Goal: Task Accomplishment & Management: Manage account settings

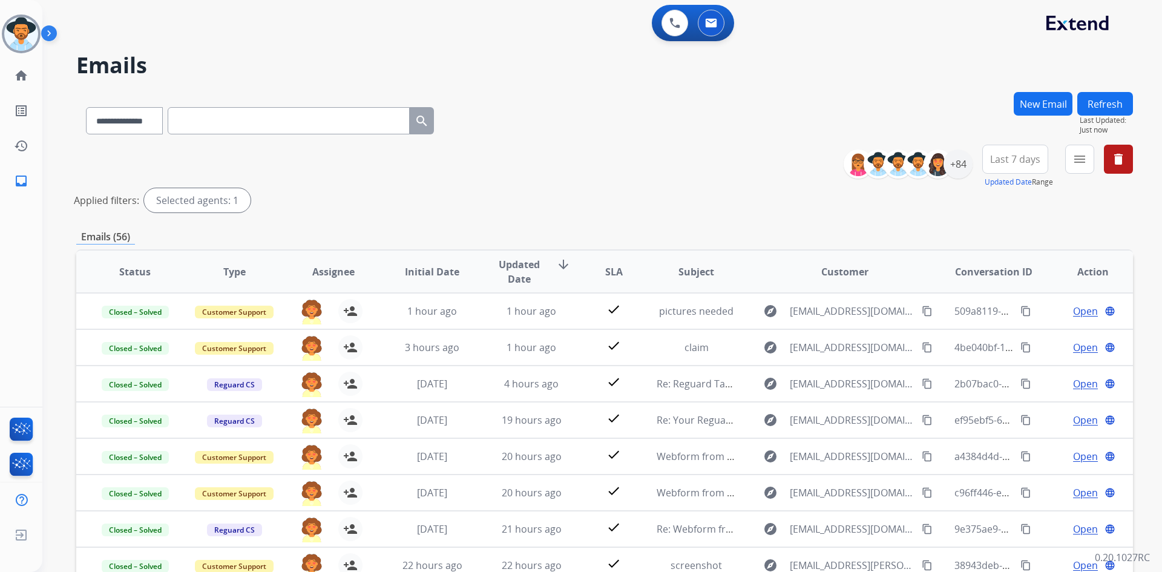
select select "**********"
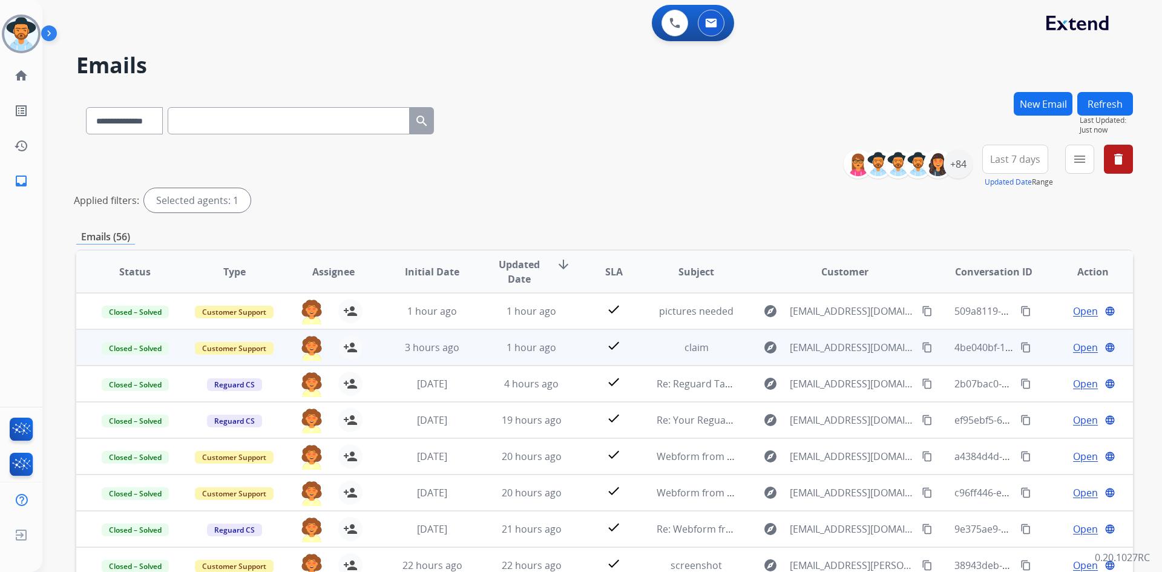
scroll to position [1, 0]
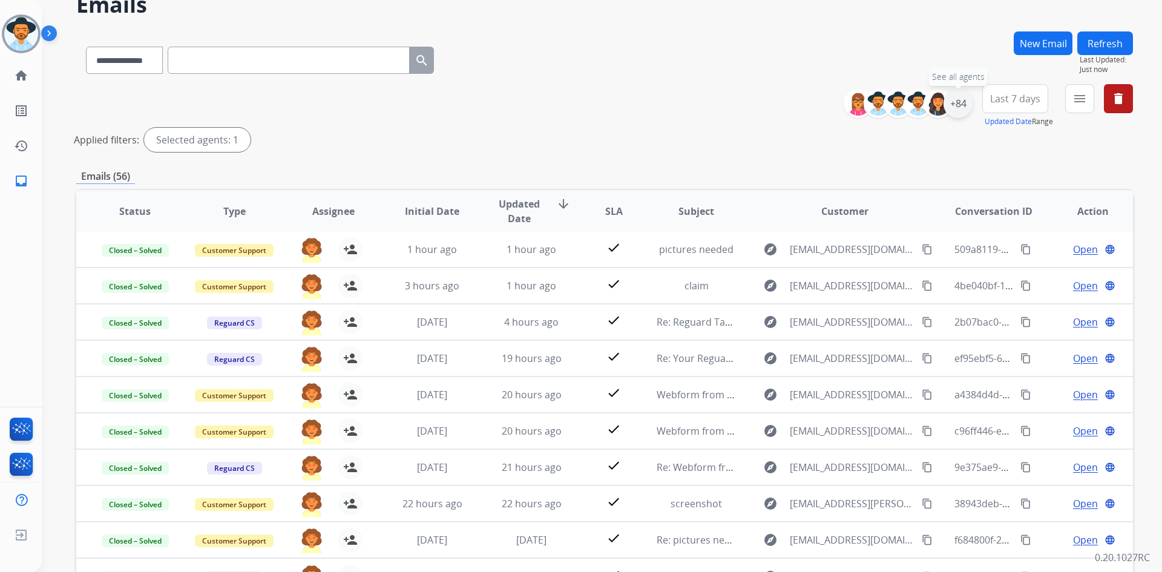
click at [957, 99] on div "+84" at bounding box center [958, 103] width 29 height 29
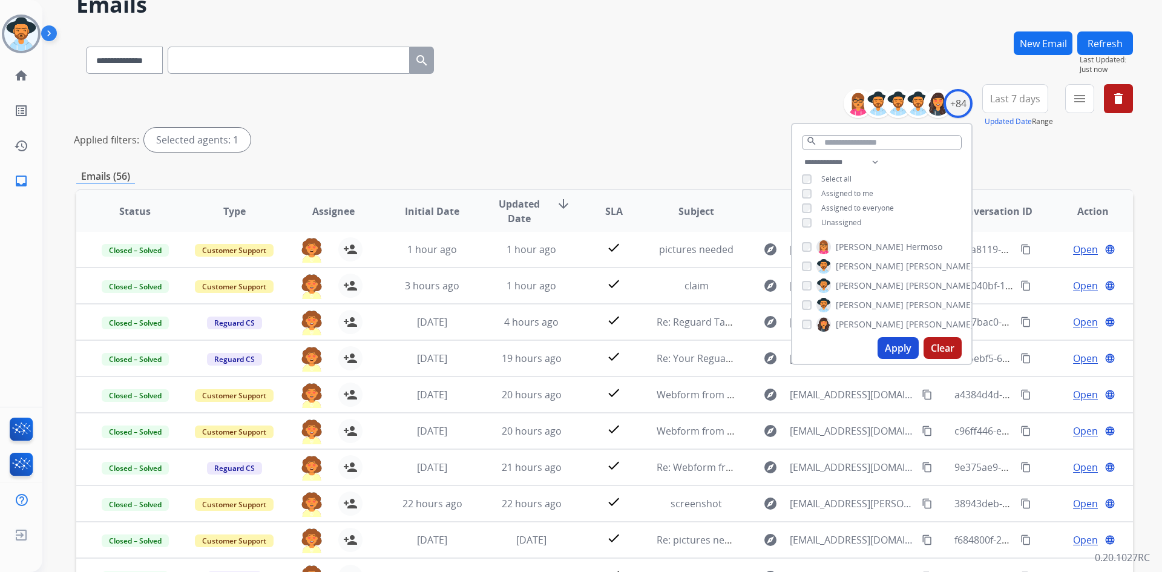
click at [941, 346] on button "Clear" at bounding box center [943, 348] width 38 height 22
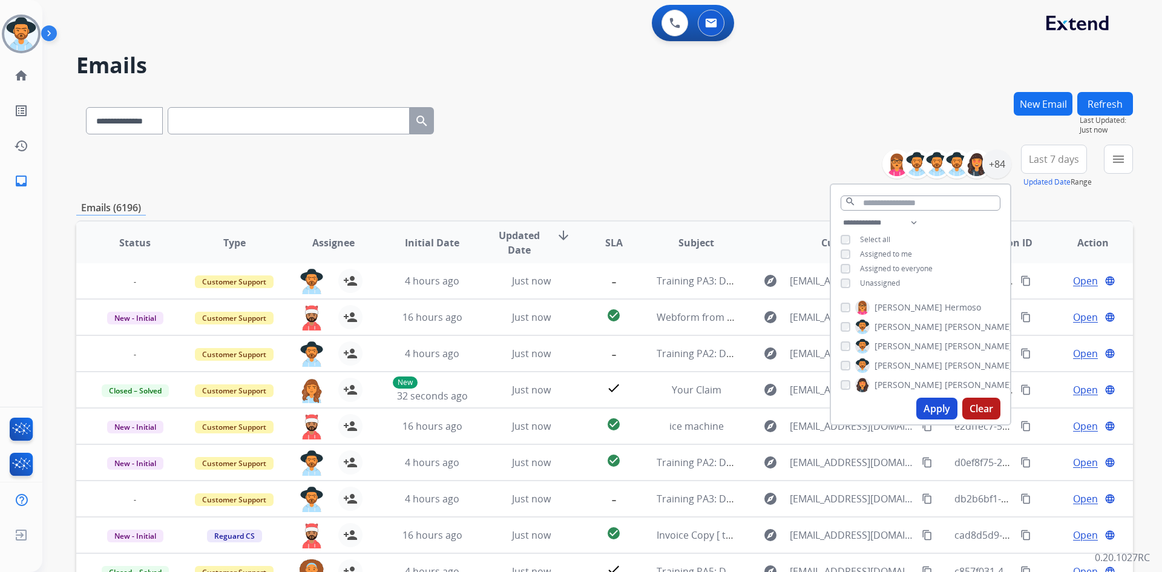
click at [879, 254] on span "Assigned to me" at bounding box center [886, 254] width 52 height 10
click at [875, 281] on span "Unassigned" at bounding box center [880, 283] width 40 height 10
click at [1029, 176] on div "Last 7 days Updated Date Range Custom Recent Last 7 days Last 14 days Last 30 d…" at bounding box center [1057, 167] width 73 height 44
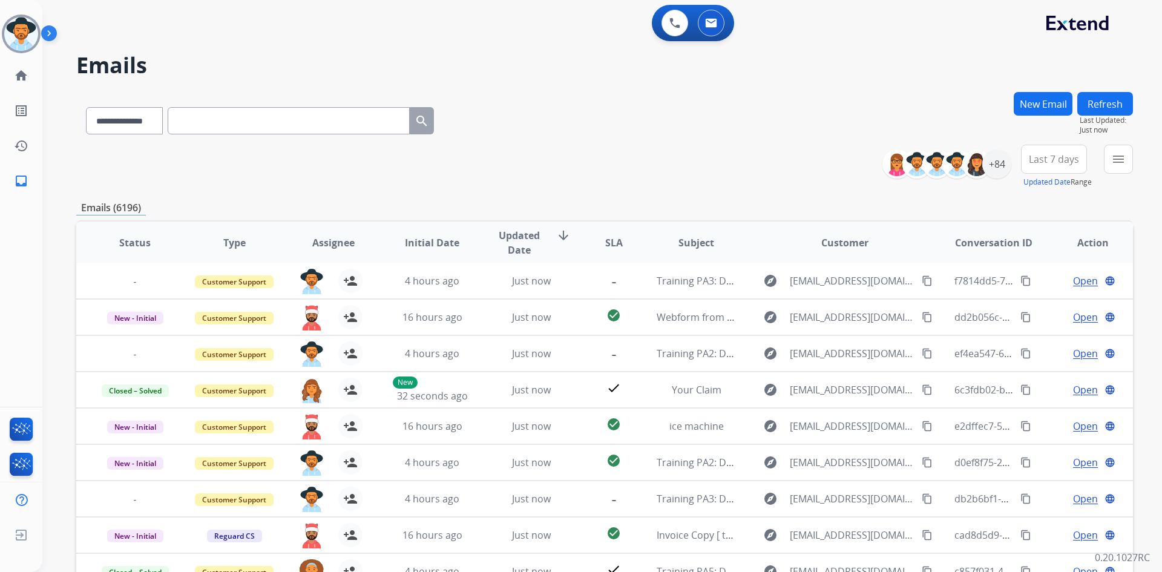
click at [1055, 162] on span "Last 7 days" at bounding box center [1054, 159] width 50 height 5
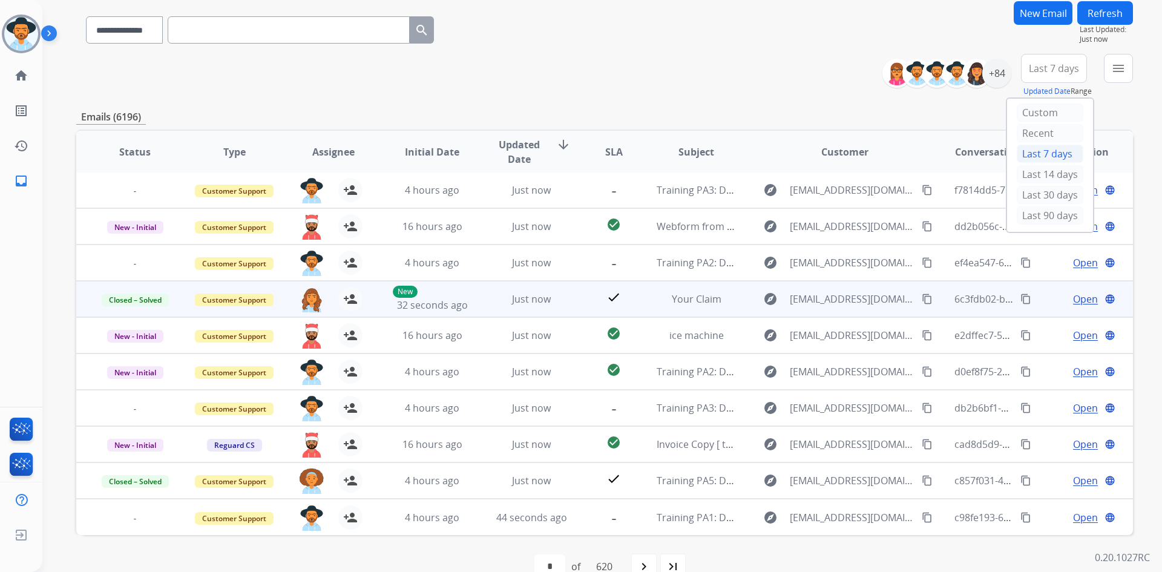
scroll to position [117, 0]
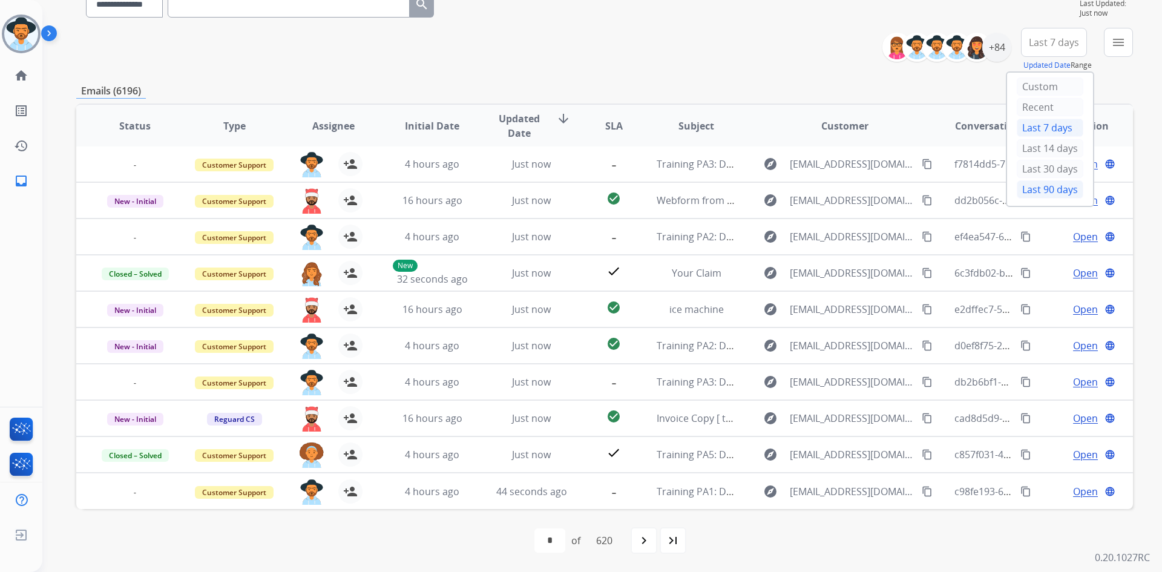
click at [1044, 188] on div "Last 90 days" at bounding box center [1050, 189] width 67 height 18
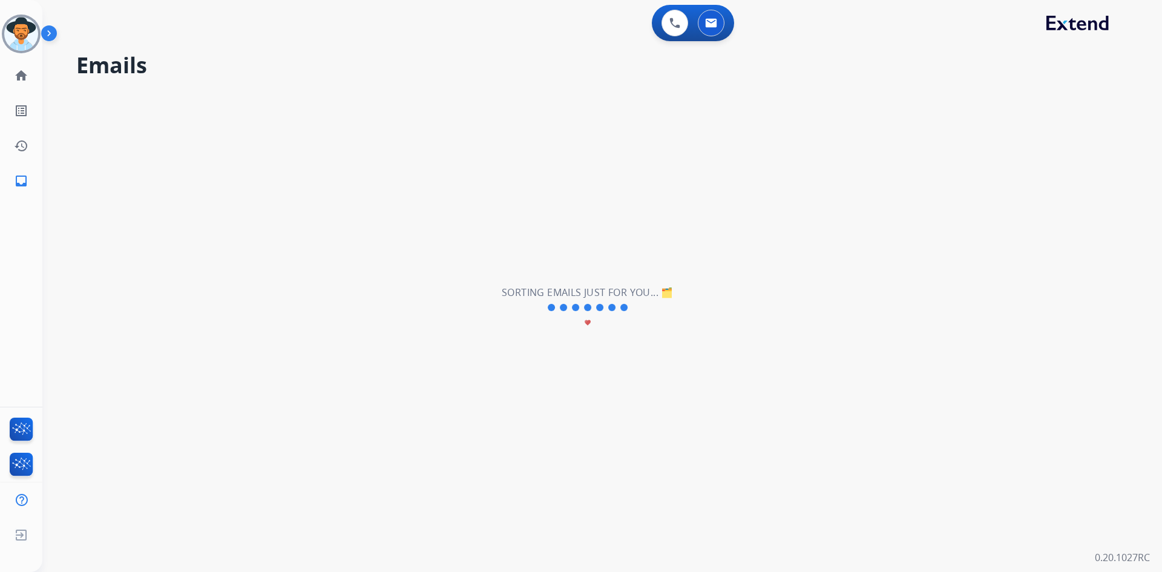
scroll to position [0, 0]
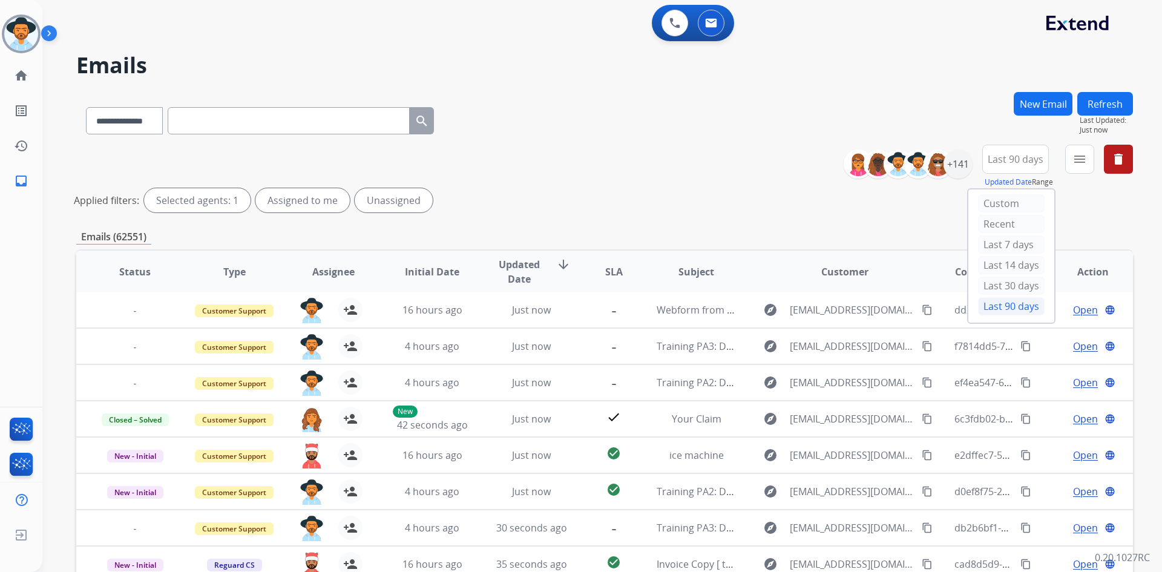
click at [760, 111] on div "**********" at bounding box center [604, 118] width 1057 height 53
click at [1084, 159] on mat-icon "menu" at bounding box center [1080, 159] width 15 height 15
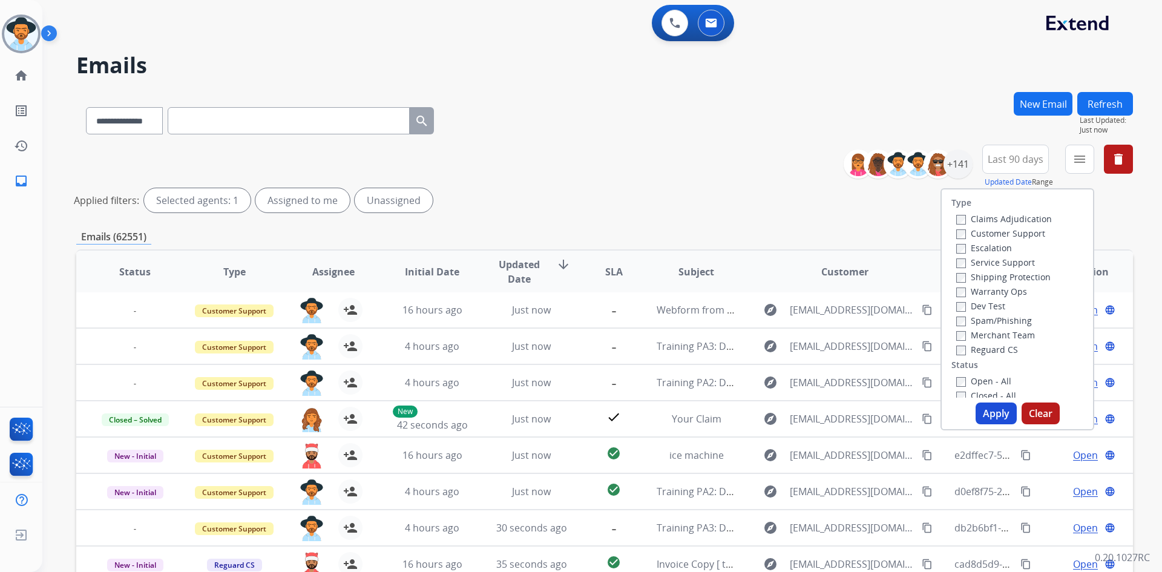
click at [982, 380] on label "Open - All" at bounding box center [984, 381] width 55 height 12
click at [1019, 234] on label "Customer Support" at bounding box center [1001, 234] width 89 height 12
click at [1015, 279] on label "Shipping Protection" at bounding box center [1004, 277] width 94 height 12
click at [1002, 351] on label "Reguard CS" at bounding box center [988, 350] width 62 height 12
click at [995, 417] on button "Apply" at bounding box center [996, 414] width 41 height 22
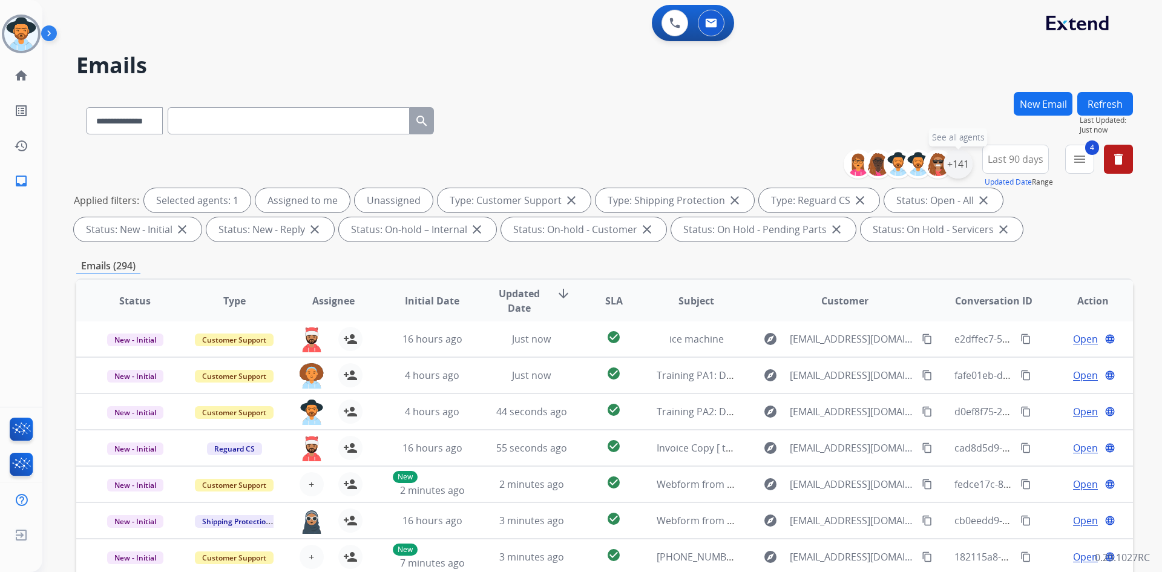
click at [962, 168] on div "+141" at bounding box center [958, 164] width 29 height 29
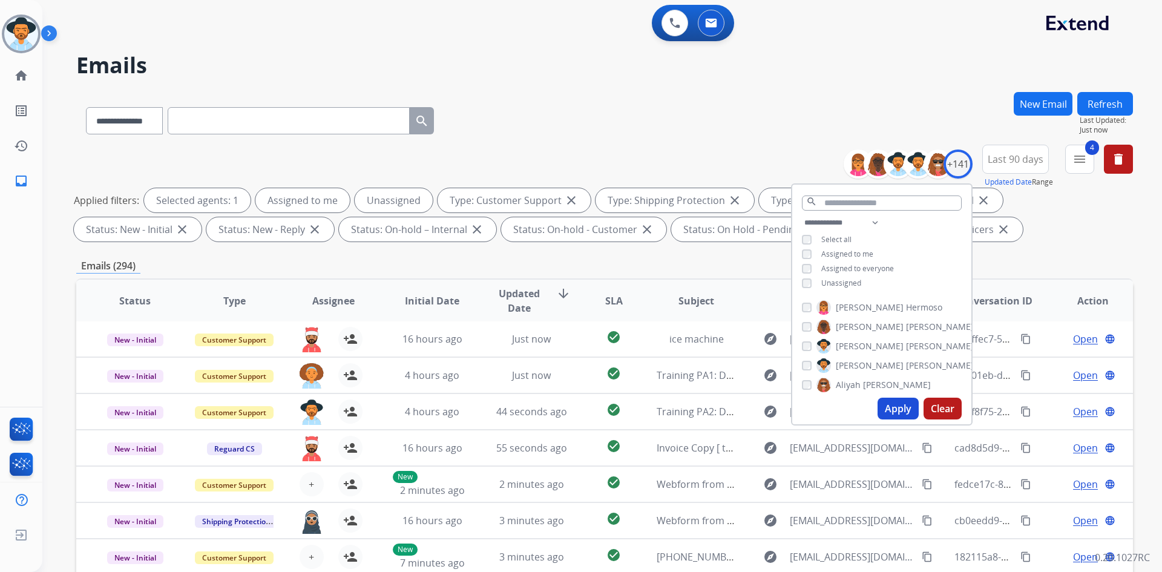
click at [897, 410] on button "Apply" at bounding box center [898, 409] width 41 height 22
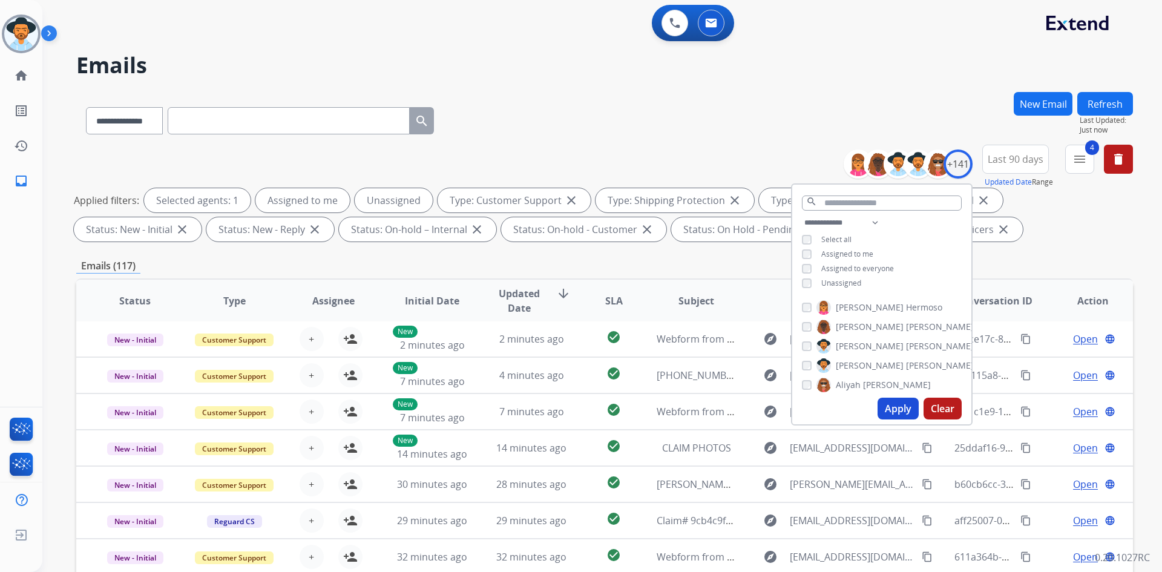
click at [672, 113] on div "**********" at bounding box center [604, 118] width 1057 height 53
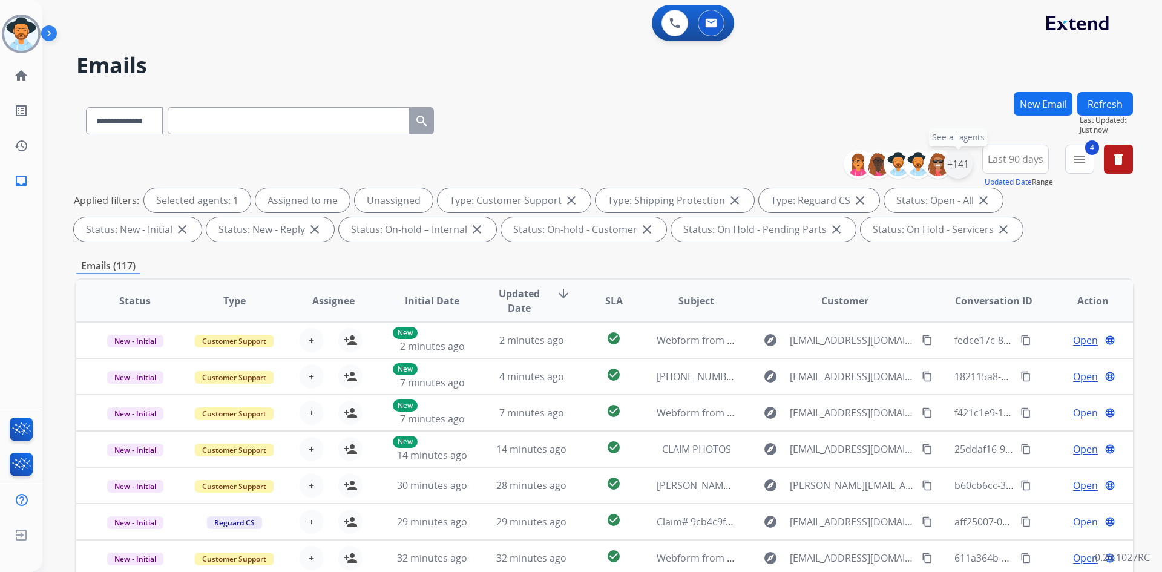
click at [967, 156] on div "+141" at bounding box center [958, 164] width 29 height 29
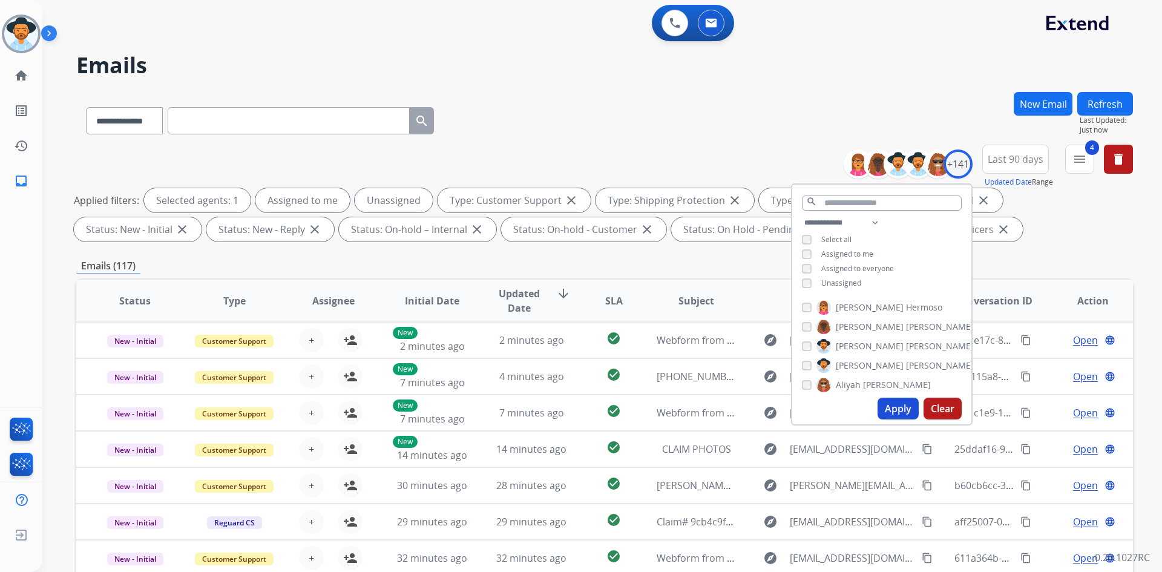
click at [835, 280] on span "Unassigned" at bounding box center [842, 283] width 40 height 10
click at [903, 406] on button "Apply" at bounding box center [898, 409] width 41 height 22
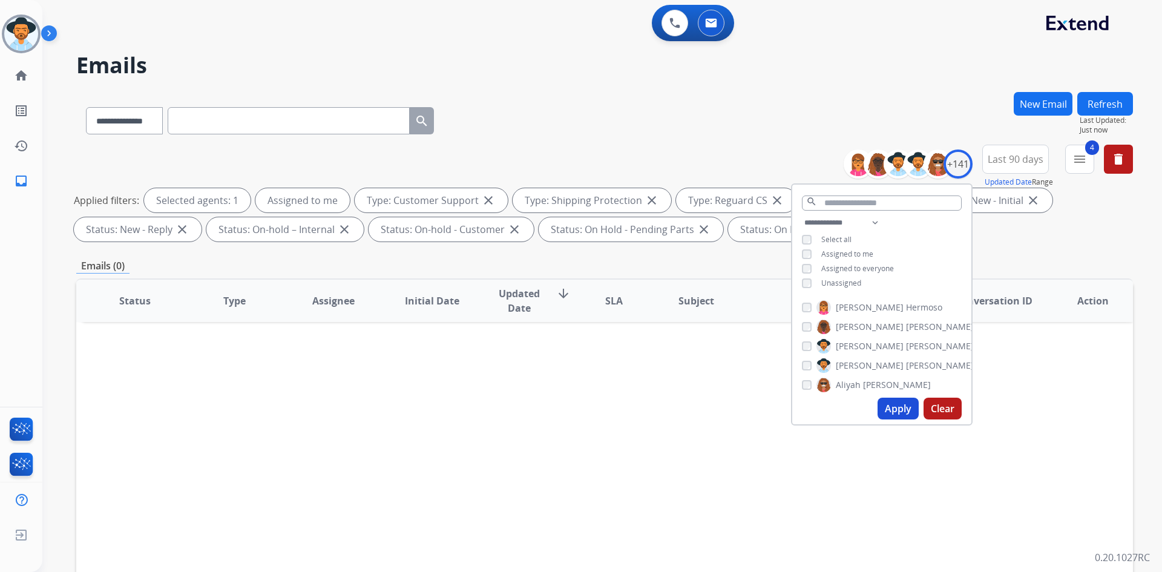
click at [639, 90] on div "**********" at bounding box center [587, 330] width 1091 height 572
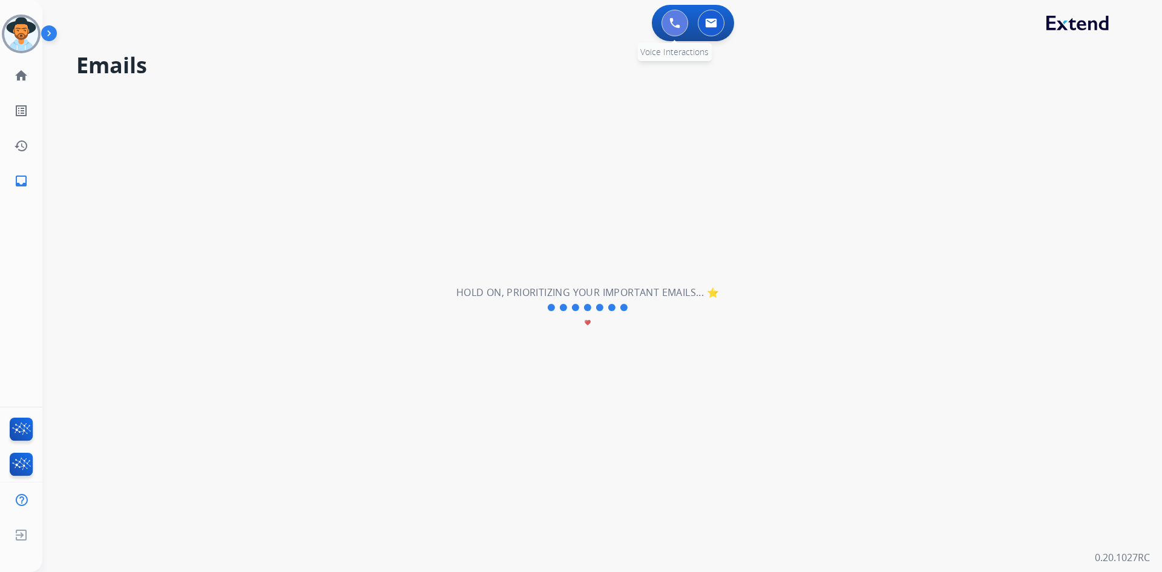
click at [673, 27] on img at bounding box center [675, 23] width 11 height 11
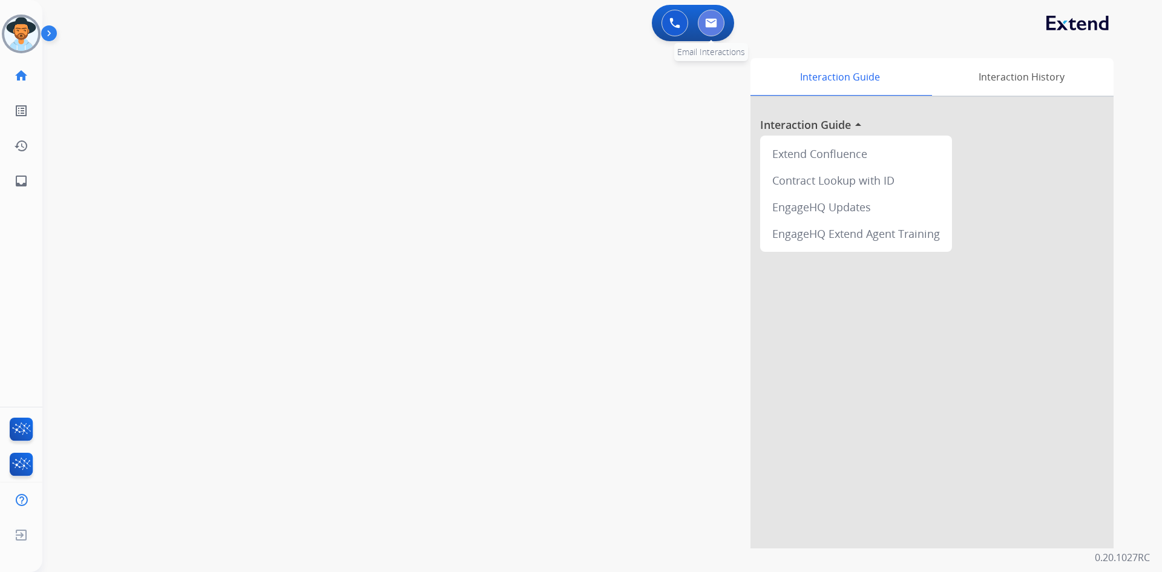
click at [717, 23] on img at bounding box center [711, 23] width 12 height 10
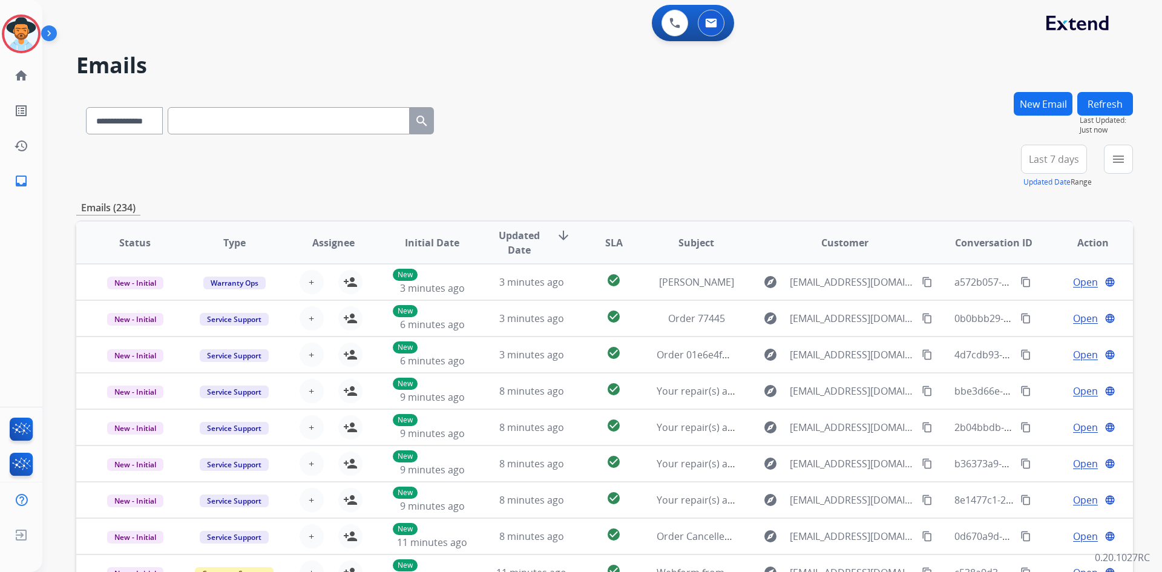
click at [79, 119] on div "**********" at bounding box center [259, 118] width 367 height 42
click at [27, 31] on img at bounding box center [21, 34] width 34 height 34
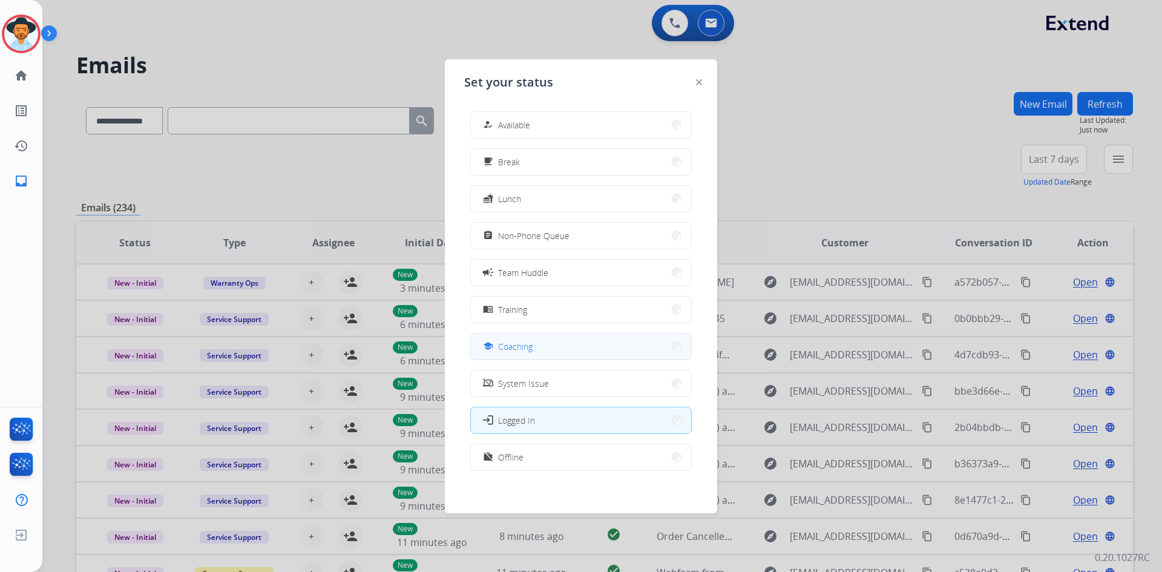
scroll to position [4, 0]
click at [512, 453] on span "Offline" at bounding box center [510, 453] width 25 height 13
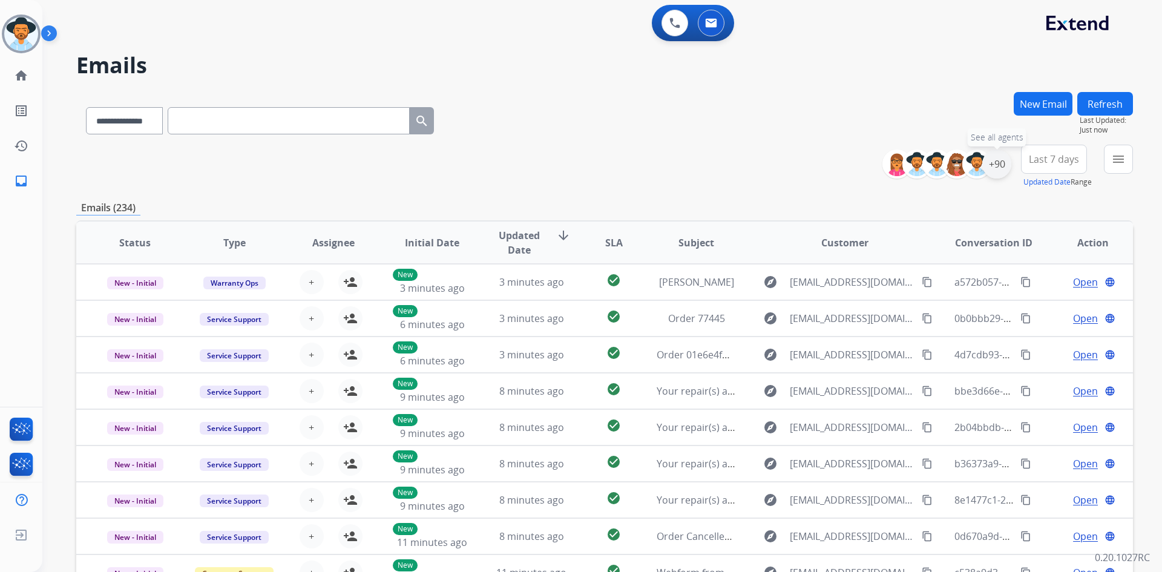
click at [1000, 165] on div "+90" at bounding box center [997, 164] width 29 height 29
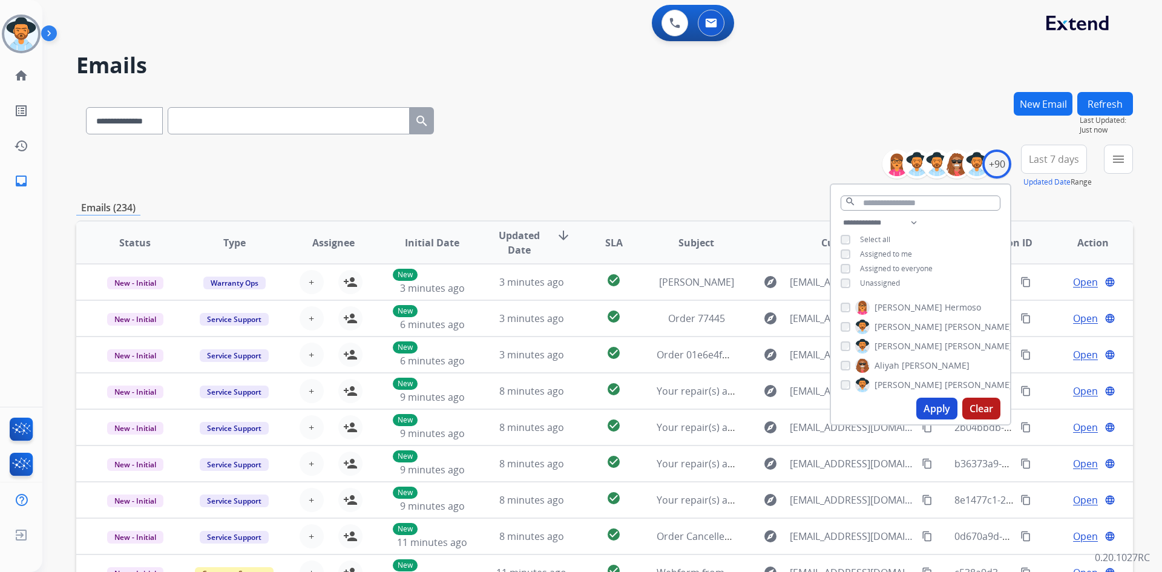
click at [894, 253] on span "Assigned to me" at bounding box center [886, 254] width 52 height 10
click at [929, 410] on button "Apply" at bounding box center [937, 409] width 41 height 22
click at [714, 145] on div "**********" at bounding box center [604, 167] width 1057 height 44
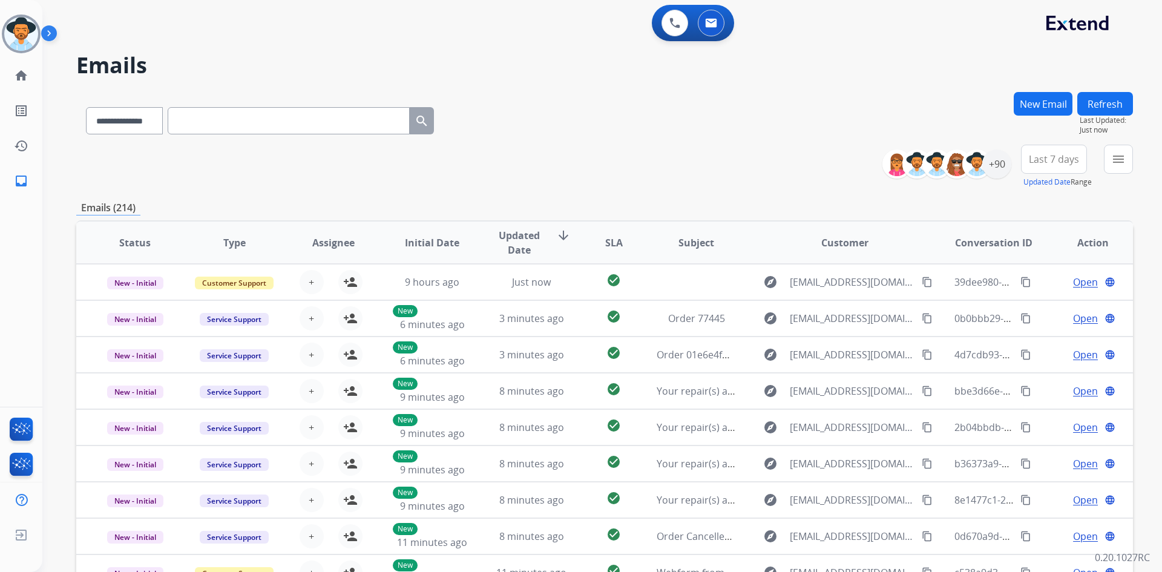
click at [1052, 162] on span "Last 7 days" at bounding box center [1054, 159] width 50 height 5
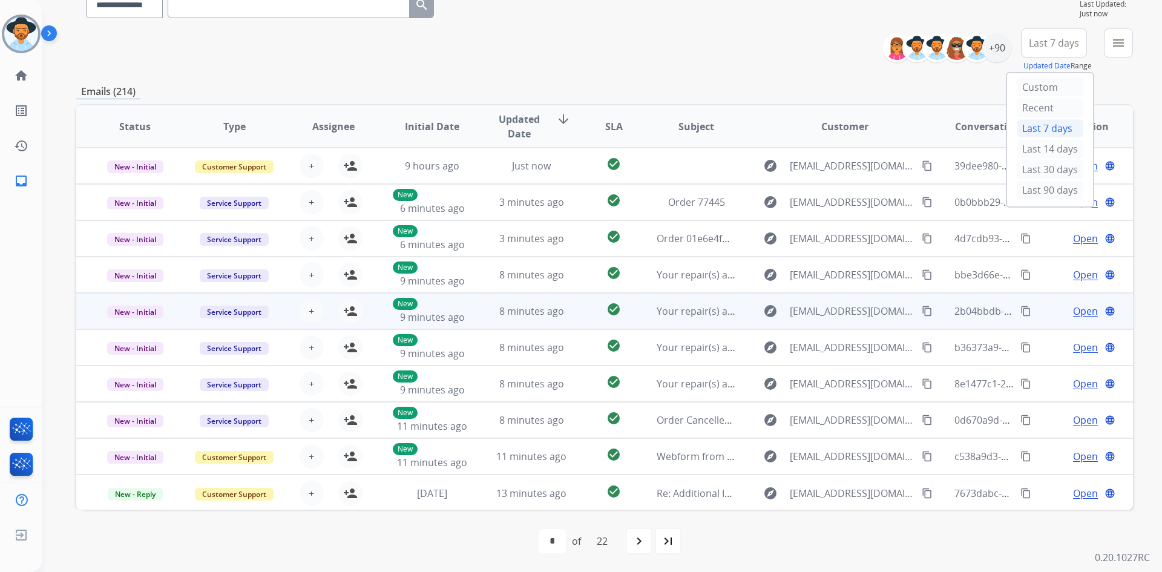
scroll to position [117, 0]
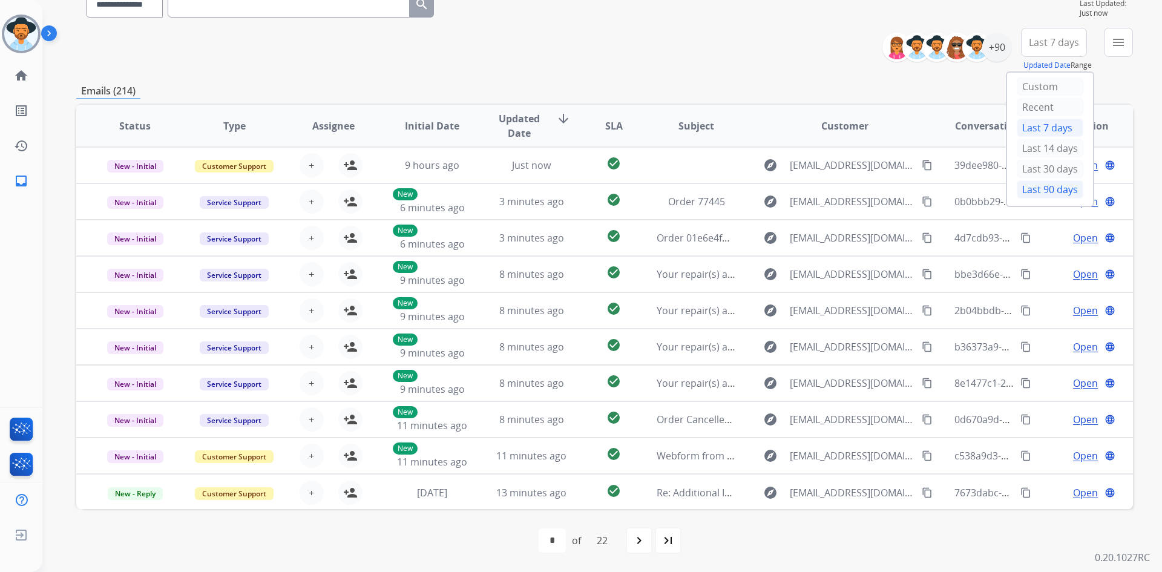
click at [1049, 195] on div "Last 90 days" at bounding box center [1050, 189] width 67 height 18
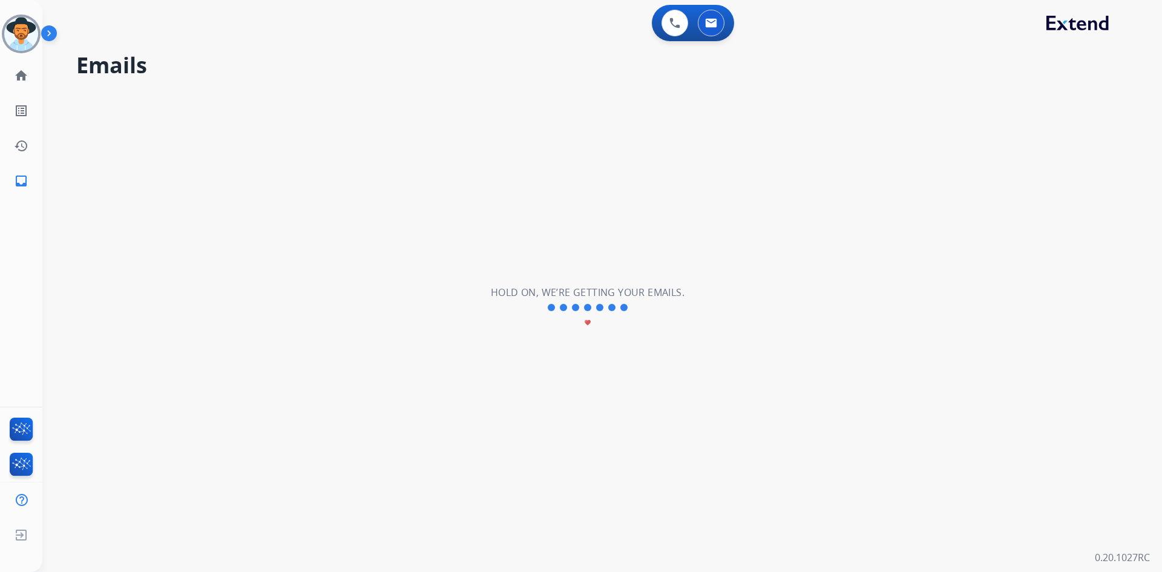
scroll to position [0, 0]
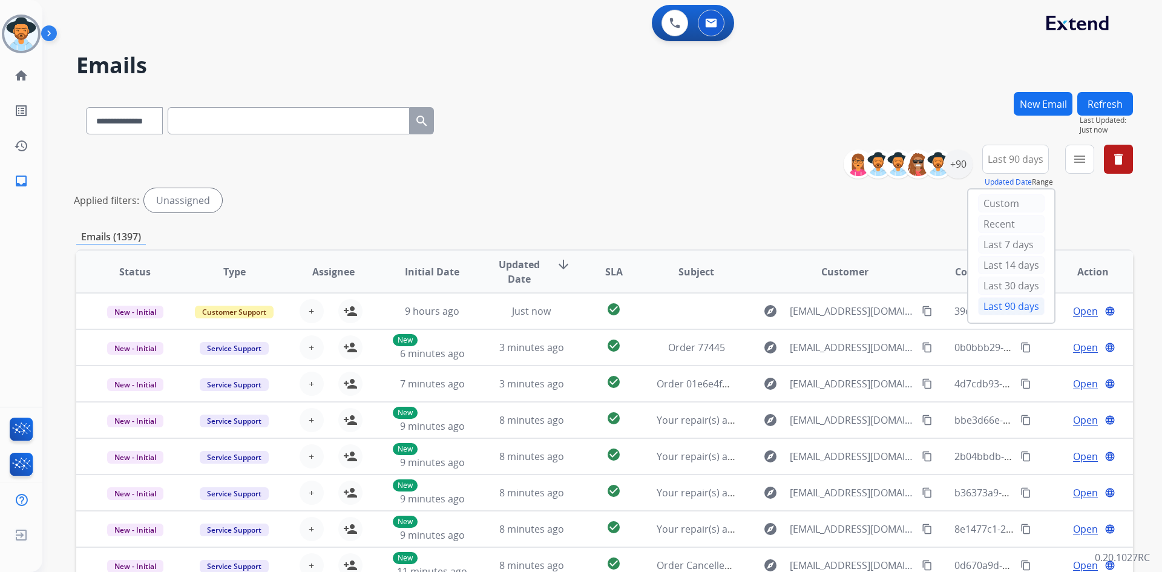
click at [654, 157] on div "**********" at bounding box center [604, 181] width 1057 height 73
click at [1083, 157] on mat-icon "menu" at bounding box center [1080, 159] width 15 height 15
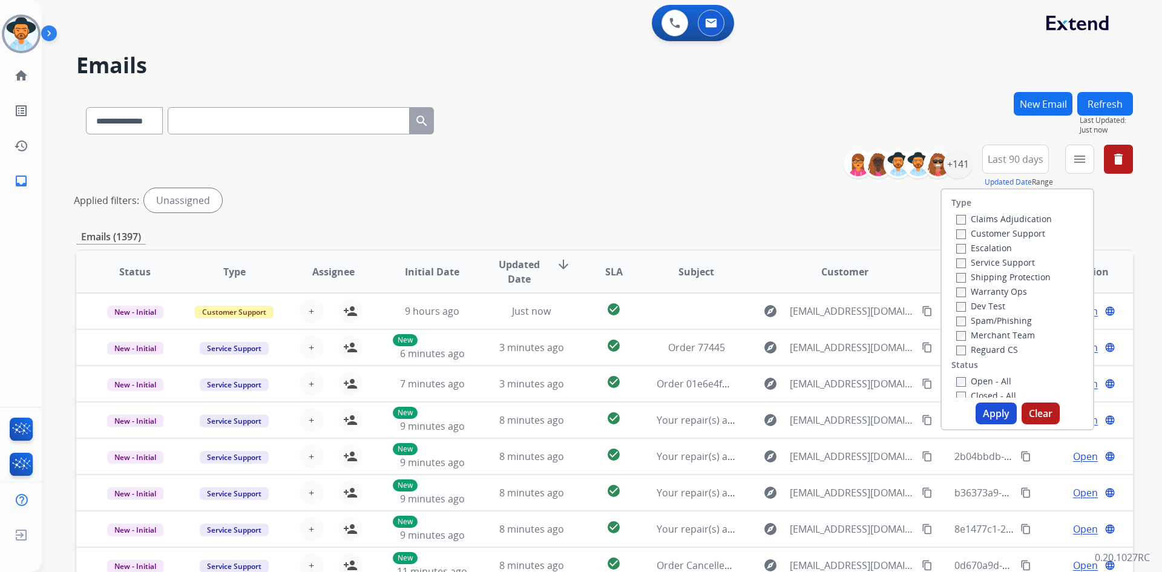
click at [1003, 232] on label "Customer Support" at bounding box center [1001, 234] width 89 height 12
click at [1009, 278] on label "Shipping Protection" at bounding box center [1004, 277] width 94 height 12
click at [989, 349] on label "Reguard CS" at bounding box center [988, 350] width 62 height 12
click at [998, 349] on label "New - Initial" at bounding box center [989, 350] width 64 height 12
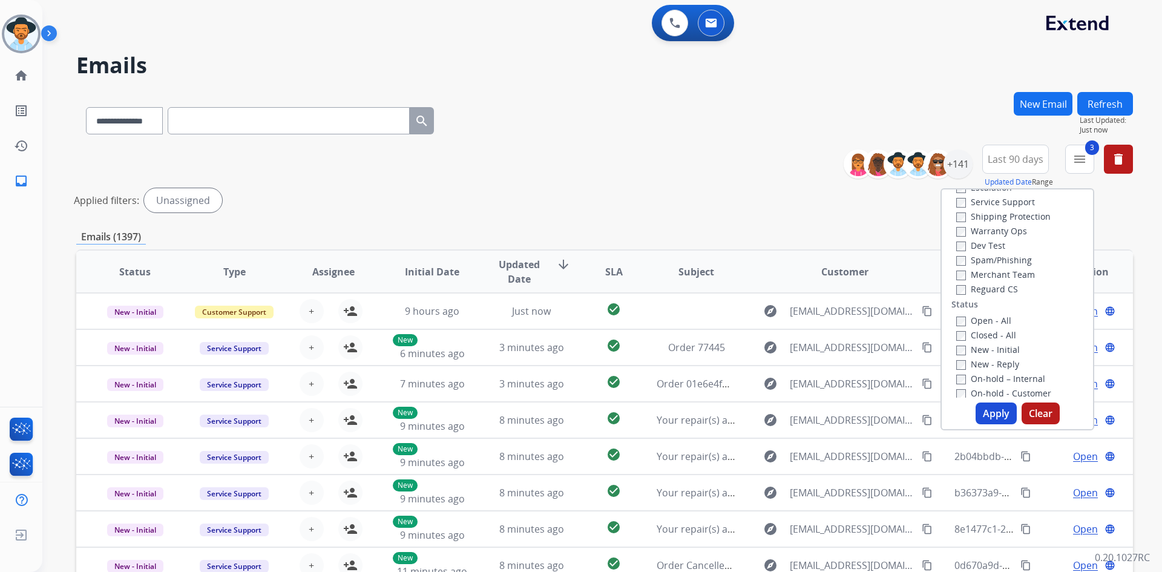
click at [965, 351] on label "New - Initial" at bounding box center [989, 350] width 64 height 12
click at [972, 367] on label "New - Reply" at bounding box center [988, 364] width 63 height 12
click at [990, 411] on button "Apply" at bounding box center [996, 414] width 41 height 22
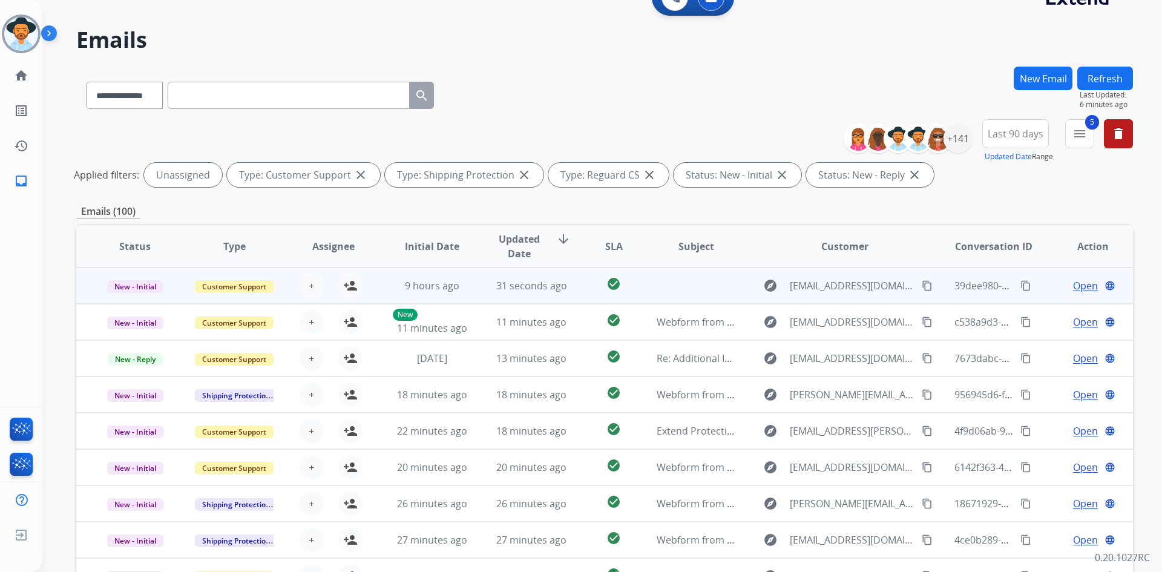
scroll to position [0, 0]
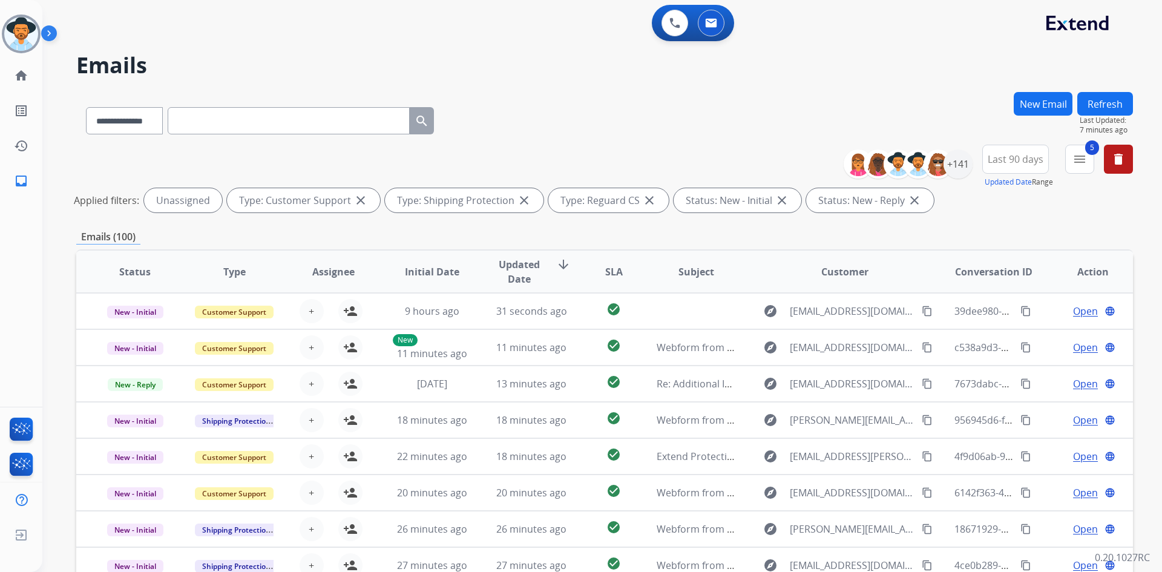
click at [228, 119] on input "text" at bounding box center [289, 120] width 242 height 27
paste input "**********"
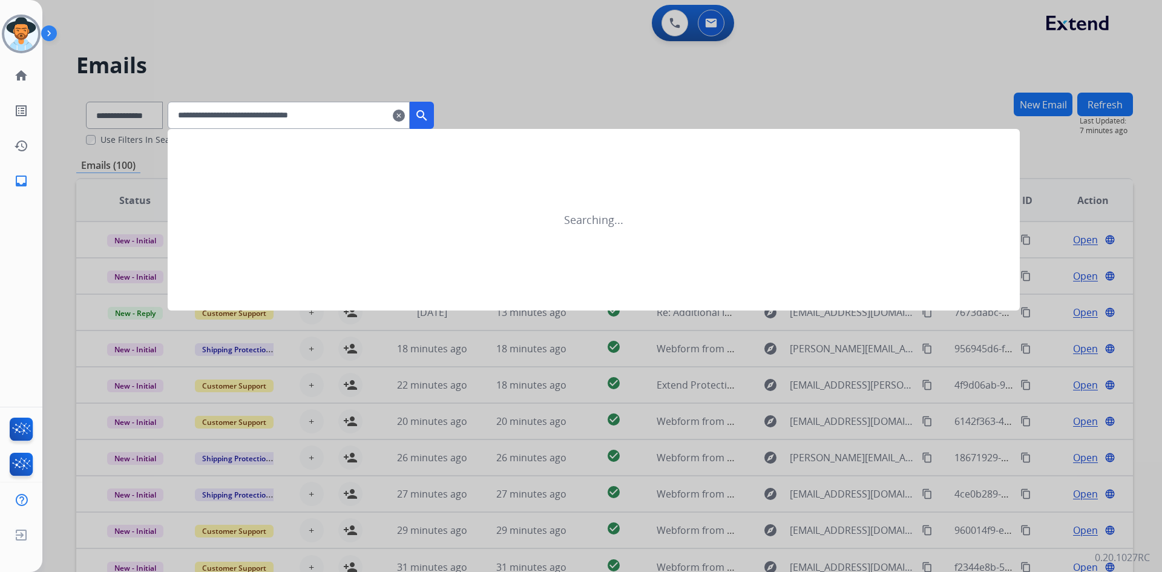
type input "**********"
click at [429, 117] on mat-icon "search" at bounding box center [422, 115] width 15 height 15
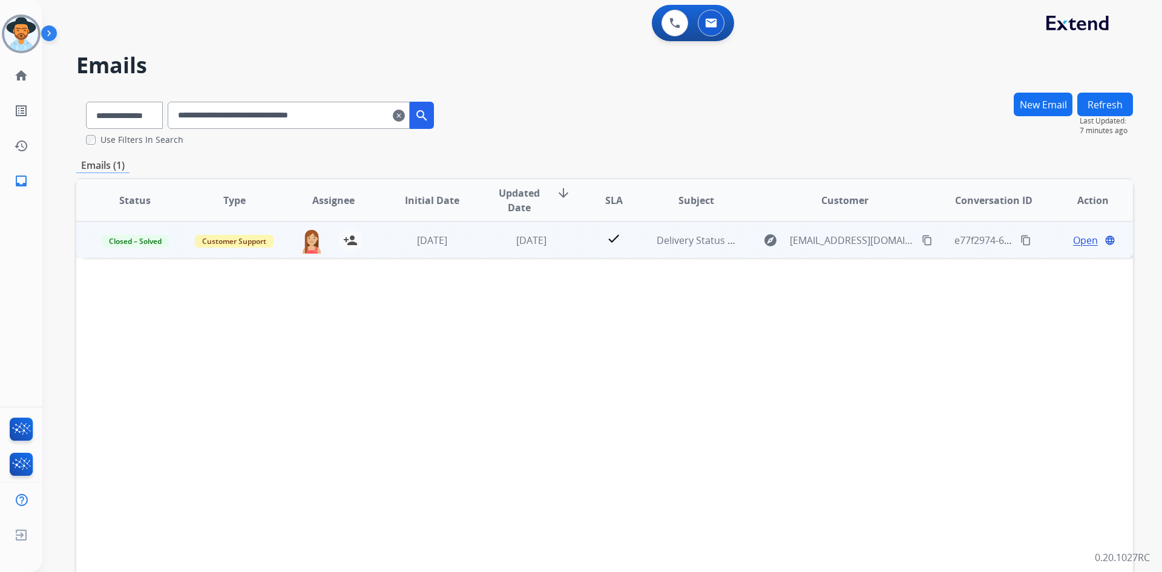
click at [1087, 239] on span "Open" at bounding box center [1085, 240] width 25 height 15
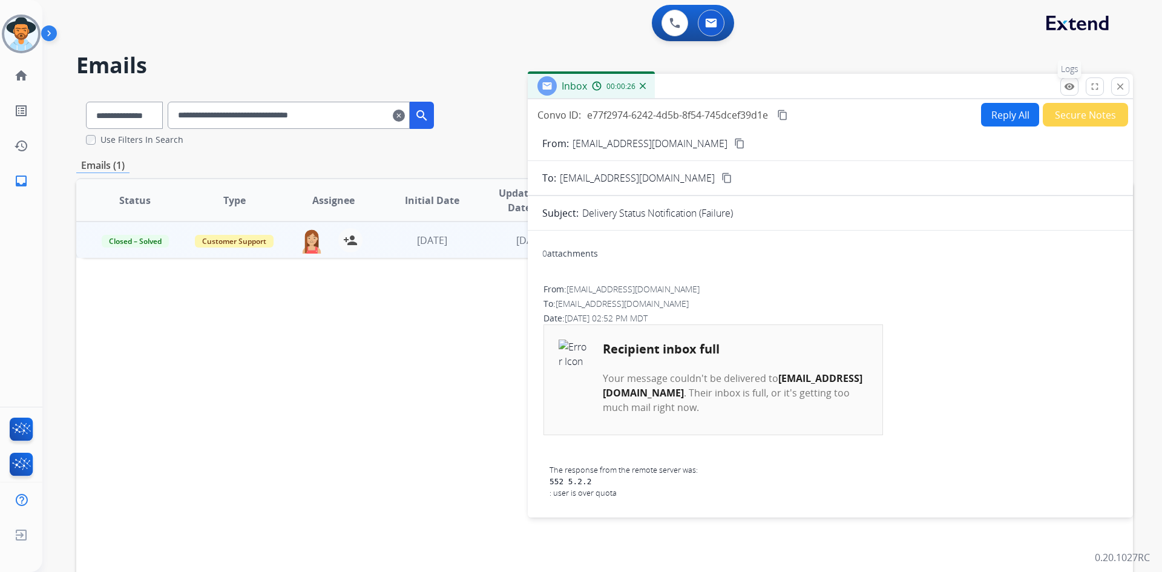
click at [1073, 86] on mat-icon "remove_red_eye" at bounding box center [1069, 86] width 11 height 11
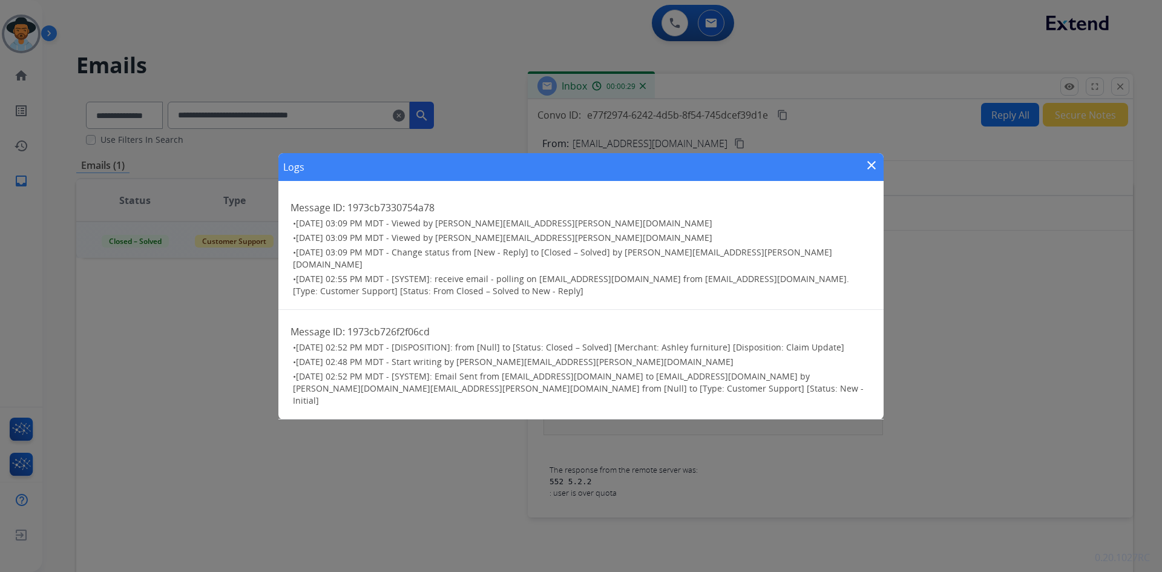
click at [874, 173] on mat-icon "close" at bounding box center [872, 165] width 15 height 15
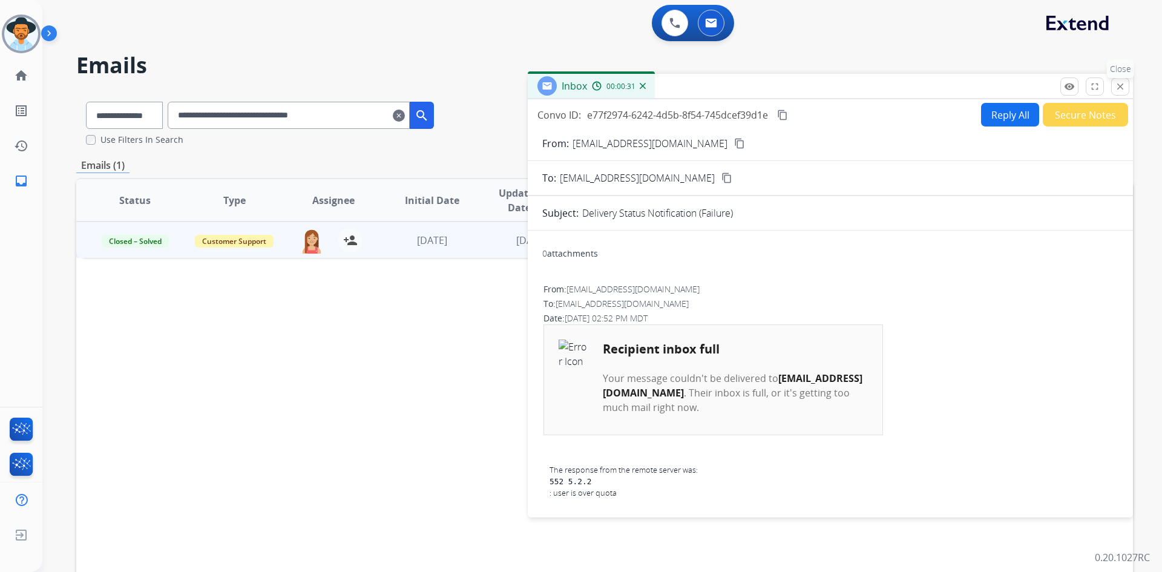
click at [1122, 86] on mat-icon "close" at bounding box center [1120, 86] width 11 height 11
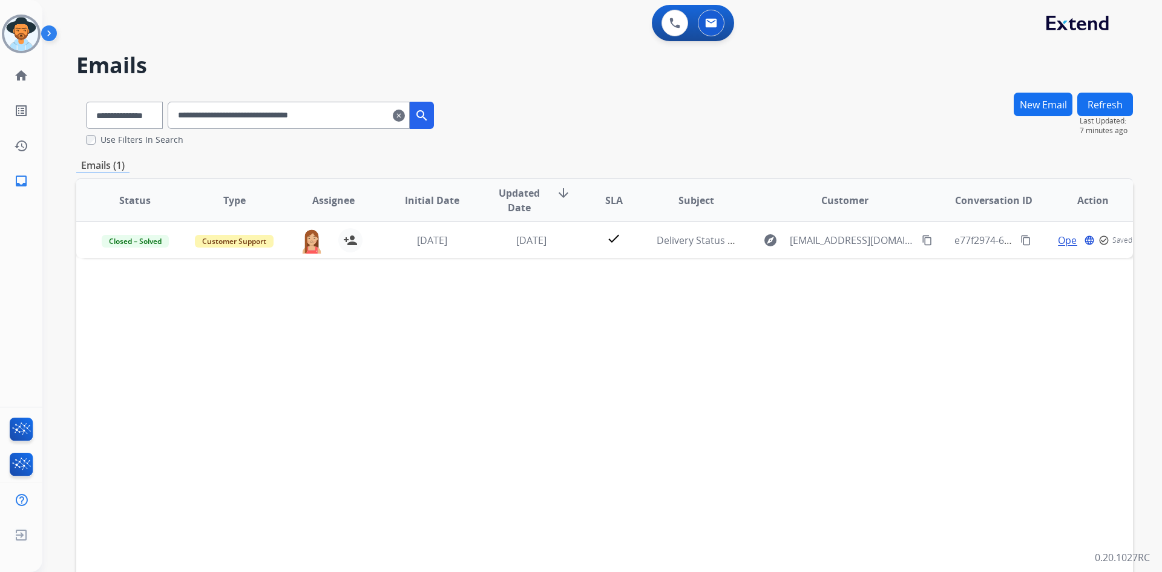
click at [405, 114] on mat-icon "clear" at bounding box center [399, 115] width 12 height 15
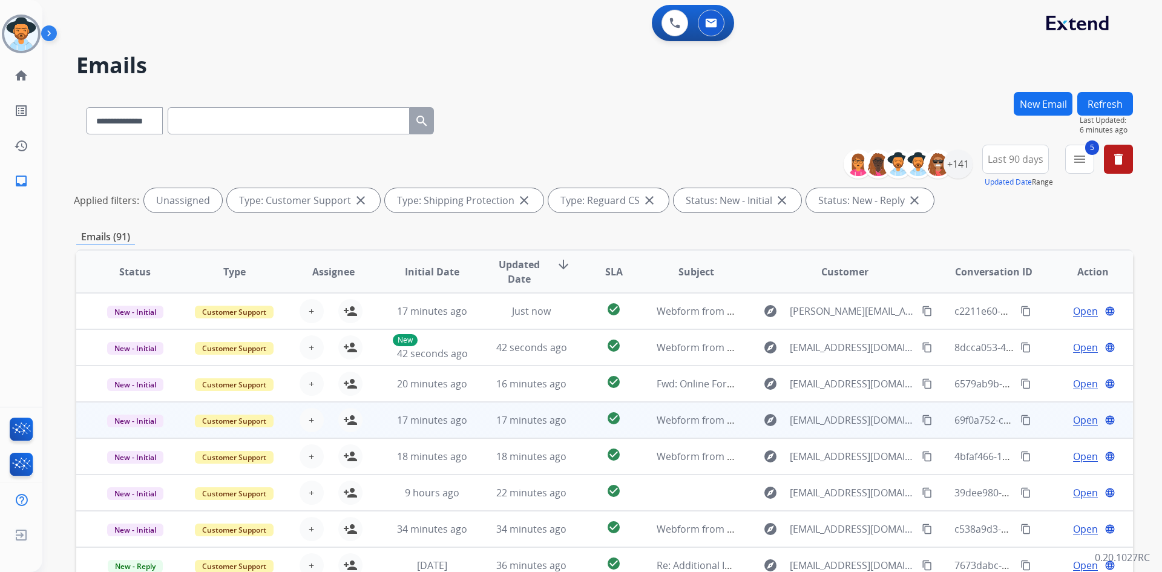
scroll to position [1, 0]
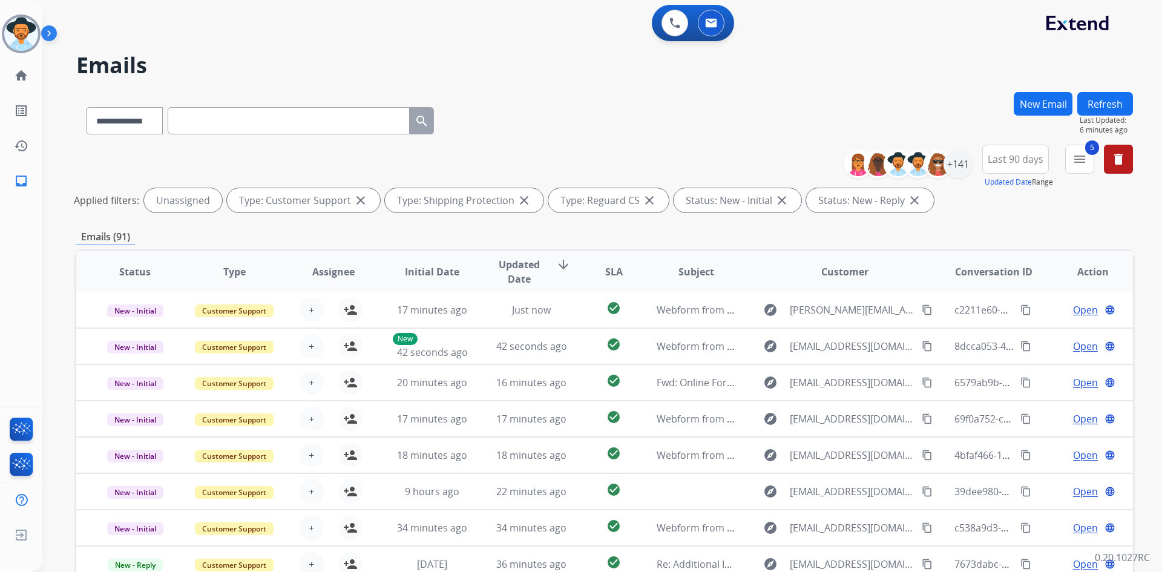
drag, startPoint x: 1115, startPoint y: 104, endPoint x: 998, endPoint y: 131, distance: 120.0
click at [1113, 104] on button "Refresh" at bounding box center [1106, 104] width 56 height 24
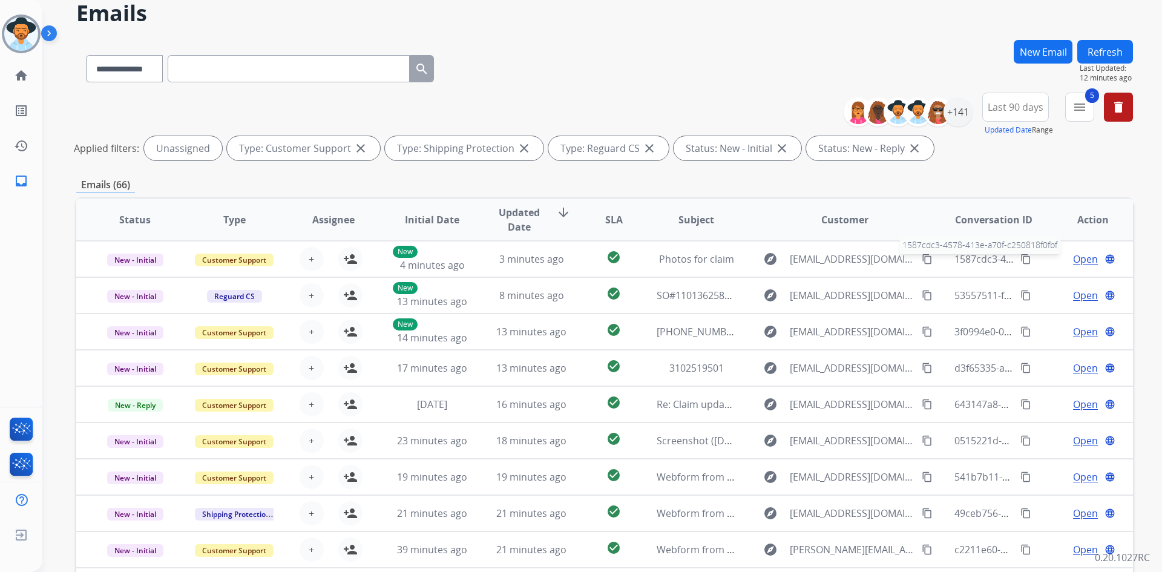
scroll to position [0, 0]
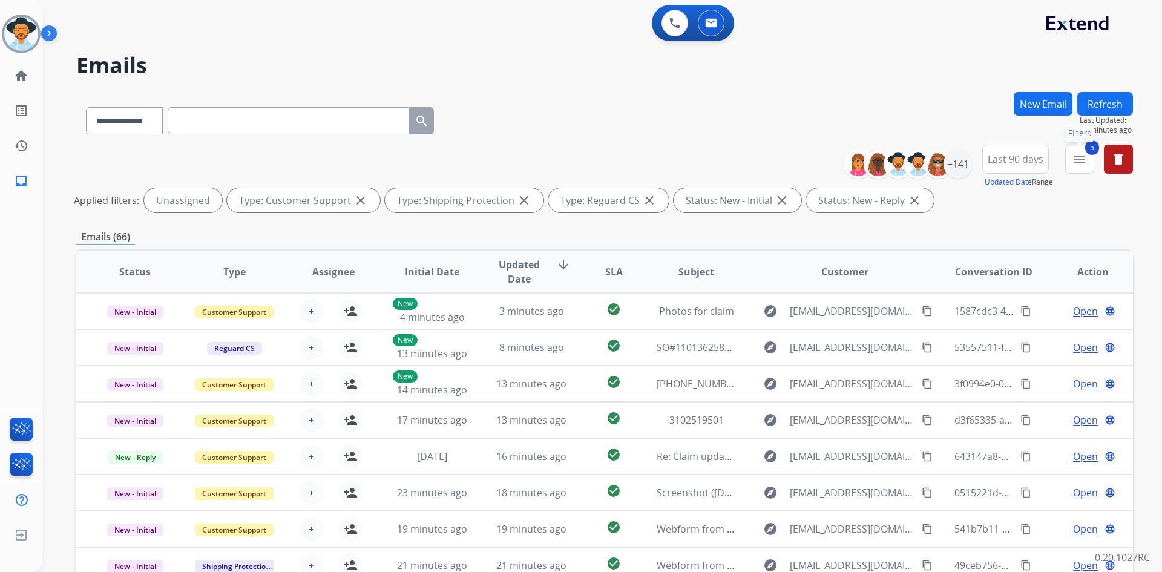
click at [1075, 166] on mat-icon "menu" at bounding box center [1080, 159] width 15 height 15
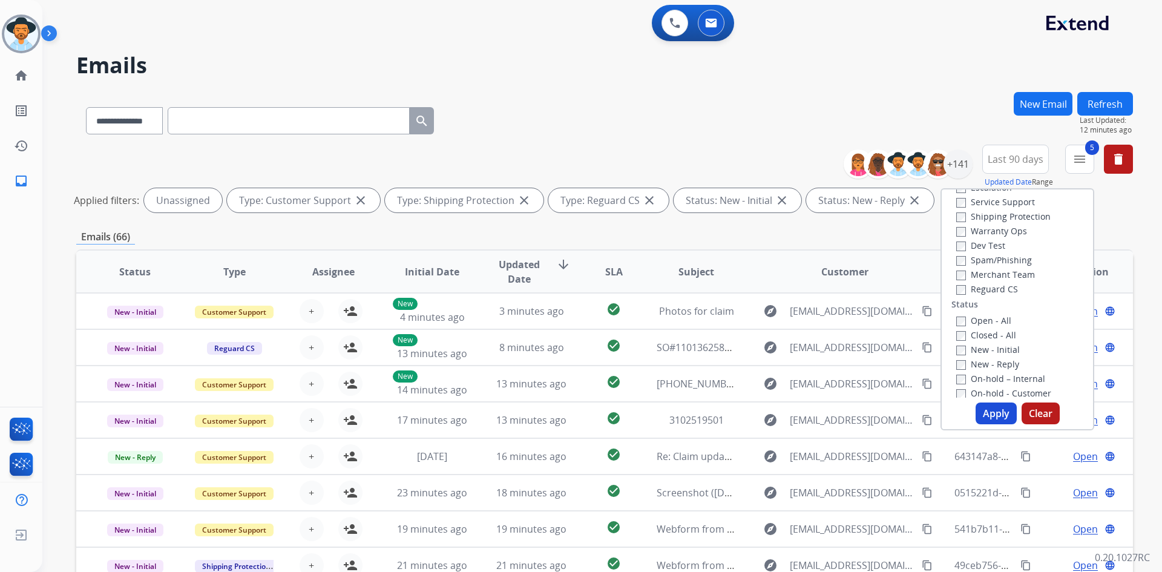
click at [980, 320] on label "Open - All" at bounding box center [984, 321] width 55 height 12
click at [988, 409] on button "Apply" at bounding box center [996, 414] width 41 height 22
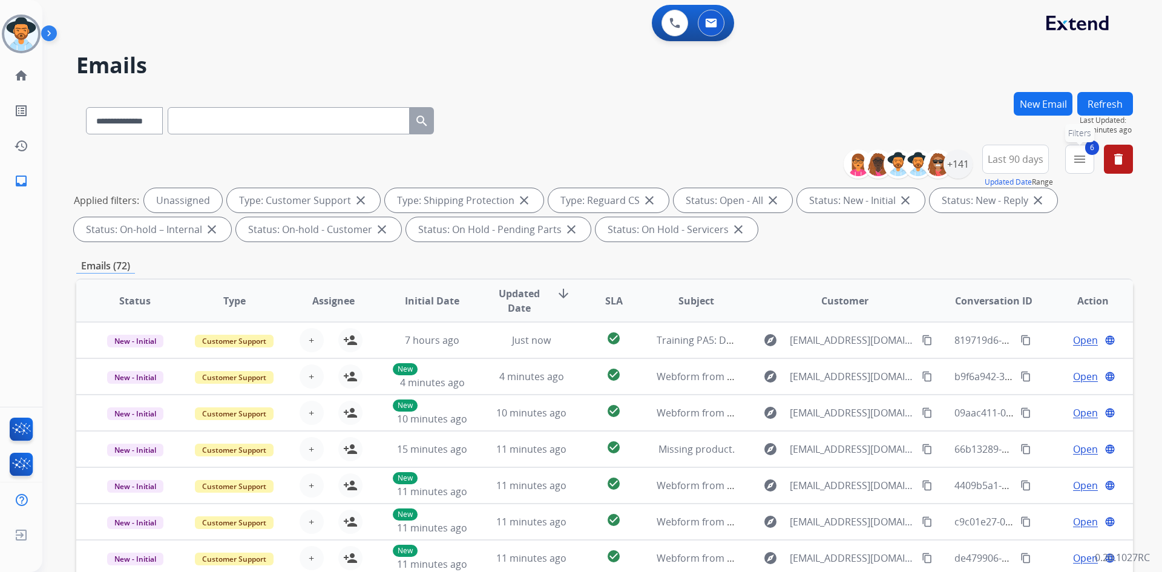
drag, startPoint x: 1082, startPoint y: 160, endPoint x: 1076, endPoint y: 182, distance: 21.9
click at [1082, 160] on mat-icon "menu" at bounding box center [1080, 159] width 15 height 15
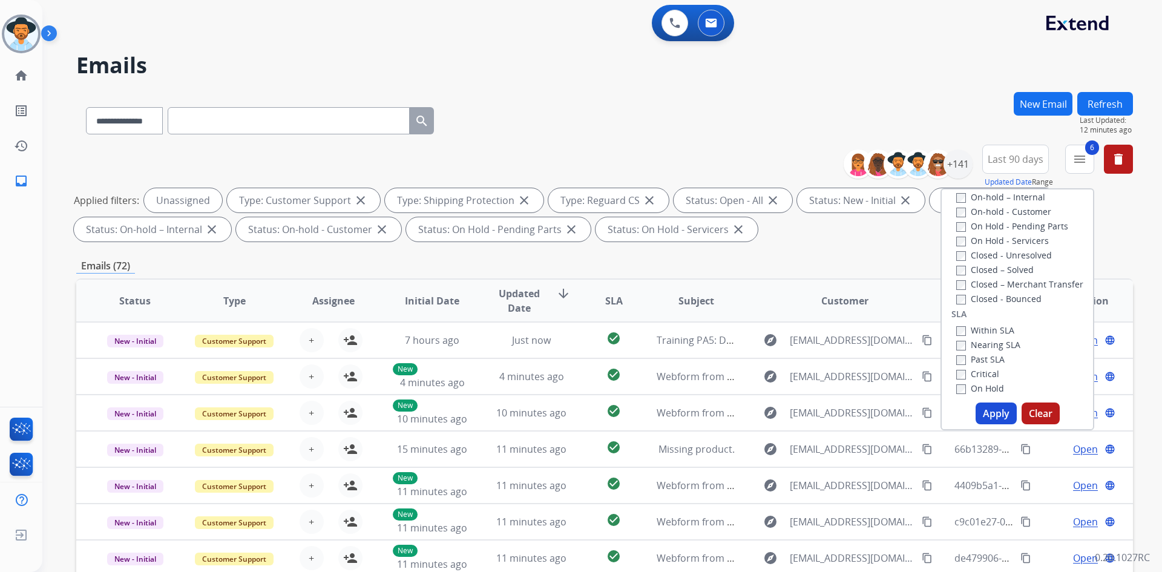
scroll to position [303, 0]
click at [988, 302] on label "Past SLA" at bounding box center [981, 299] width 48 height 12
click at [985, 316] on label "Critical" at bounding box center [978, 314] width 43 height 12
click at [996, 409] on button "Apply" at bounding box center [996, 414] width 41 height 22
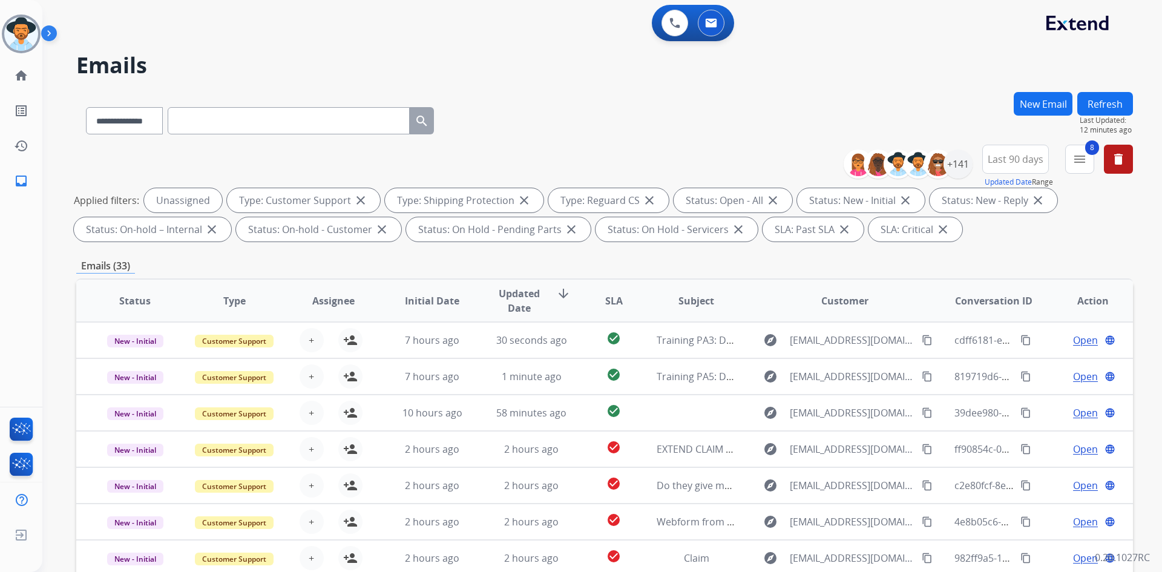
click at [528, 297] on span "Updated Date" at bounding box center [519, 300] width 55 height 29
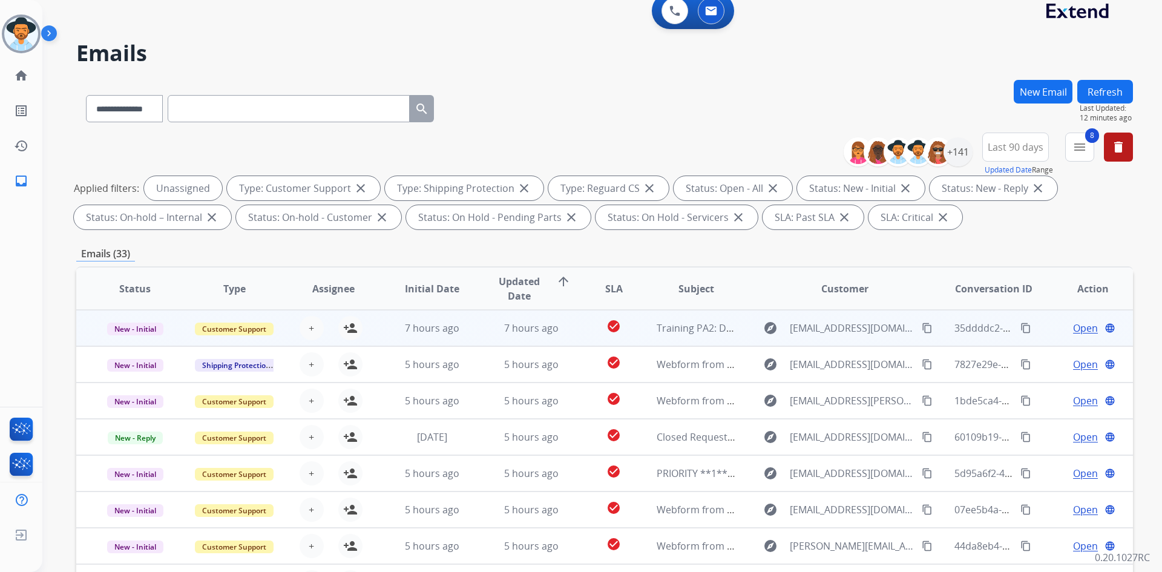
scroll to position [0, 0]
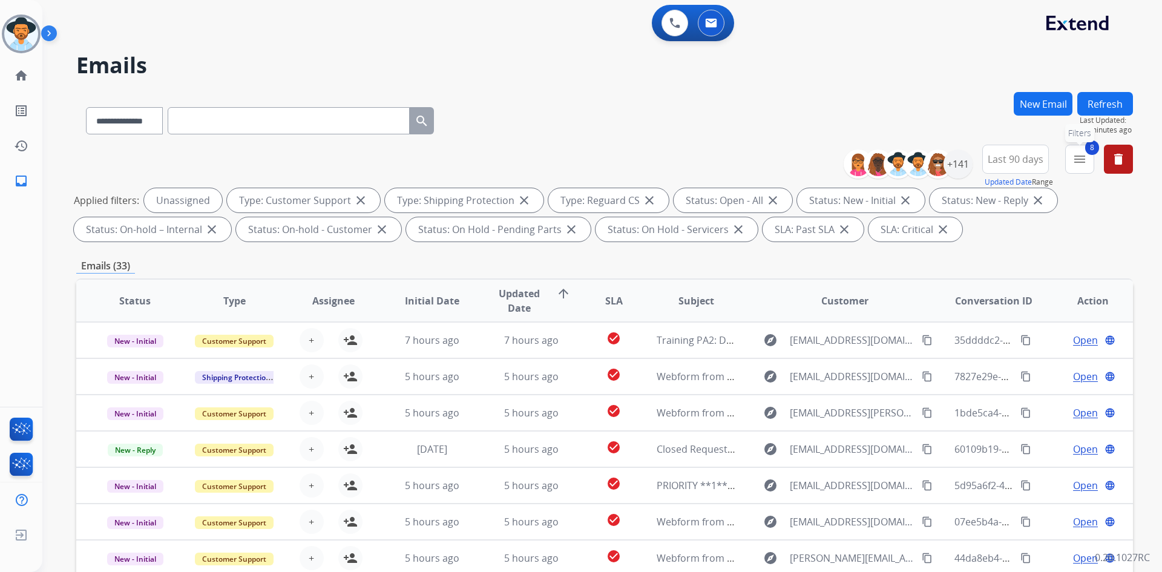
click at [1080, 160] on mat-icon "menu" at bounding box center [1080, 159] width 15 height 15
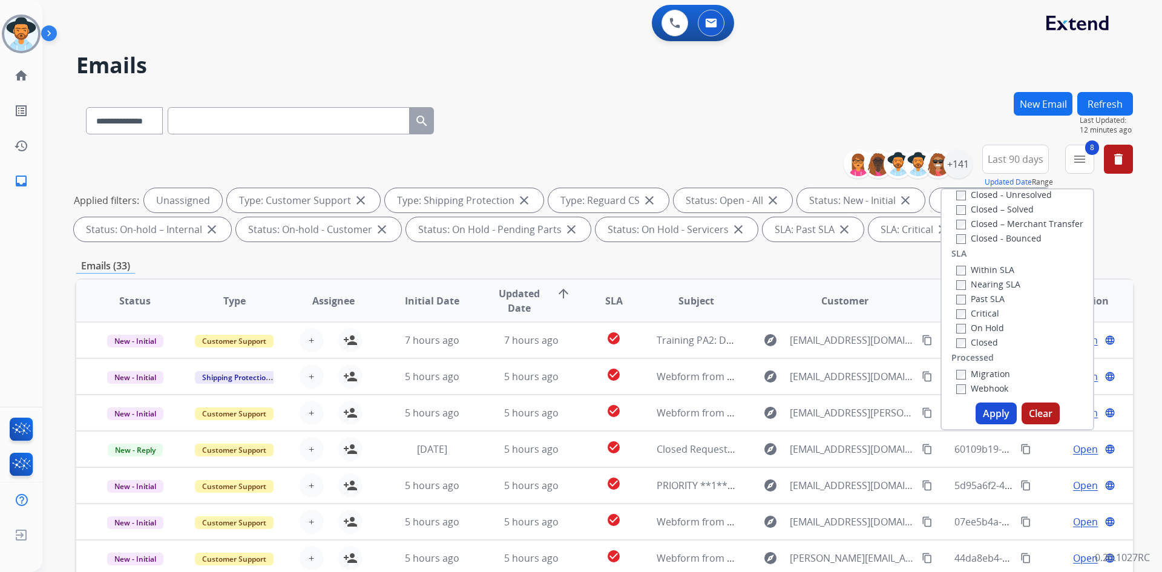
click at [986, 298] on label "Past SLA" at bounding box center [981, 299] width 48 height 12
click at [987, 314] on label "Critical" at bounding box center [978, 314] width 43 height 12
click at [980, 410] on button "Apply" at bounding box center [996, 414] width 41 height 22
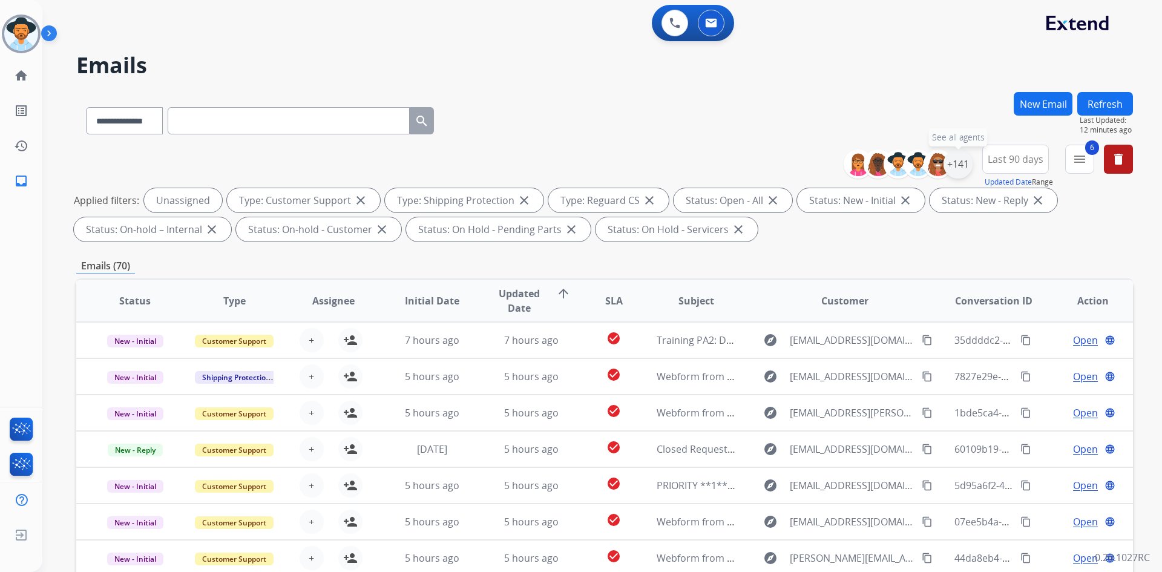
click at [951, 166] on div "+141" at bounding box center [958, 164] width 29 height 29
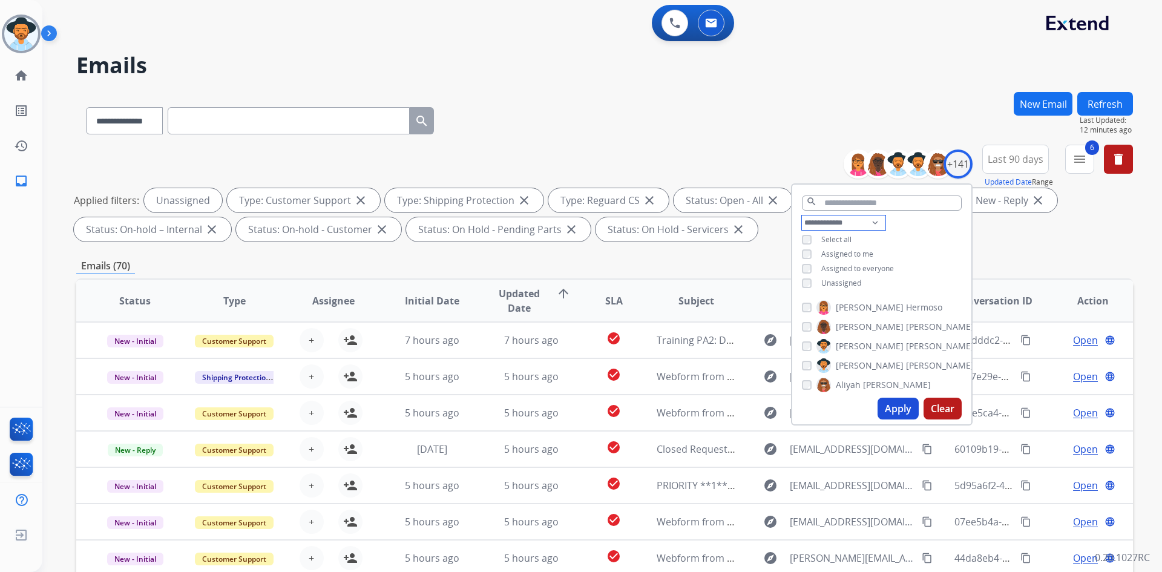
click at [842, 222] on select "**********" at bounding box center [844, 223] width 84 height 15
select select "**********"
click at [802, 216] on select "**********" at bounding box center [844, 223] width 84 height 15
click at [843, 270] on span "Unassigned" at bounding box center [842, 268] width 40 height 10
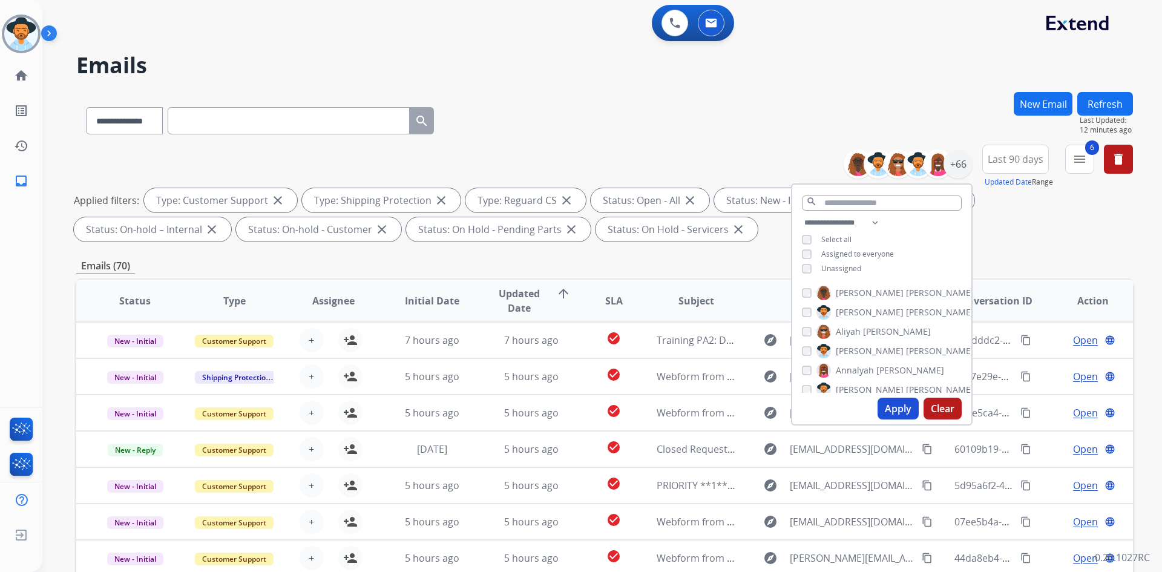
click at [829, 234] on span "Select all" at bounding box center [837, 239] width 30 height 10
click at [897, 407] on button "Apply" at bounding box center [898, 409] width 41 height 22
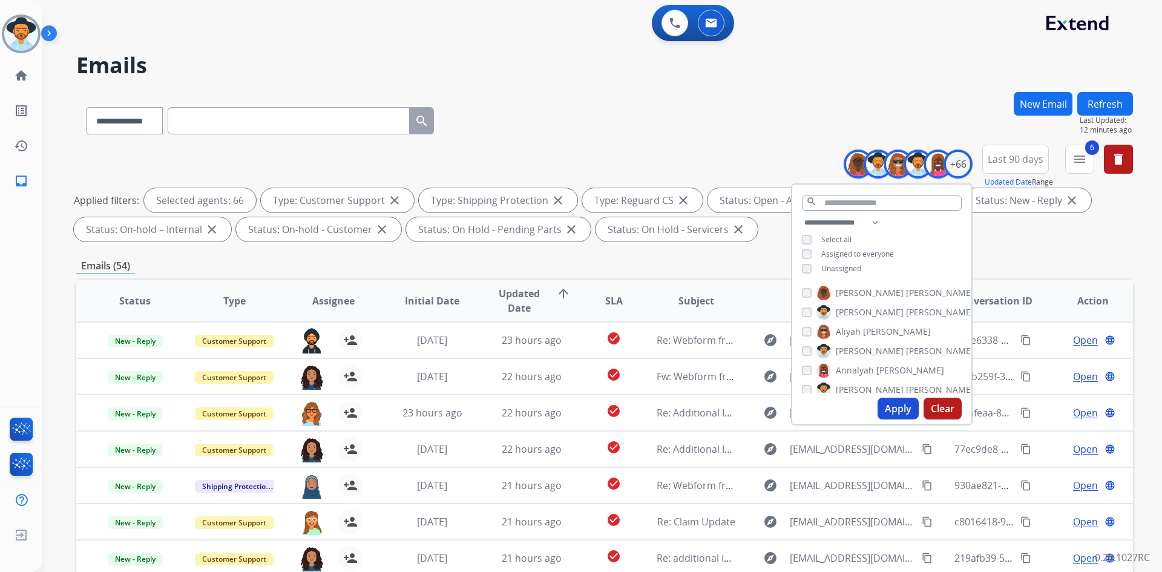
click at [674, 129] on div "**********" at bounding box center [604, 118] width 1057 height 53
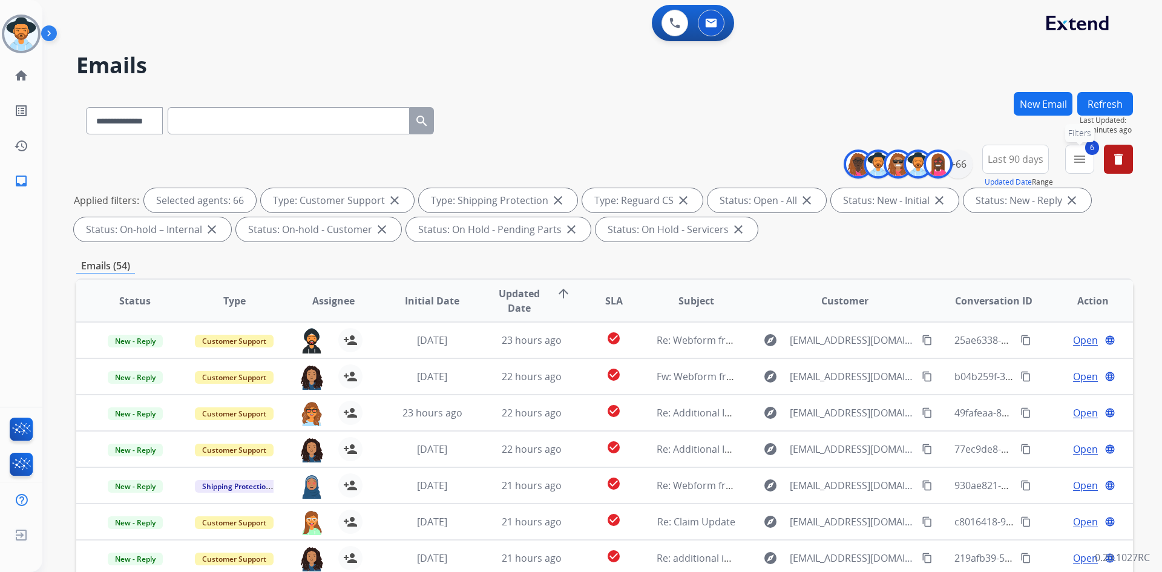
click at [1077, 163] on mat-icon "menu" at bounding box center [1080, 159] width 15 height 15
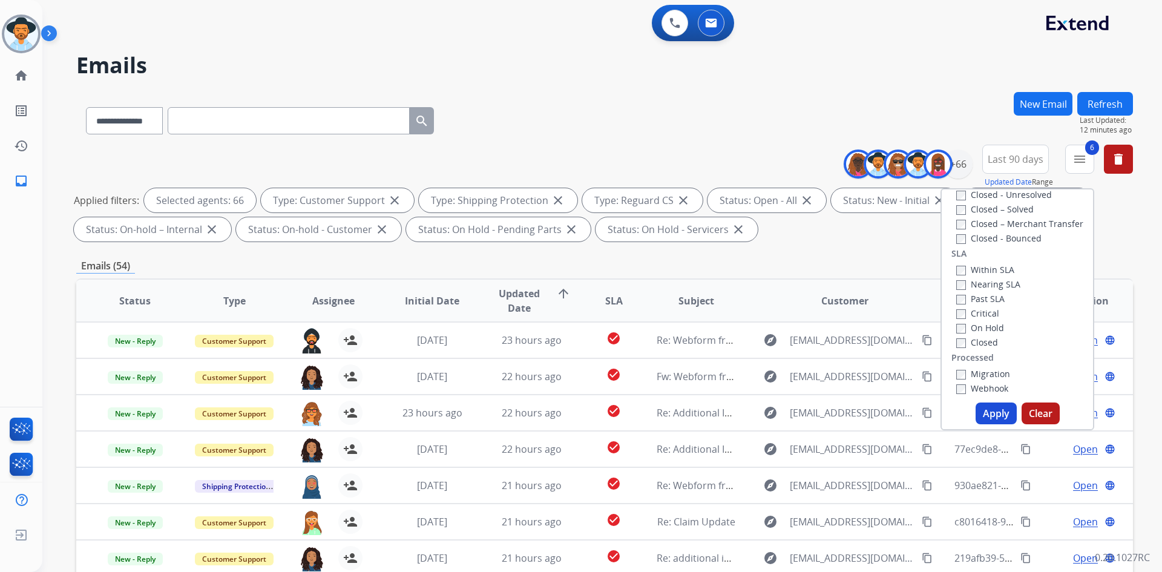
click at [991, 300] on label "Past SLA" at bounding box center [981, 299] width 48 height 12
click at [987, 312] on label "Critical" at bounding box center [978, 314] width 43 height 12
click at [995, 414] on button "Apply" at bounding box center [996, 414] width 41 height 22
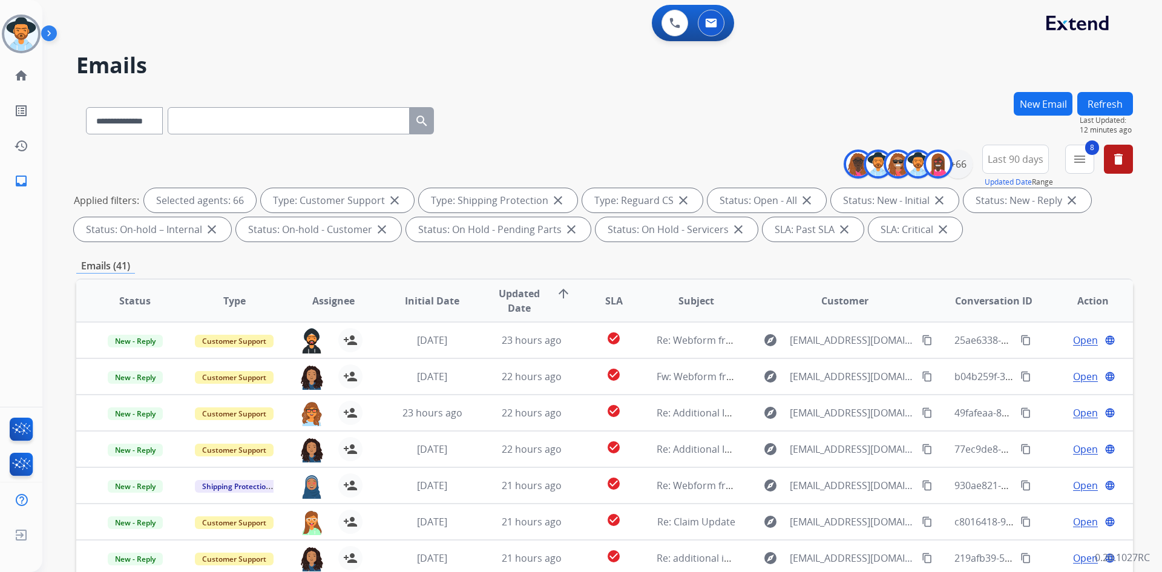
click at [940, 231] on mat-icon "close" at bounding box center [943, 229] width 15 height 15
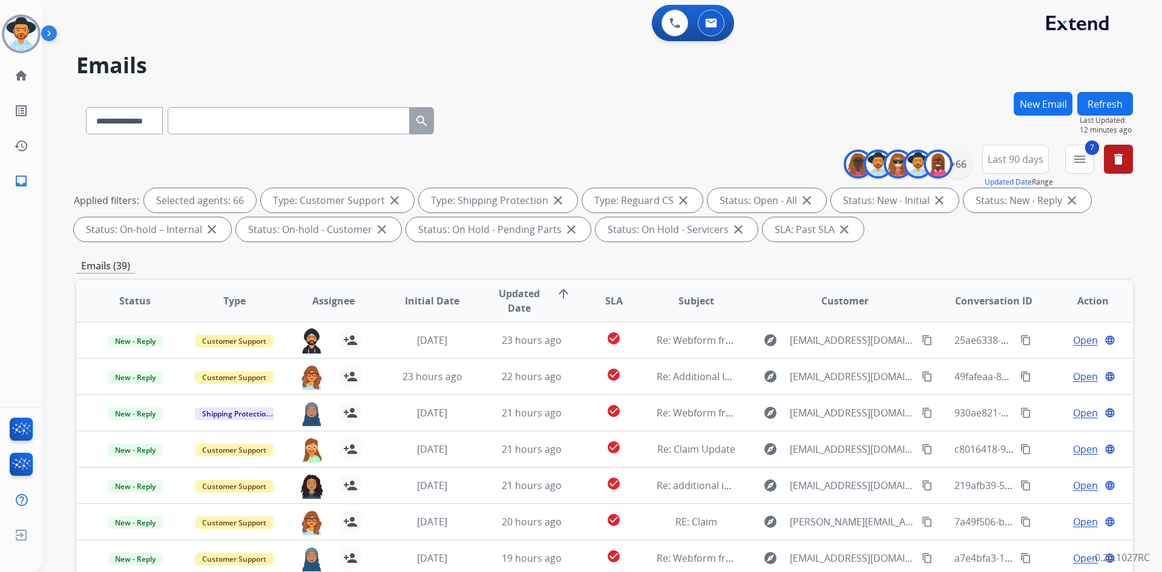
click at [839, 229] on mat-icon "close" at bounding box center [844, 229] width 15 height 15
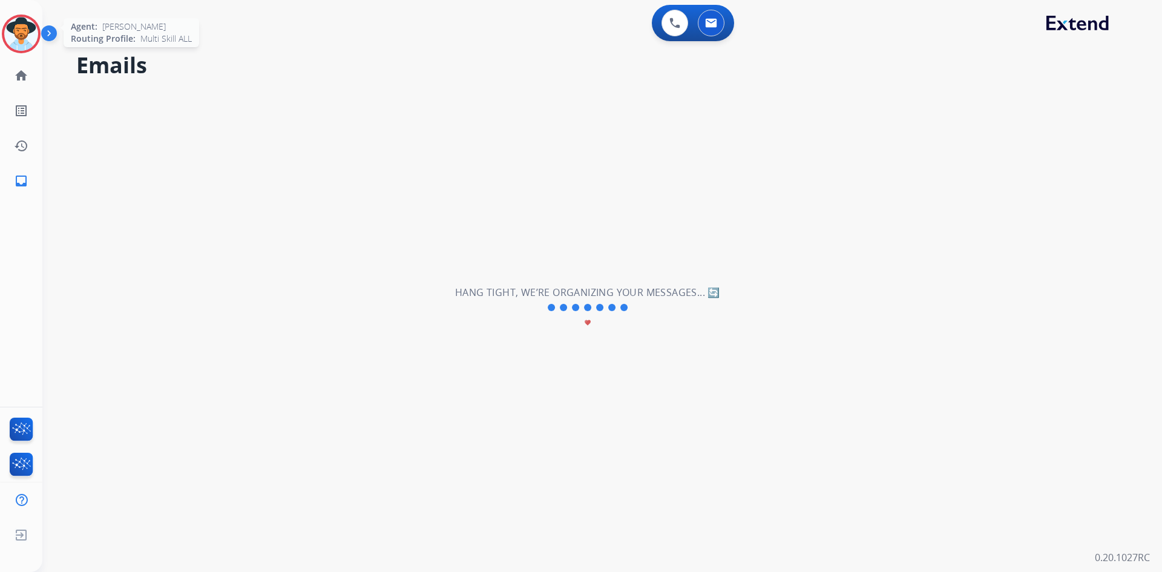
click at [22, 44] on img at bounding box center [21, 34] width 34 height 34
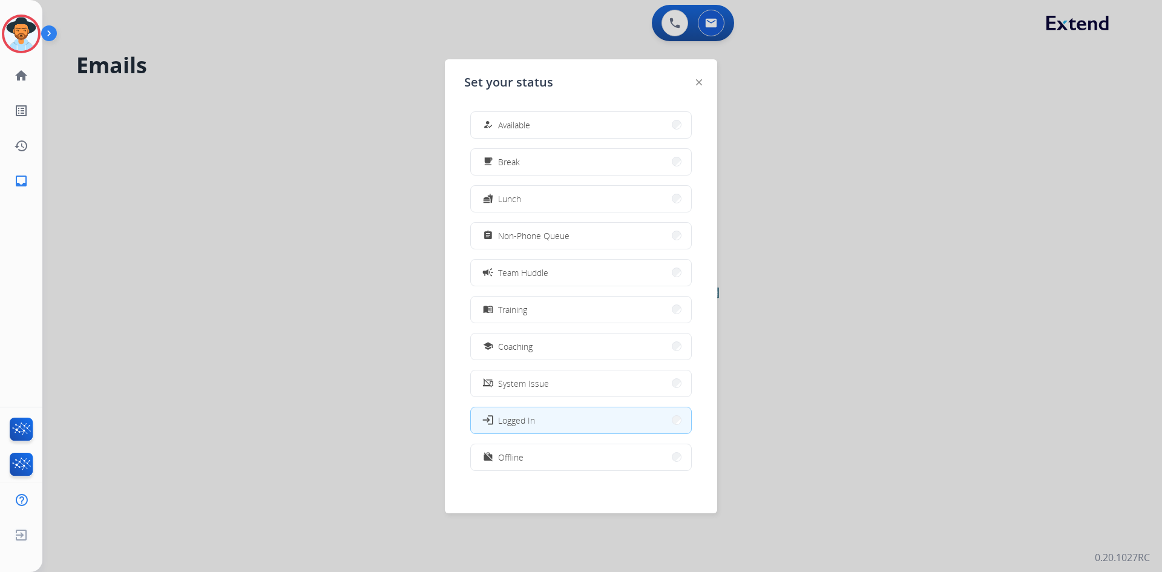
drag, startPoint x: 564, startPoint y: 458, endPoint x: 455, endPoint y: 415, distance: 117.1
click at [564, 458] on button "work_off Offline" at bounding box center [581, 457] width 220 height 26
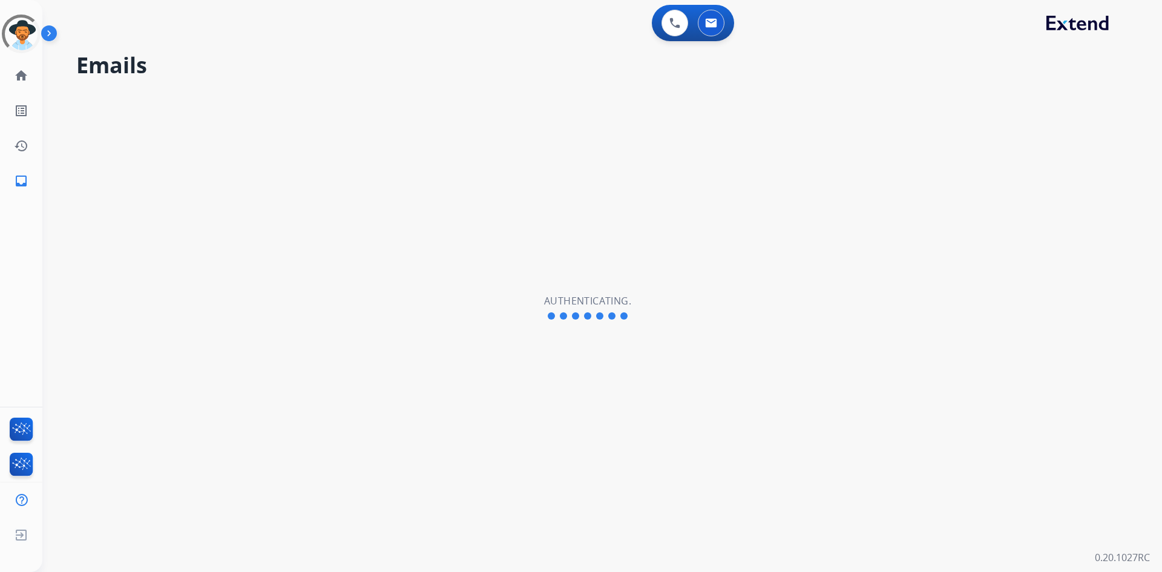
select select "**********"
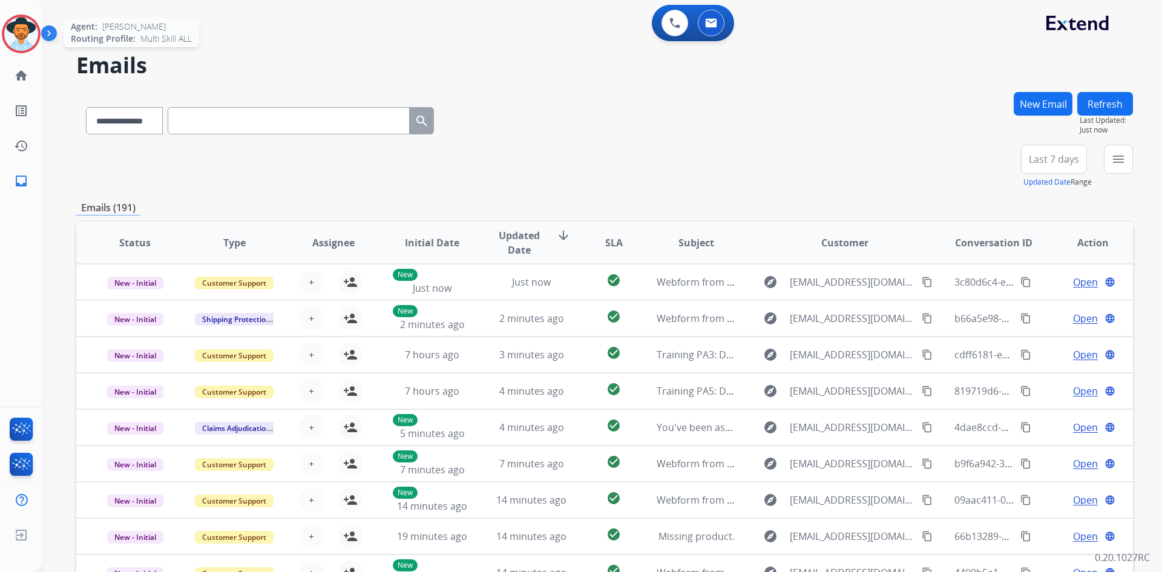
click at [24, 38] on img at bounding box center [21, 34] width 34 height 34
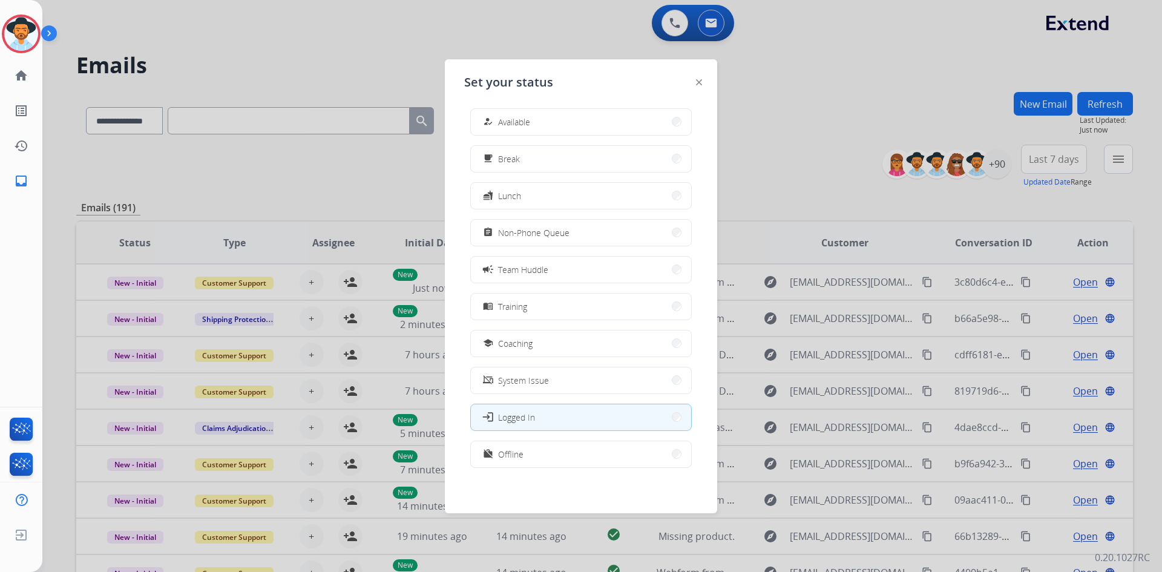
scroll to position [4, 0]
click at [535, 461] on button "work_off Offline" at bounding box center [581, 454] width 220 height 26
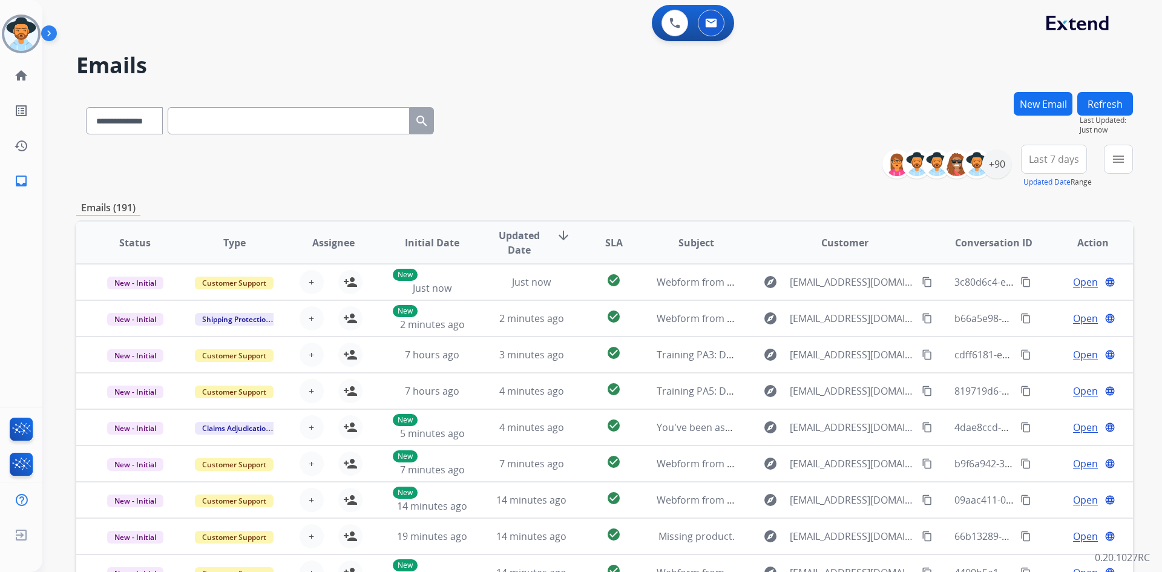
click at [579, 119] on div "**********" at bounding box center [604, 118] width 1057 height 53
click at [1000, 165] on div "+90" at bounding box center [997, 164] width 29 height 29
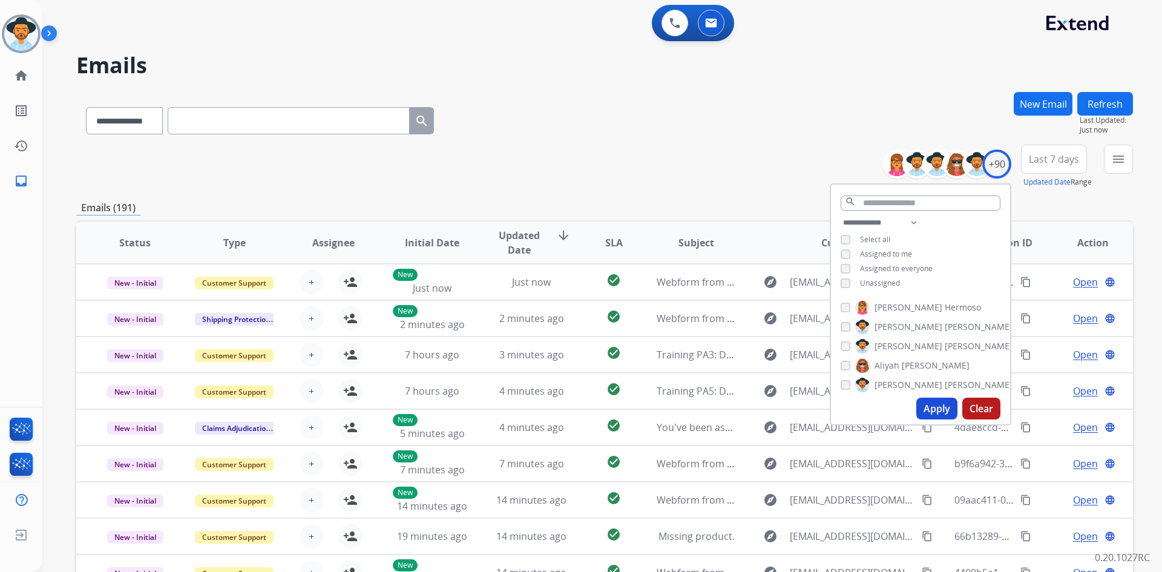
click at [1062, 151] on button "Last 7 days" at bounding box center [1054, 159] width 66 height 29
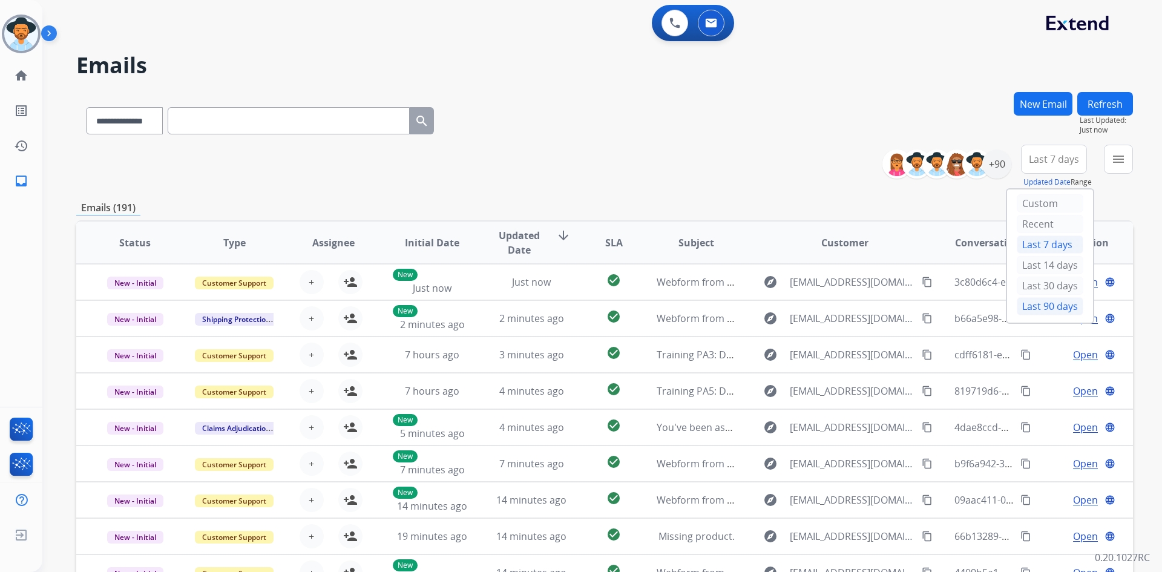
click at [1043, 312] on div "Last 90 days" at bounding box center [1050, 306] width 67 height 18
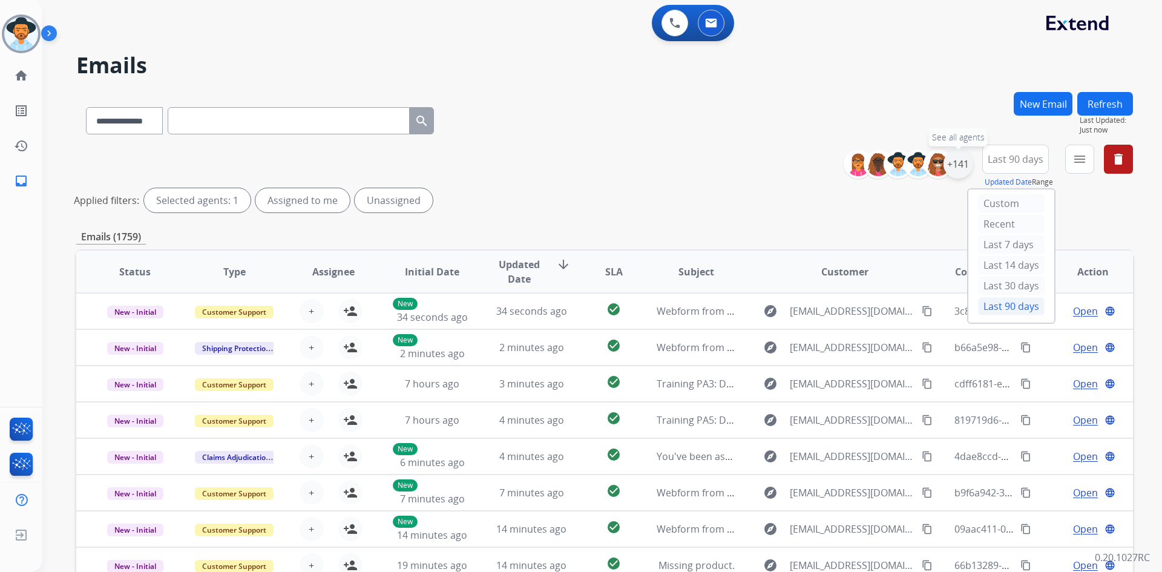
click at [952, 167] on div "+141" at bounding box center [958, 164] width 29 height 29
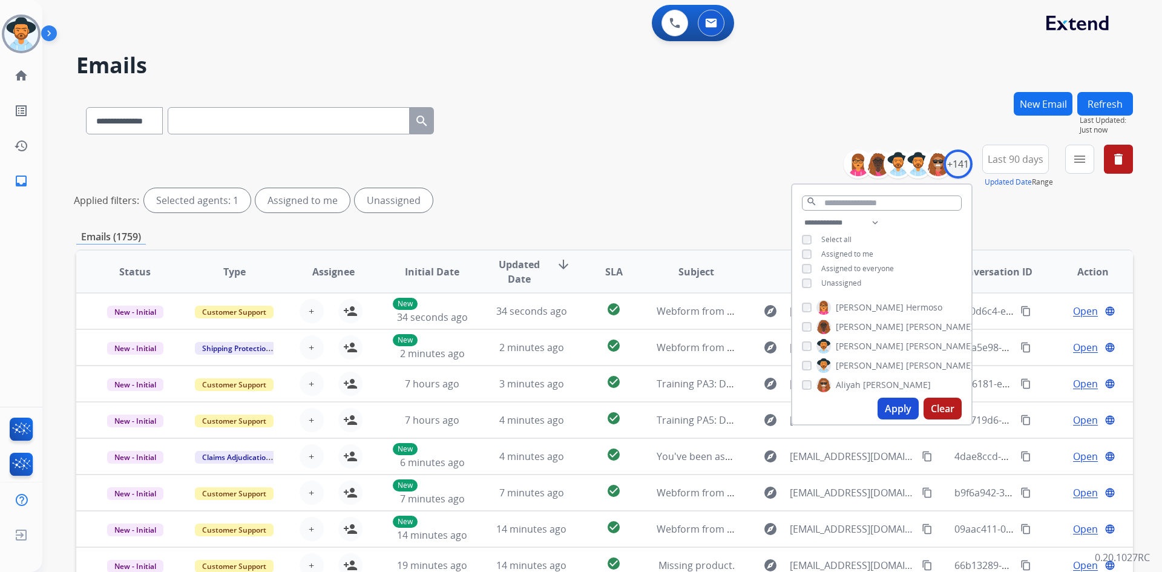
click at [837, 232] on div "**********" at bounding box center [882, 254] width 179 height 77
click at [846, 221] on select "**********" at bounding box center [844, 223] width 84 height 15
click at [802, 216] on select "**********" at bounding box center [844, 223] width 84 height 15
click at [840, 265] on span "Unassigned" at bounding box center [842, 268] width 40 height 10
click at [835, 237] on span "Select all" at bounding box center [837, 239] width 30 height 10
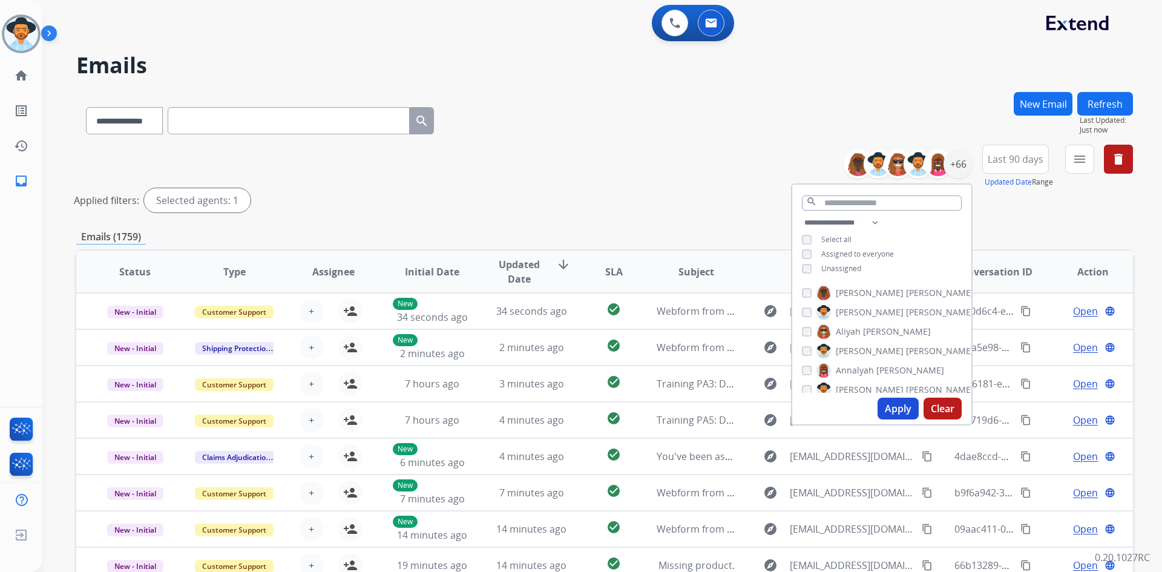
click at [835, 237] on span "Select all" at bounding box center [837, 239] width 30 height 10
click at [888, 411] on button "Apply" at bounding box center [898, 409] width 41 height 22
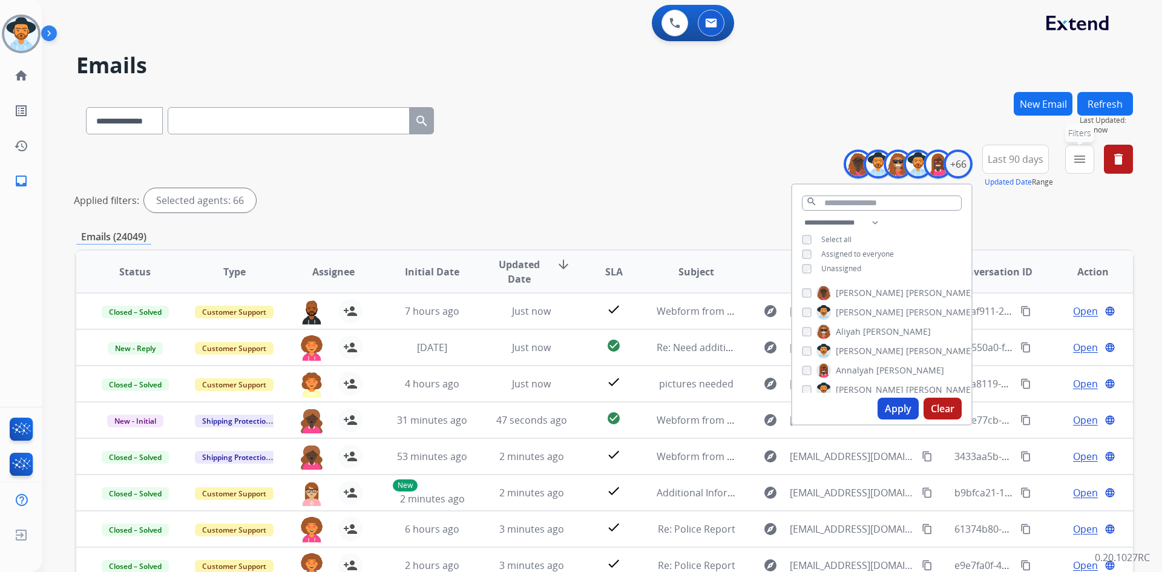
click at [1078, 160] on mat-icon "menu" at bounding box center [1080, 159] width 15 height 15
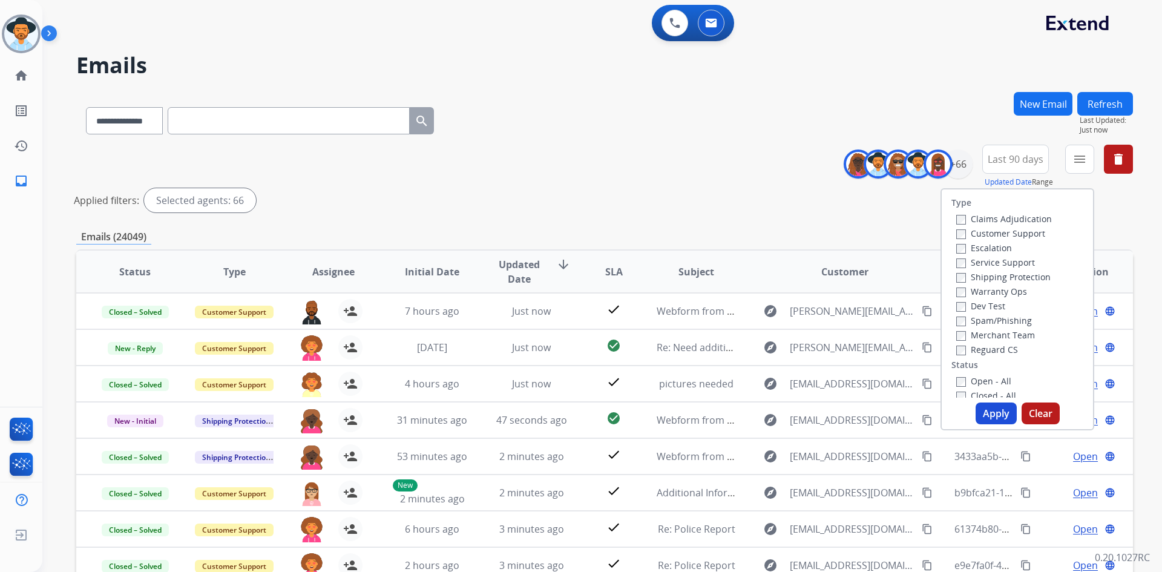
click at [1011, 234] on label "Customer Support" at bounding box center [1001, 234] width 89 height 12
click at [1006, 277] on label "Shipping Protection" at bounding box center [1004, 277] width 94 height 12
click at [995, 348] on label "Reguard CS" at bounding box center [988, 350] width 62 height 12
click at [991, 381] on label "Open - All" at bounding box center [984, 381] width 55 height 12
click at [991, 410] on button "Apply" at bounding box center [996, 414] width 41 height 22
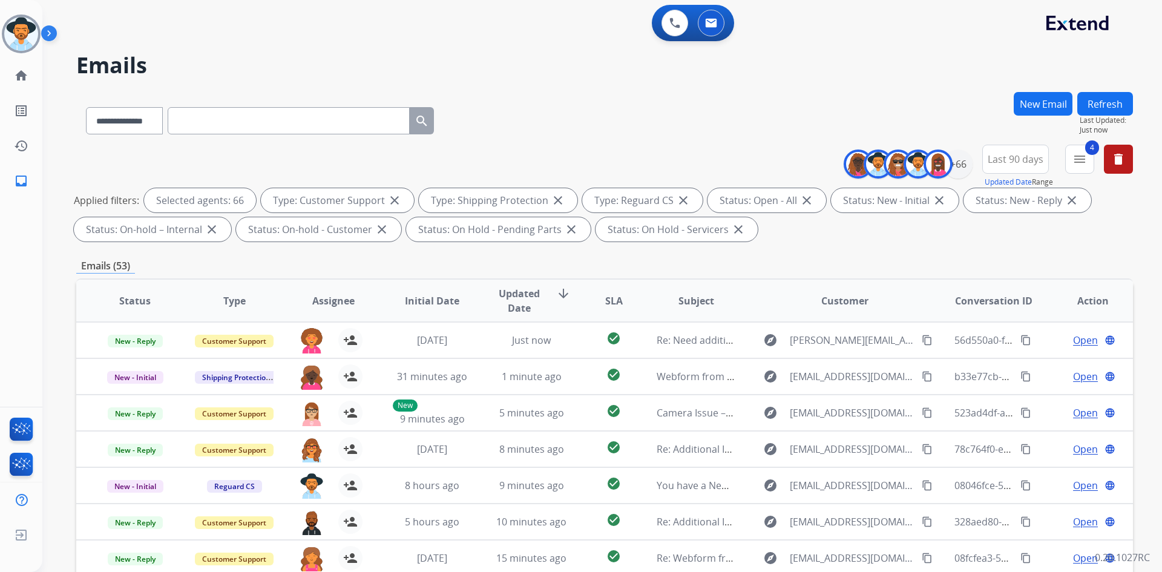
click at [523, 303] on span "Updated Date" at bounding box center [519, 300] width 55 height 29
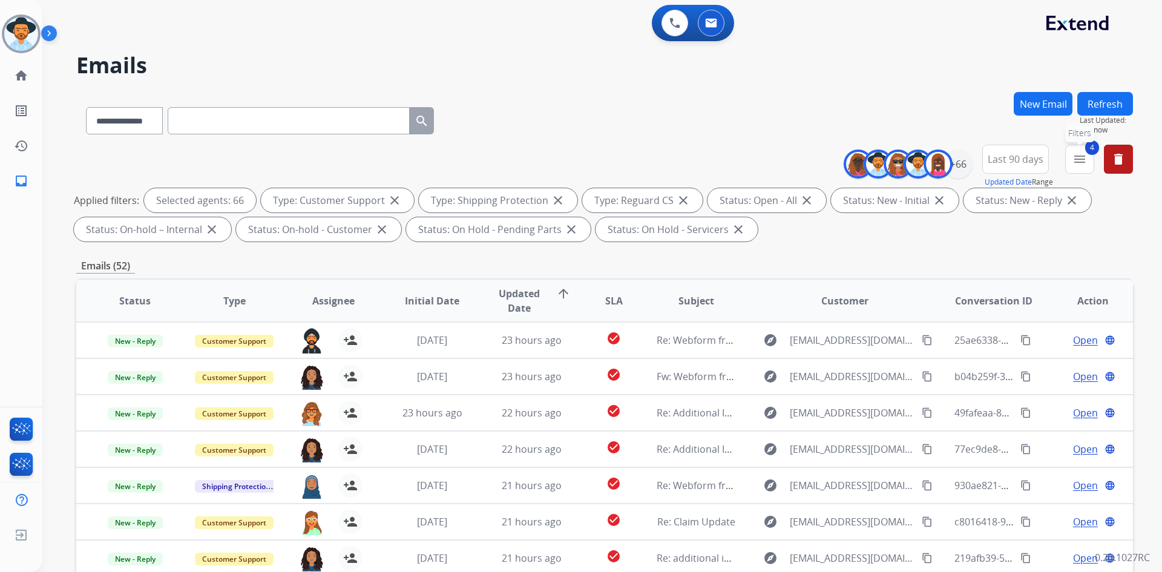
click at [1083, 156] on mat-icon "menu" at bounding box center [1080, 159] width 15 height 15
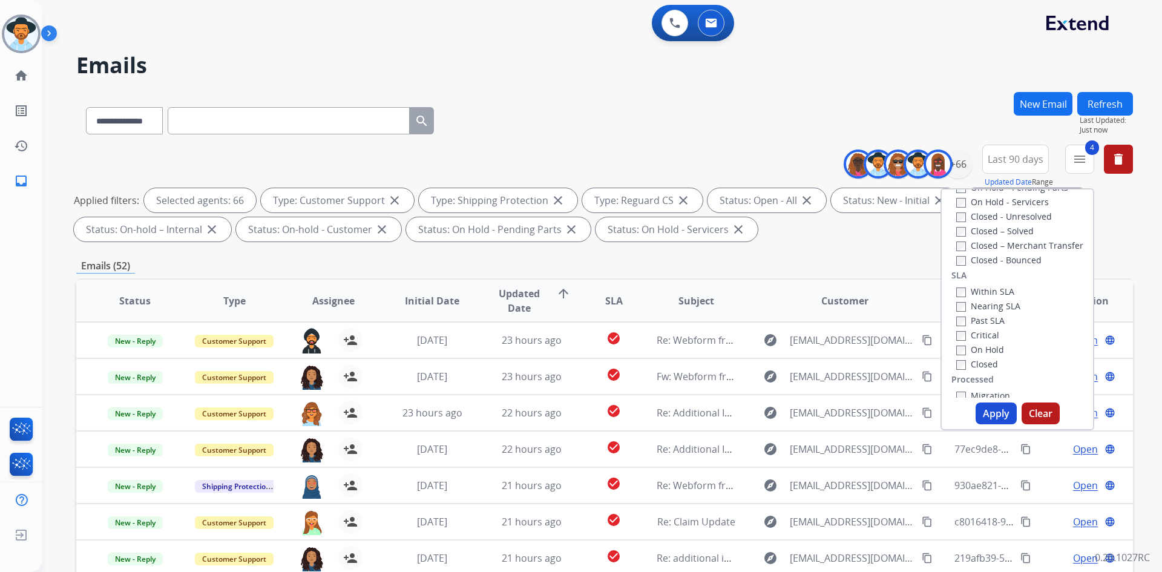
scroll to position [303, 0]
click at [987, 299] on label "Past SLA" at bounding box center [981, 299] width 48 height 12
click at [984, 311] on label "Critical" at bounding box center [978, 314] width 43 height 12
click at [994, 407] on button "Apply" at bounding box center [996, 414] width 41 height 22
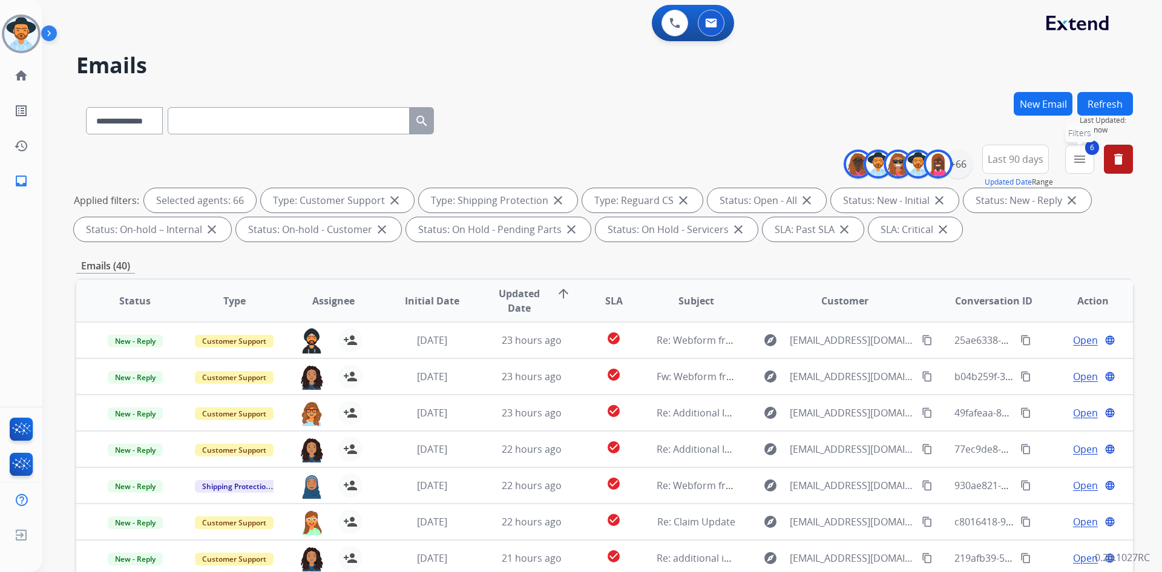
click at [1082, 163] on mat-icon "menu" at bounding box center [1080, 159] width 15 height 15
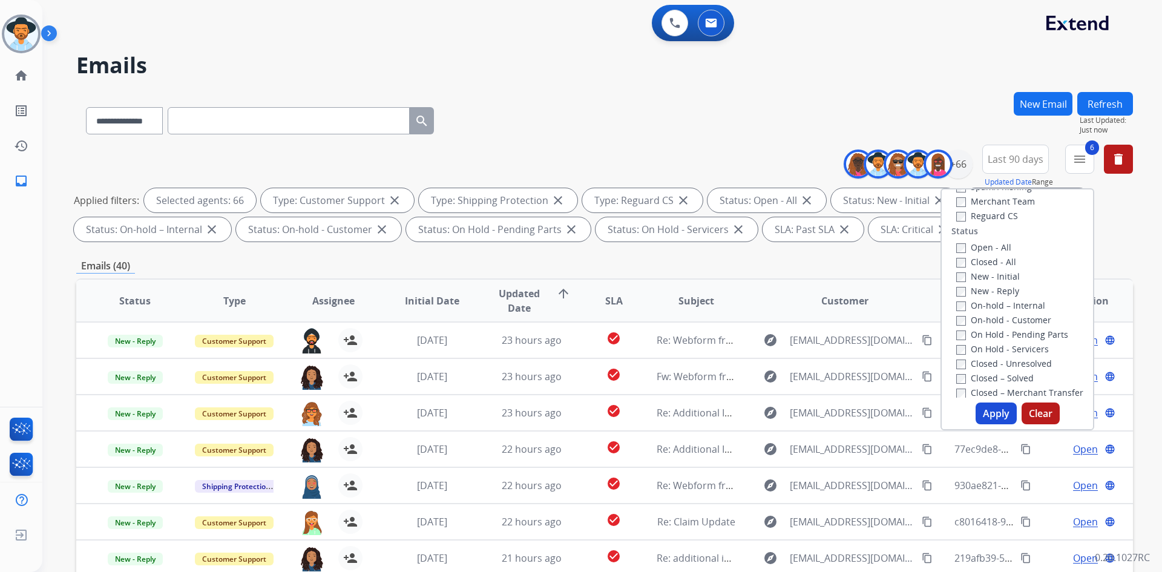
scroll to position [121, 0]
click at [990, 262] on label "Open - All" at bounding box center [984, 260] width 55 height 12
click at [986, 289] on label "New - Initial" at bounding box center [989, 289] width 64 height 12
click at [980, 291] on label "New - Initial" at bounding box center [989, 289] width 64 height 12
click at [977, 305] on label "New - Reply" at bounding box center [988, 304] width 63 height 12
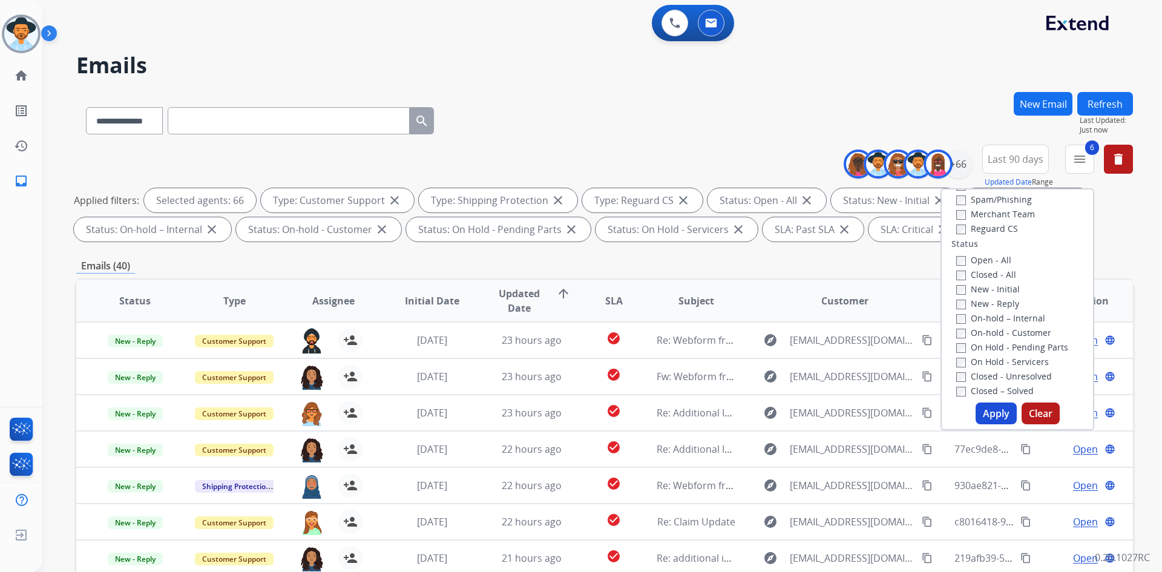
click at [1000, 415] on button "Apply" at bounding box center [996, 414] width 41 height 22
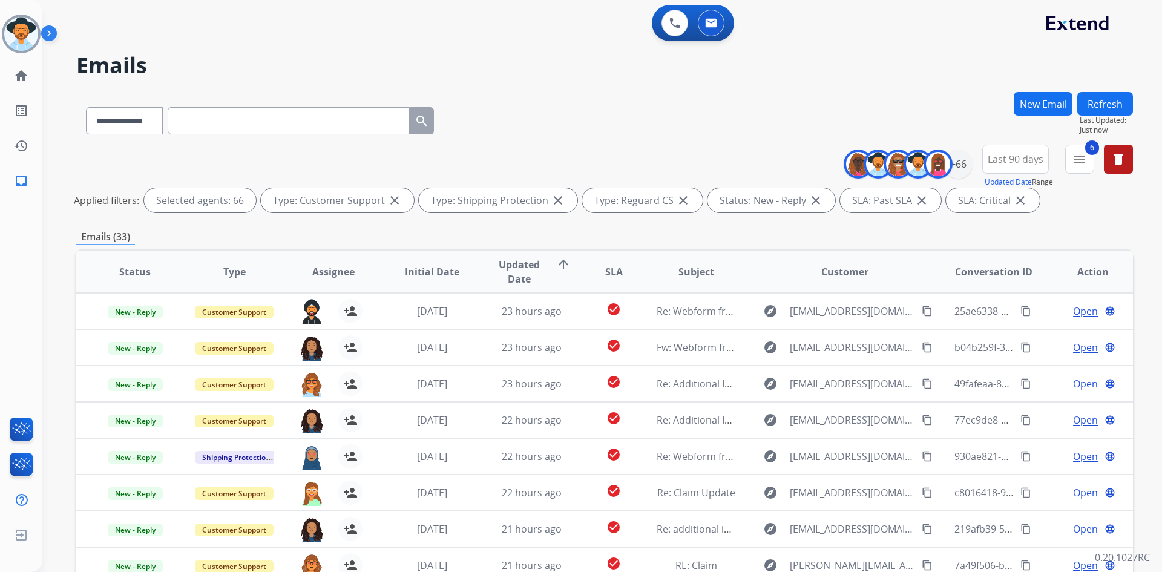
click at [518, 270] on span "Updated Date" at bounding box center [519, 271] width 55 height 29
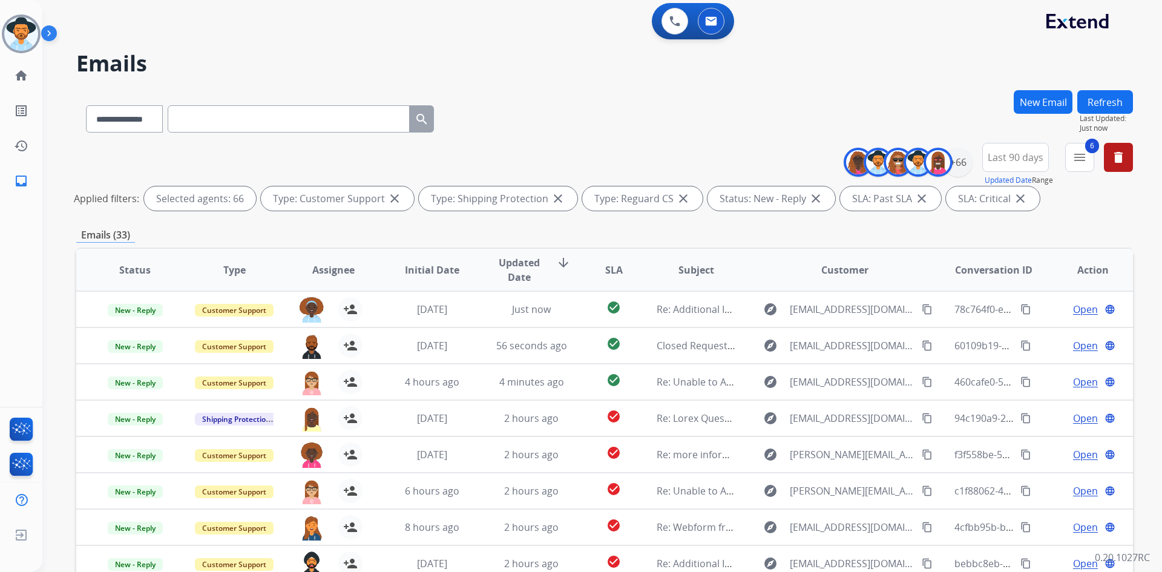
scroll to position [0, 0]
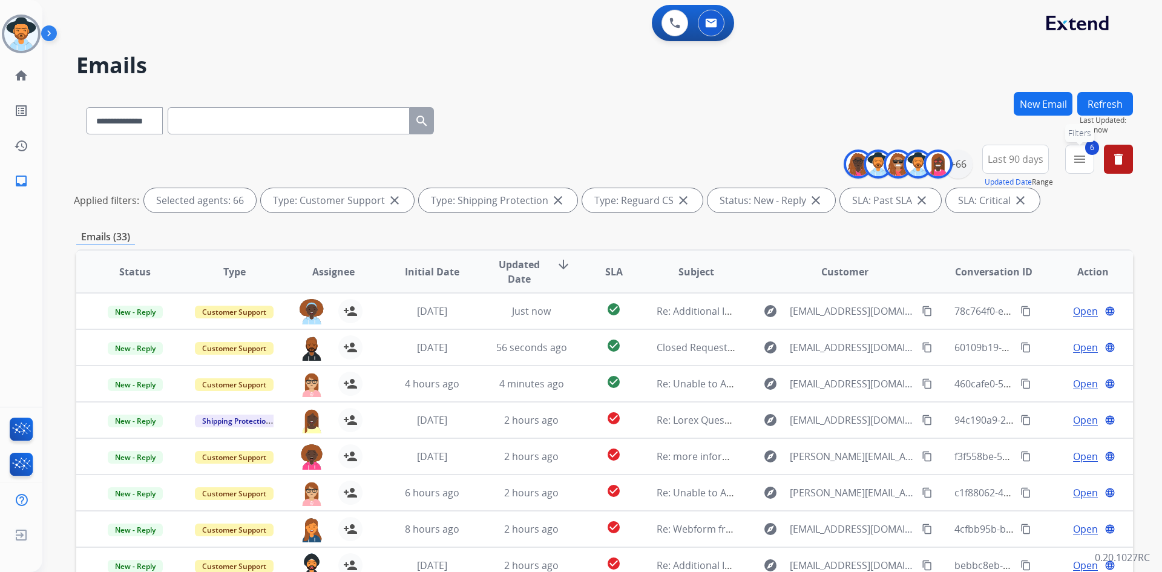
click at [1090, 159] on button "6 menu Filters" at bounding box center [1080, 159] width 29 height 29
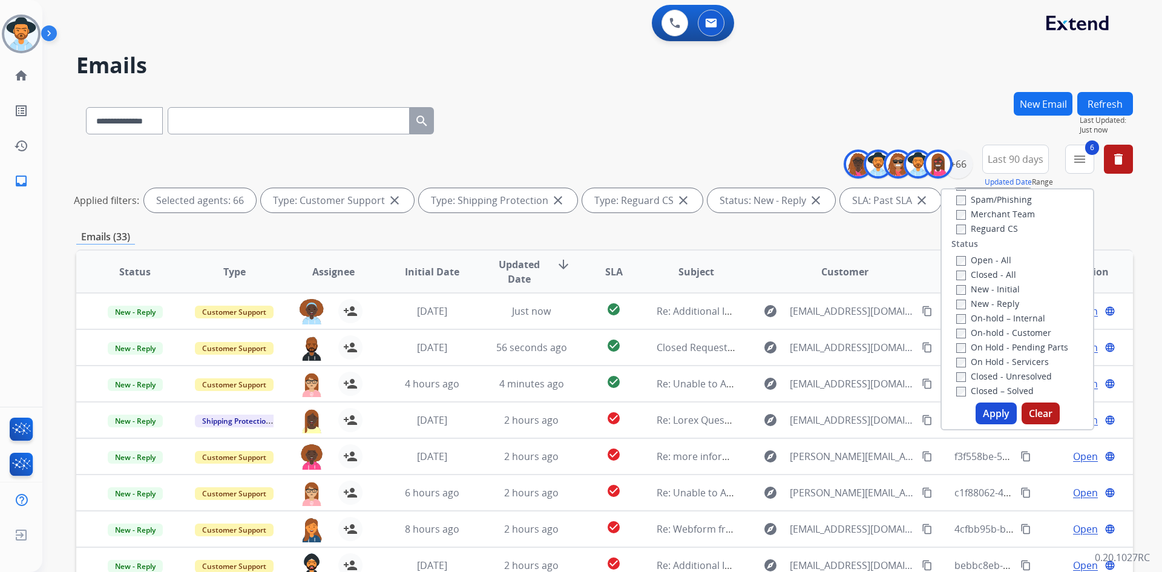
click at [987, 302] on label "New - Reply" at bounding box center [988, 304] width 63 height 12
click at [989, 292] on label "New - Initial" at bounding box center [989, 289] width 64 height 12
click at [988, 408] on button "Apply" at bounding box center [996, 414] width 41 height 22
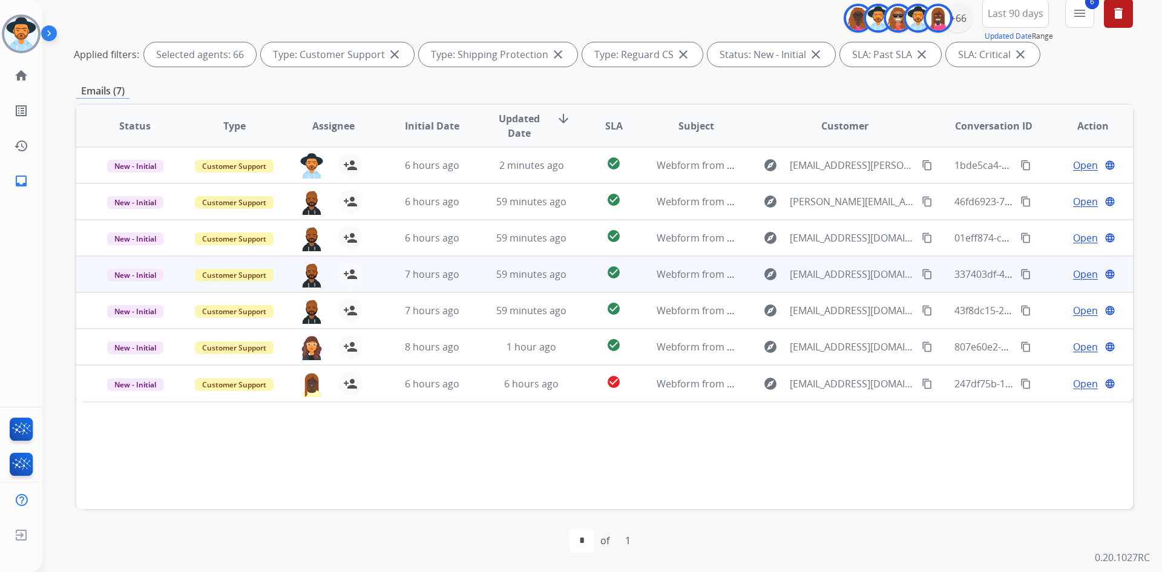
scroll to position [85, 0]
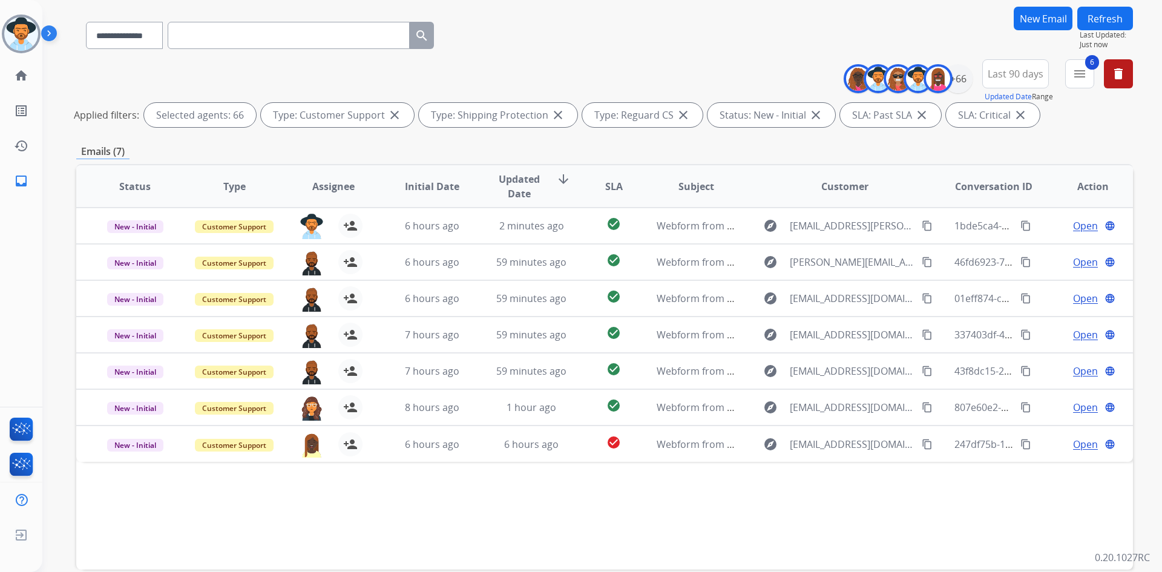
click at [917, 119] on mat-icon "close" at bounding box center [922, 115] width 15 height 15
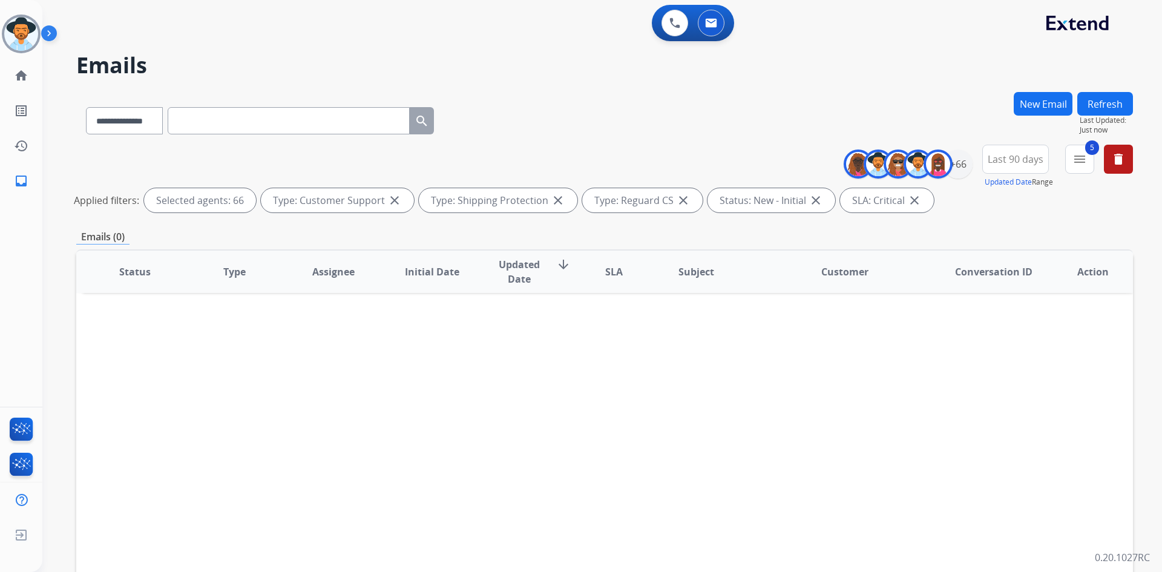
click at [908, 204] on mat-icon "close" at bounding box center [915, 200] width 15 height 15
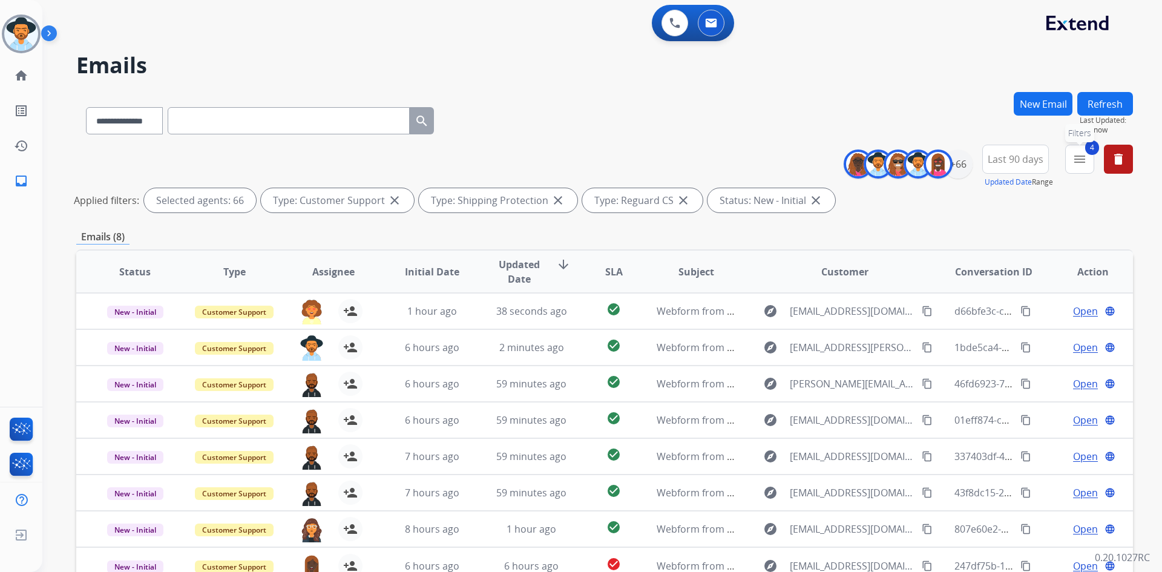
click at [1081, 162] on mat-icon "menu" at bounding box center [1080, 159] width 15 height 15
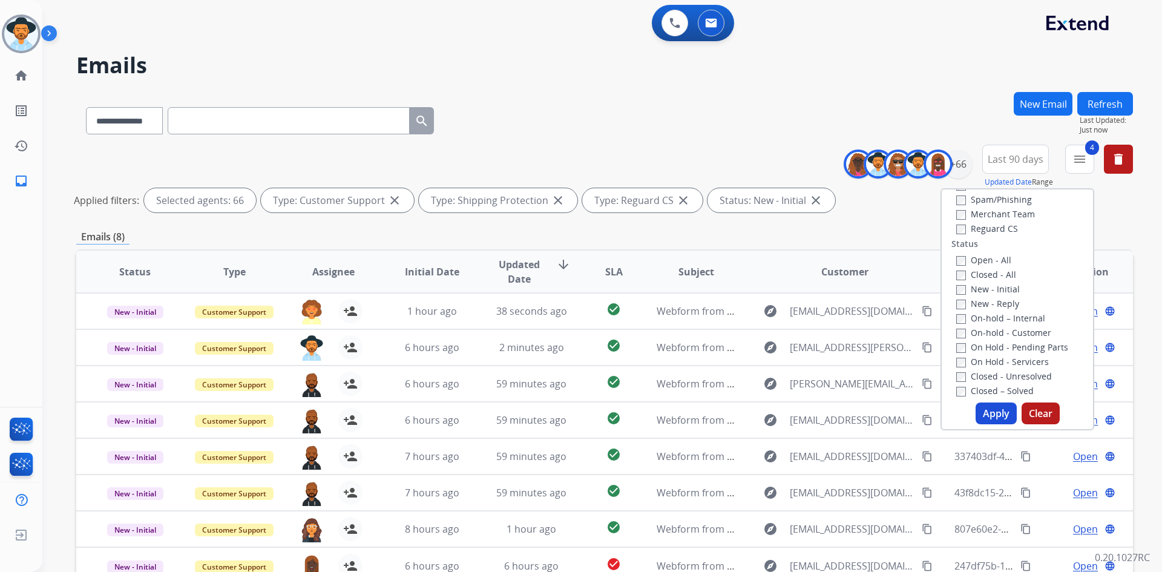
click at [983, 261] on label "Open - All" at bounding box center [984, 260] width 55 height 12
click at [991, 419] on button "Apply" at bounding box center [996, 414] width 41 height 22
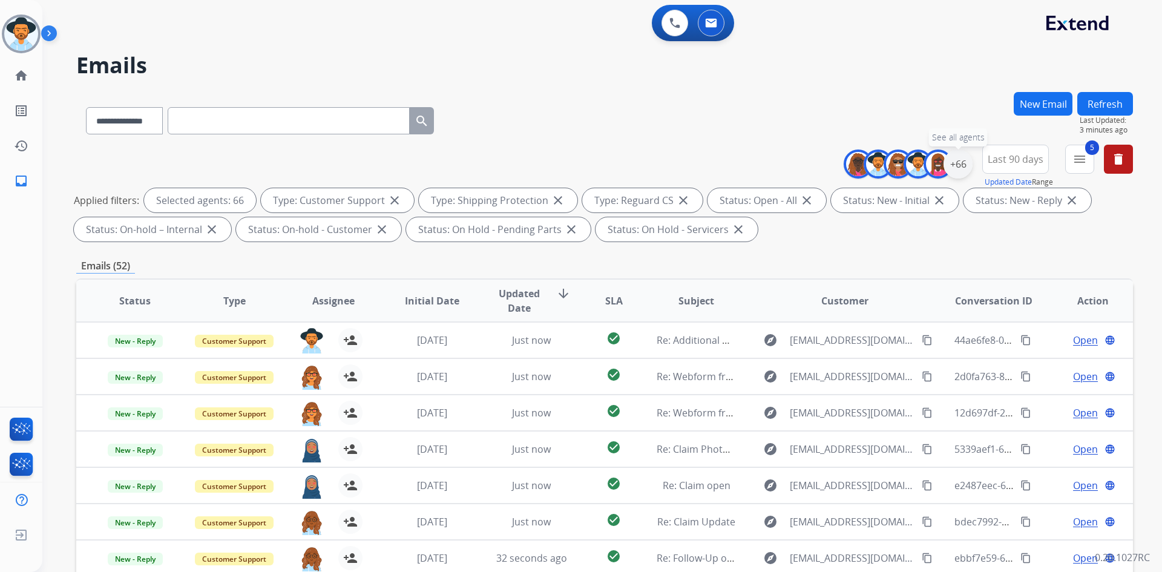
click at [965, 163] on div "+66" at bounding box center [958, 164] width 29 height 29
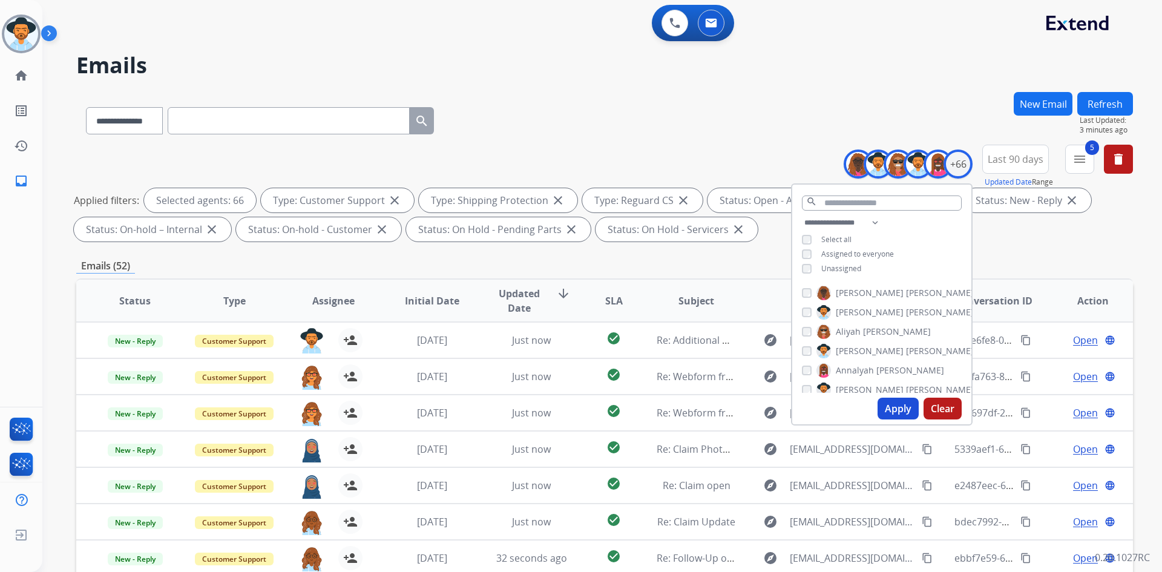
click at [834, 265] on span "Unassigned" at bounding box center [842, 268] width 40 height 10
click at [875, 220] on select "**********" at bounding box center [844, 223] width 84 height 15
select select "***"
click at [802, 216] on select "**********" at bounding box center [844, 223] width 84 height 15
click at [841, 241] on span "Select all" at bounding box center [837, 239] width 30 height 10
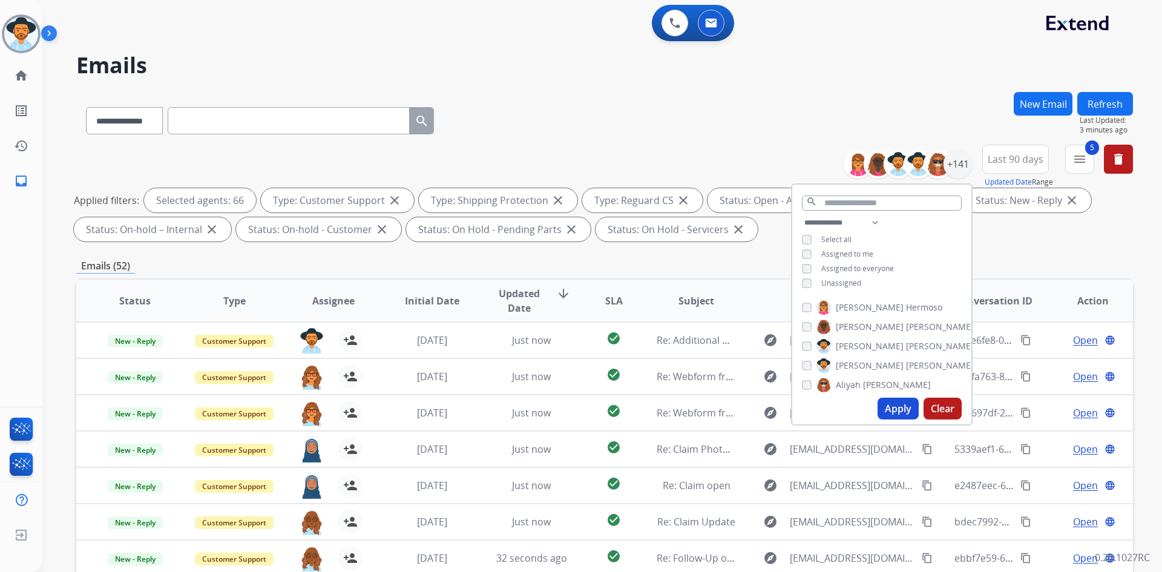
click at [839, 278] on span "Unassigned" at bounding box center [842, 283] width 40 height 10
click at [895, 413] on button "Apply" at bounding box center [898, 409] width 41 height 22
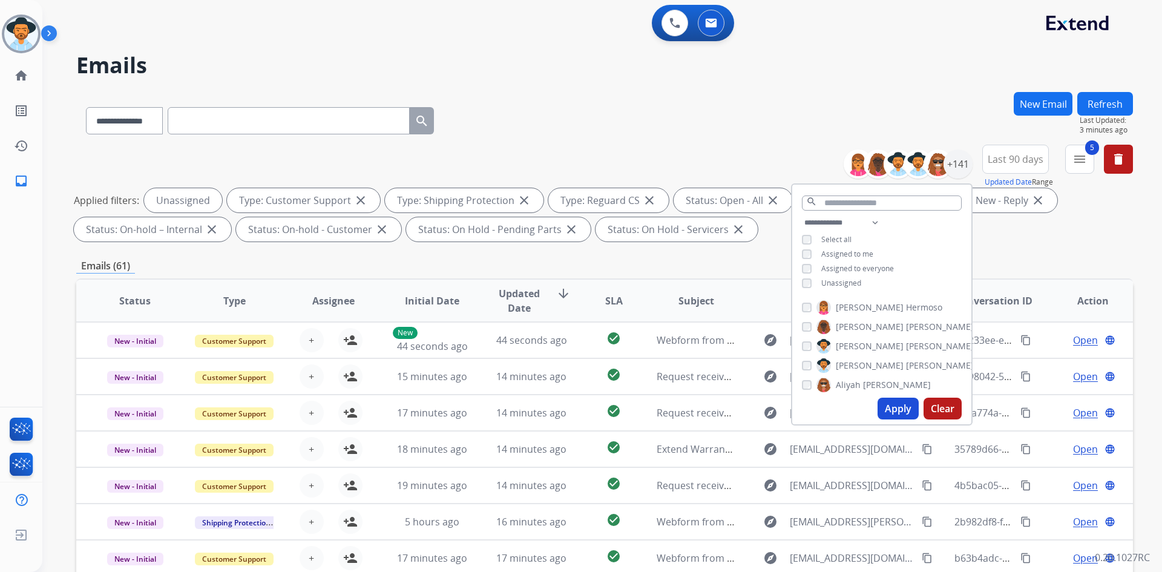
click at [672, 127] on div "**********" at bounding box center [604, 118] width 1057 height 53
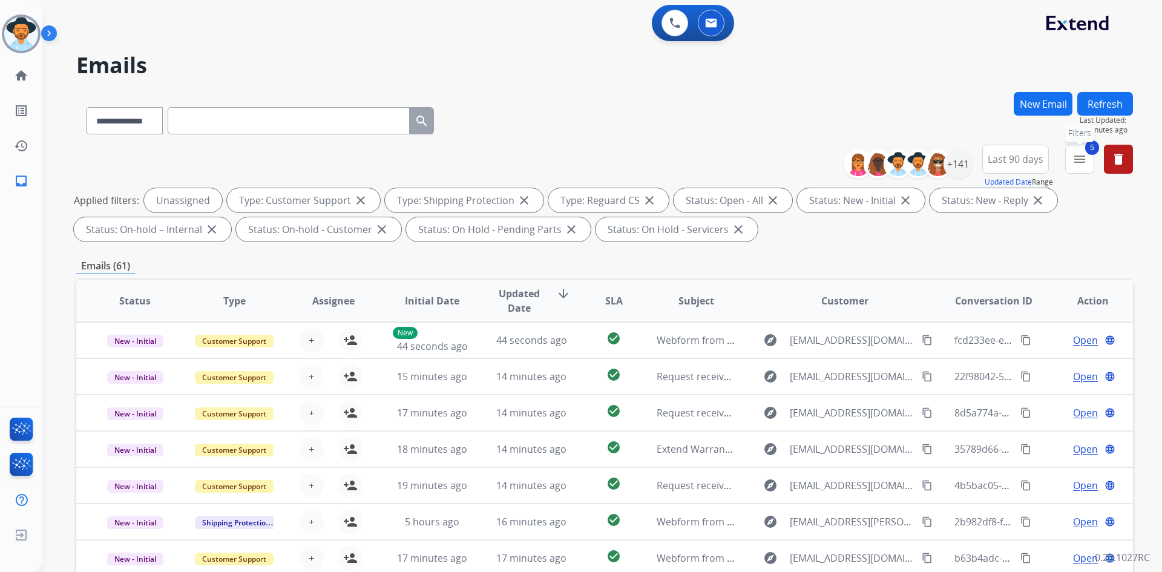
click at [1076, 157] on mat-icon "menu" at bounding box center [1080, 159] width 15 height 15
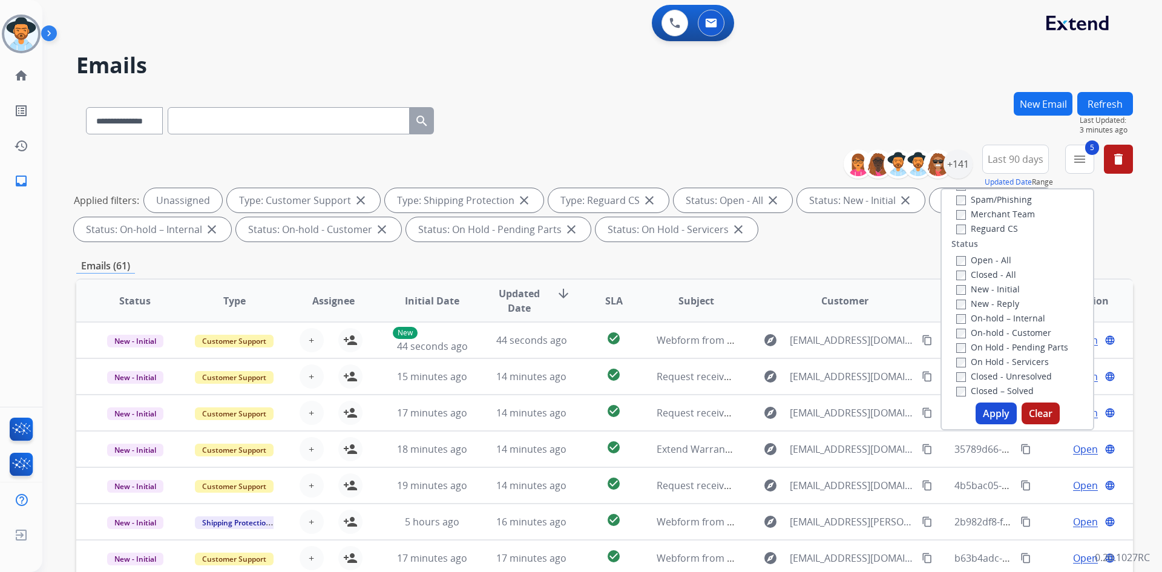
click at [986, 259] on label "Open - All" at bounding box center [984, 260] width 55 height 12
click at [989, 303] on label "New - Reply" at bounding box center [988, 304] width 63 height 12
click at [980, 298] on label "Past SLA" at bounding box center [981, 299] width 48 height 12
click at [980, 314] on label "Critical" at bounding box center [978, 314] width 43 height 12
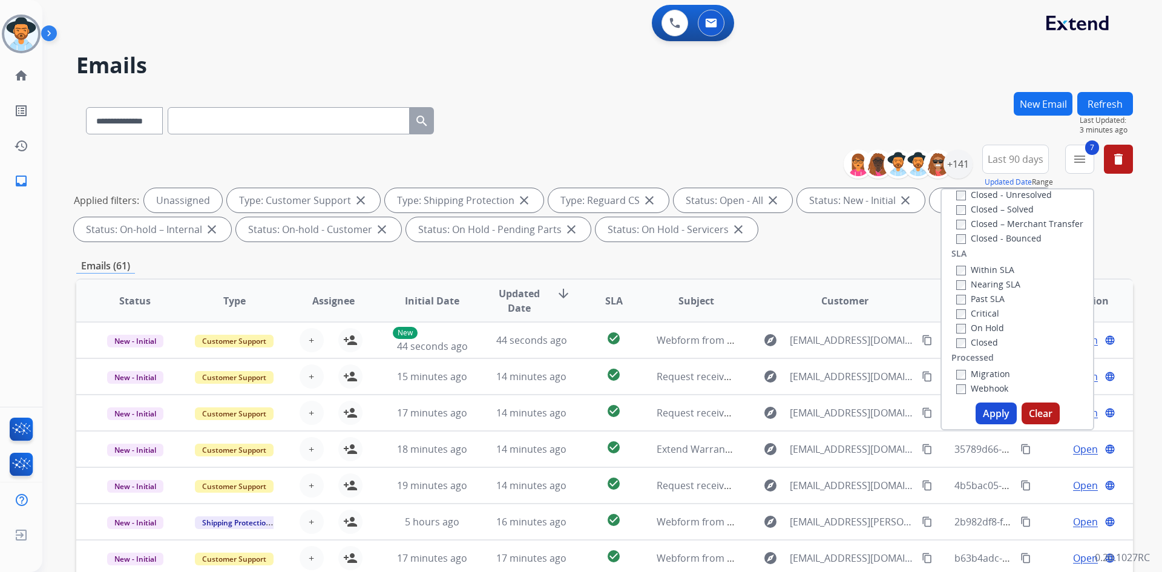
click at [992, 415] on button "Apply" at bounding box center [996, 414] width 41 height 22
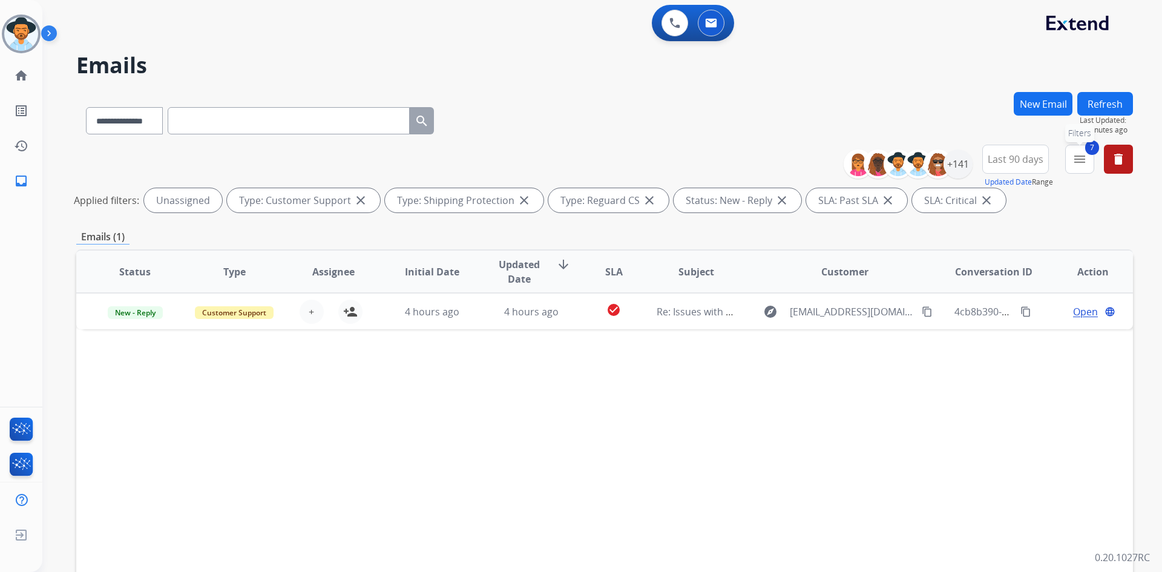
click at [1075, 166] on mat-icon "menu" at bounding box center [1080, 159] width 15 height 15
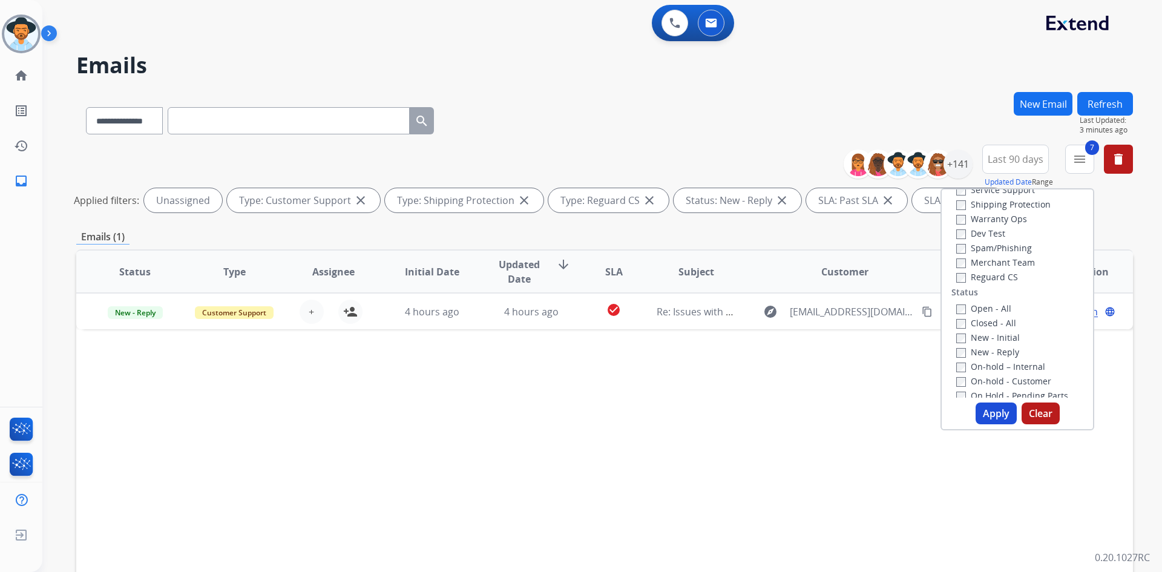
scroll to position [61, 0]
click at [981, 367] on label "New - Reply" at bounding box center [988, 364] width 63 height 12
click at [981, 349] on label "New - Initial" at bounding box center [989, 350] width 64 height 12
click at [995, 425] on div "Type Claims Adjudication Customer Support Escalation Service Support Shipping P…" at bounding box center [1018, 309] width 154 height 242
click at [994, 420] on button "Apply" at bounding box center [996, 414] width 41 height 22
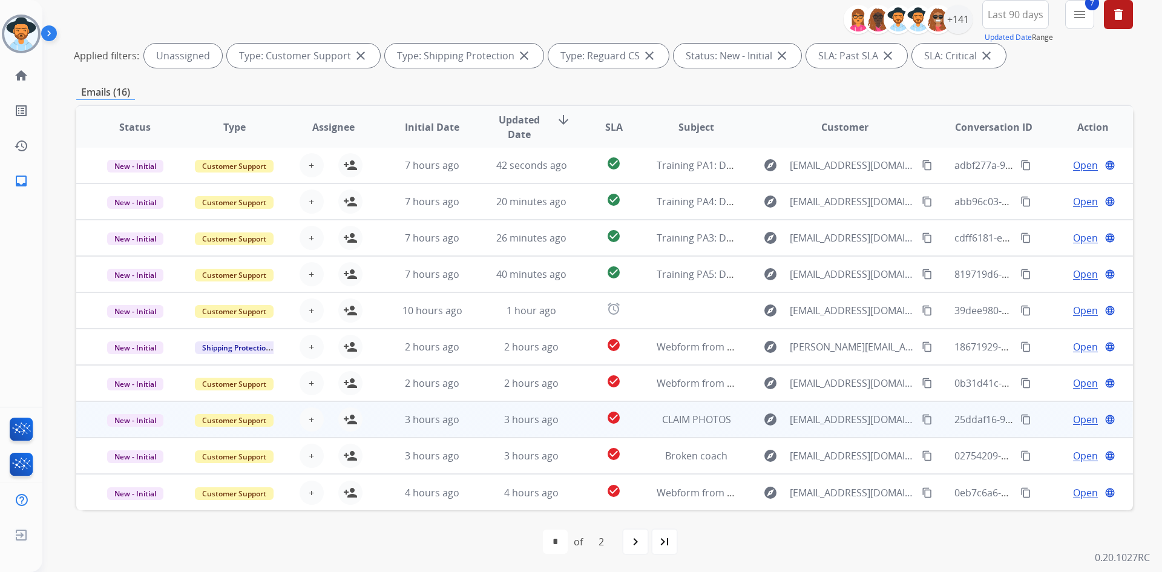
scroll to position [146, 0]
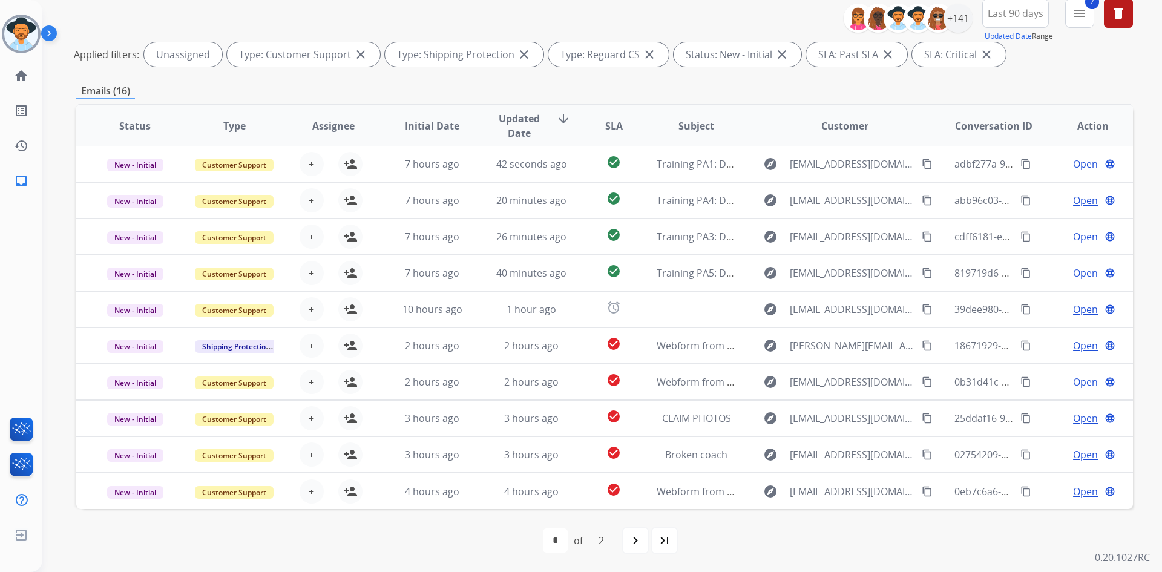
click at [509, 125] on span "Updated Date" at bounding box center [519, 125] width 55 height 29
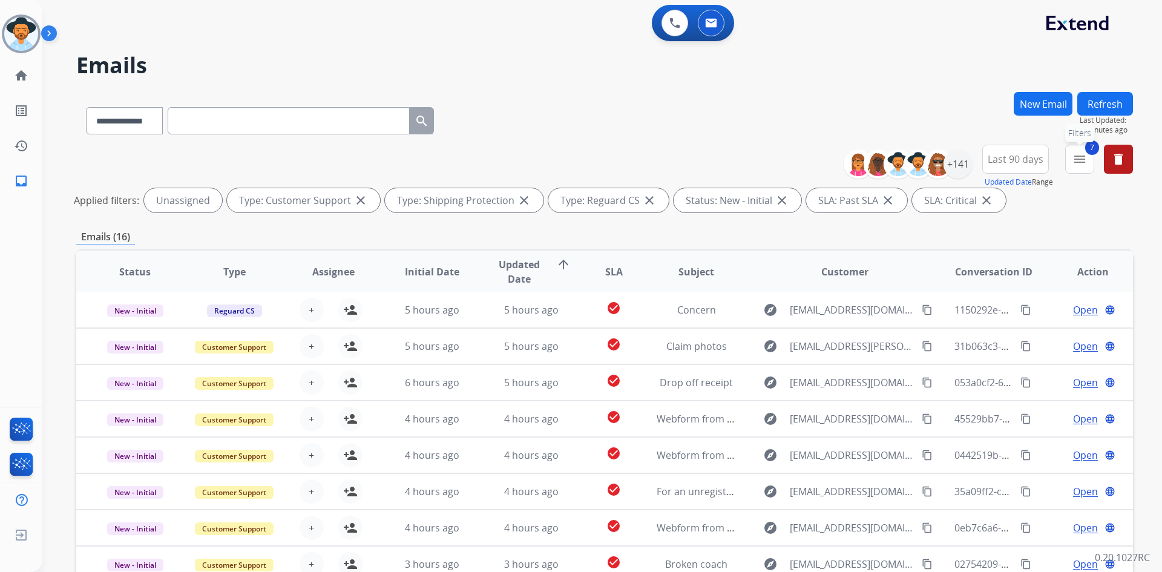
drag, startPoint x: 1085, startPoint y: 159, endPoint x: 1076, endPoint y: 170, distance: 13.8
click at [1085, 159] on mat-icon "menu" at bounding box center [1080, 159] width 15 height 15
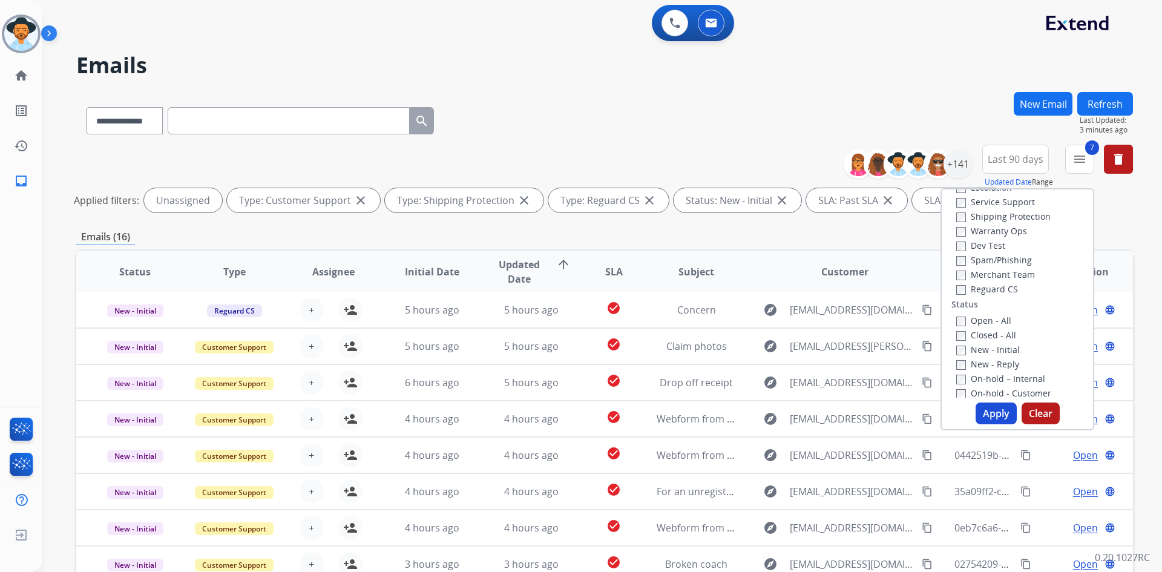
click at [882, 200] on mat-icon "close" at bounding box center [888, 200] width 15 height 15
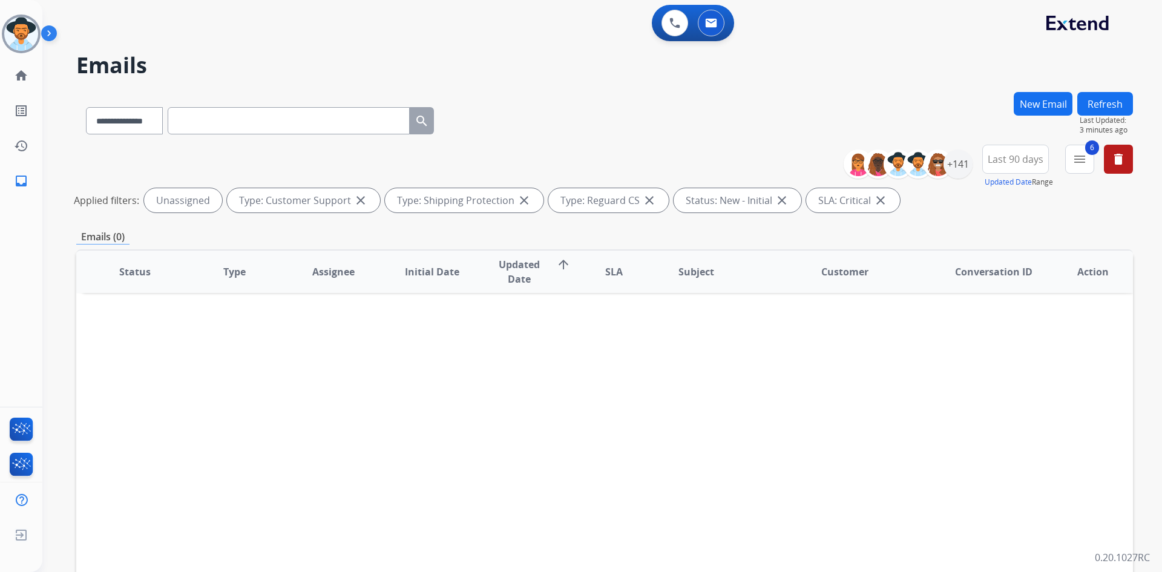
click at [874, 202] on mat-icon "close" at bounding box center [881, 200] width 15 height 15
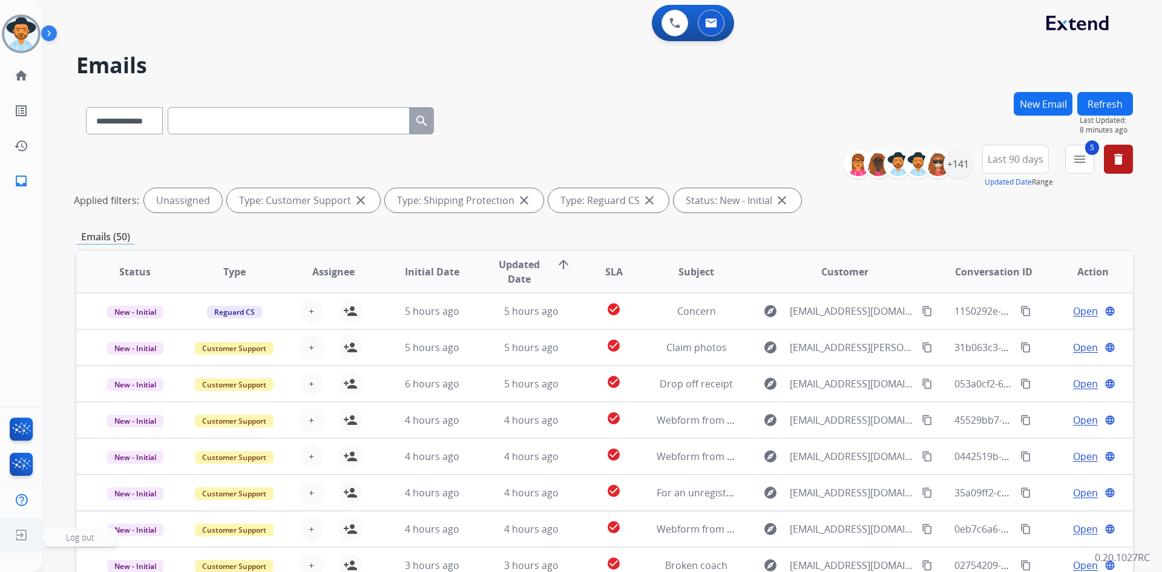
click at [82, 538] on span "Log out" at bounding box center [80, 538] width 28 height 12
